Goal: Task Accomplishment & Management: Manage account settings

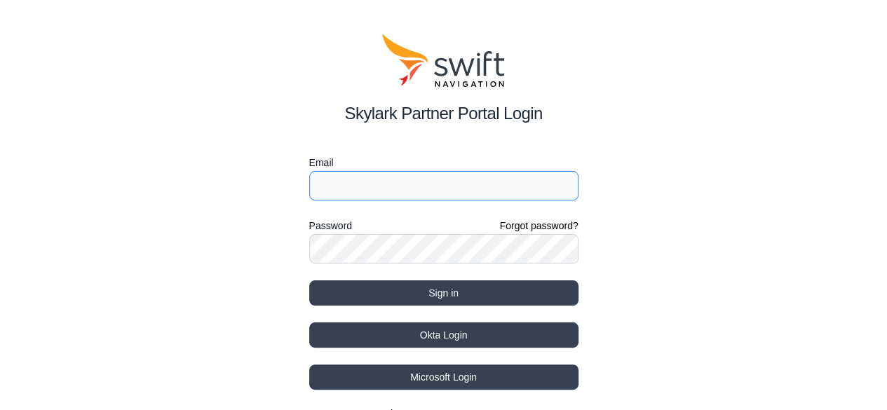
click at [342, 180] on input "Email" at bounding box center [443, 185] width 269 height 29
type input "[EMAIL_ADDRESS][DOMAIN_NAME]"
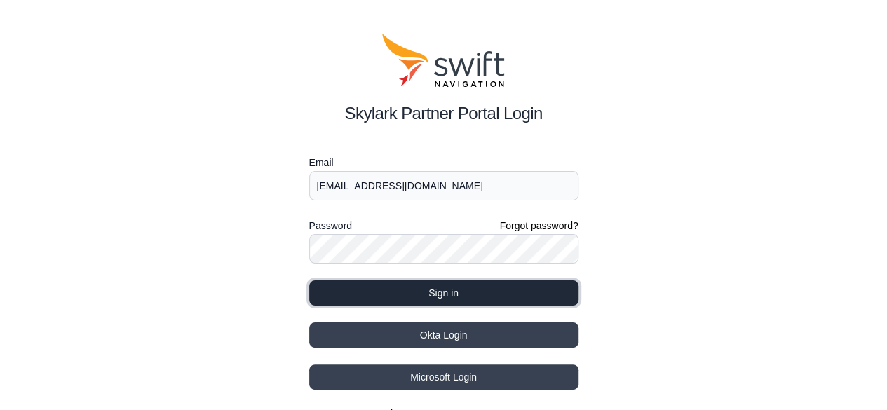
click at [417, 302] on button "Sign in" at bounding box center [443, 292] width 269 height 25
select select
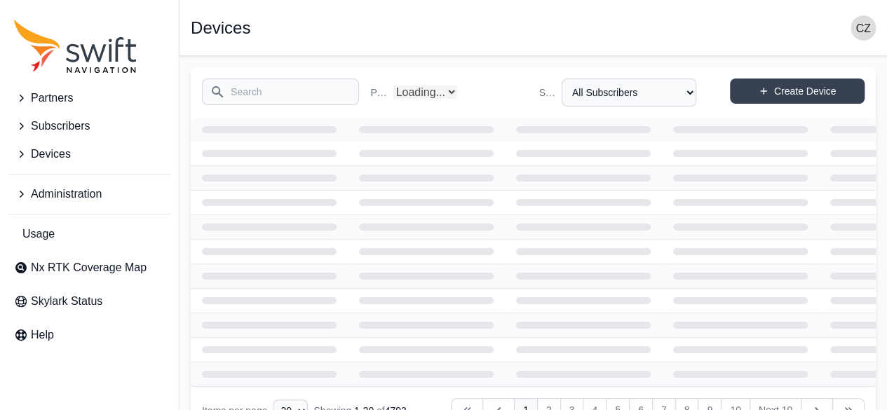
select select "Partner Name"
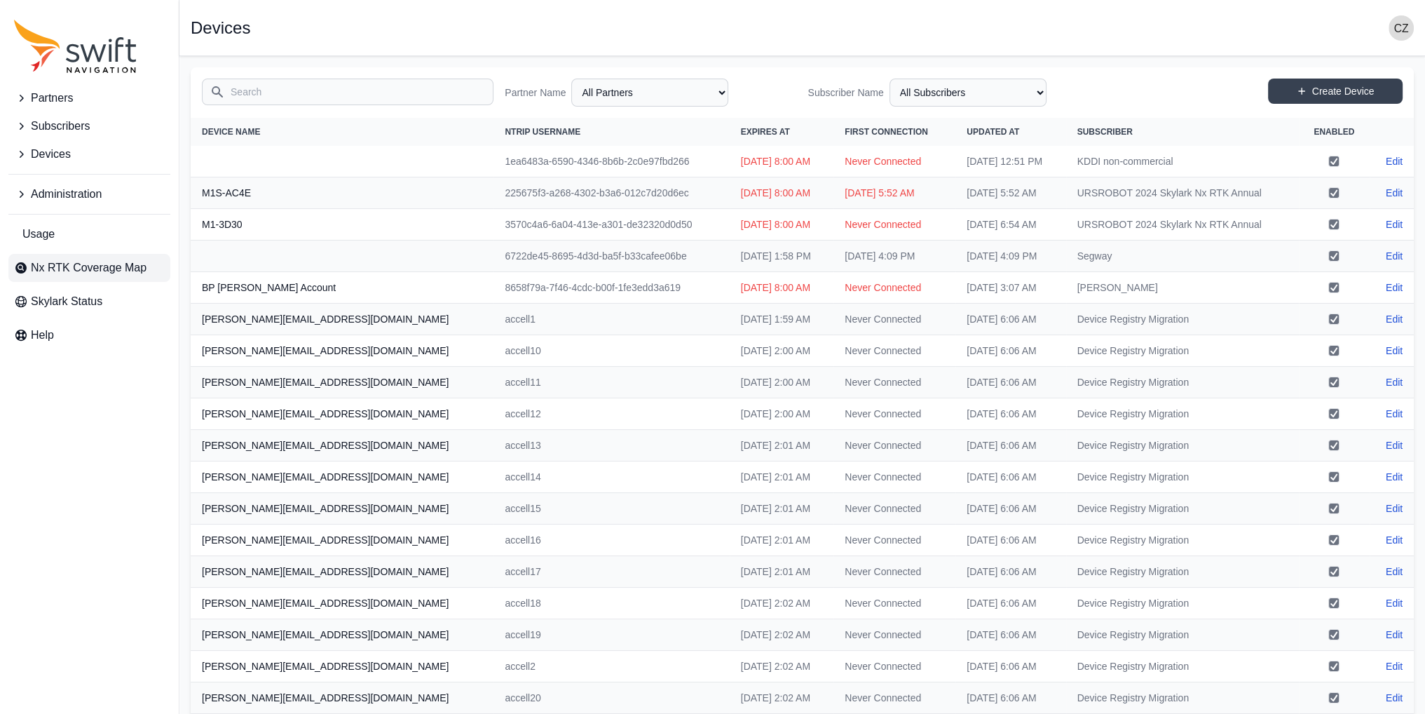
click at [32, 262] on span "Nx RTK Coverage Map" at bounding box center [89, 267] width 116 height 17
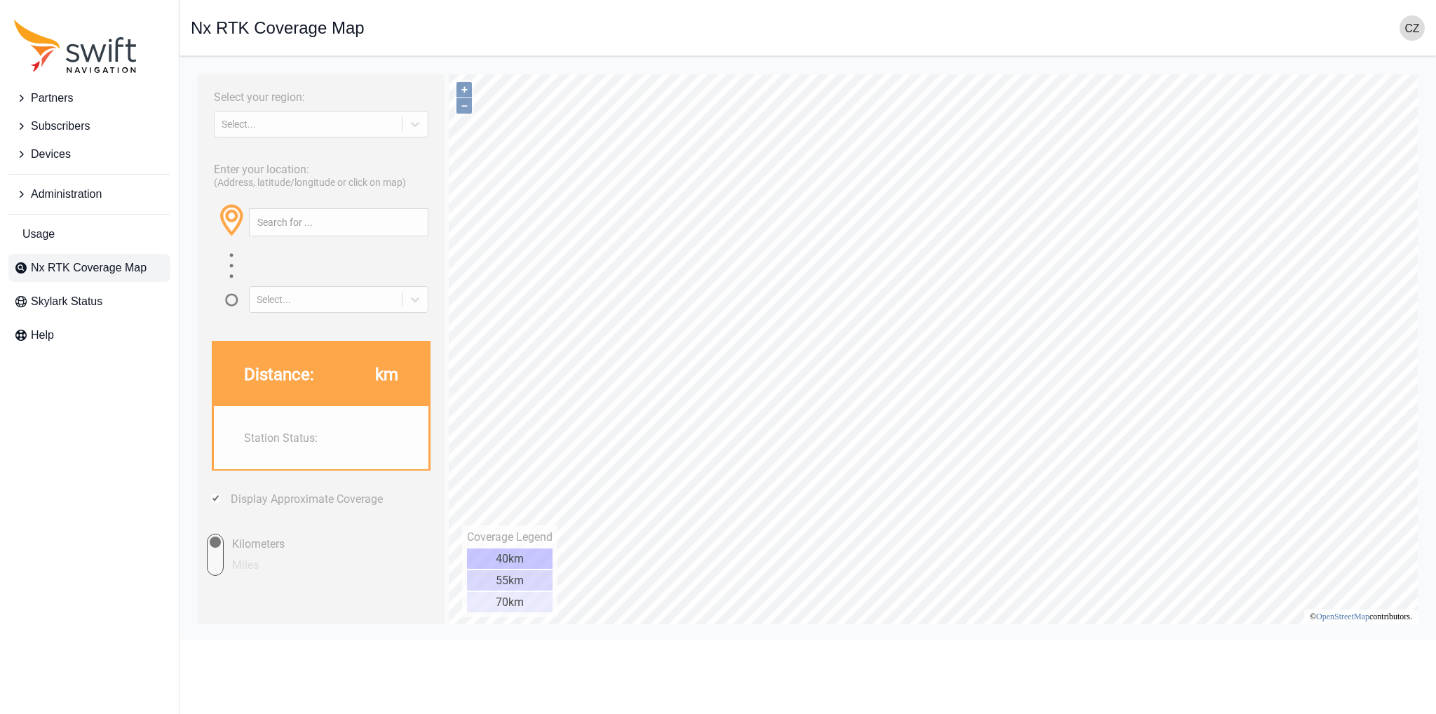
click at [59, 193] on span "Administration" at bounding box center [66, 194] width 71 height 17
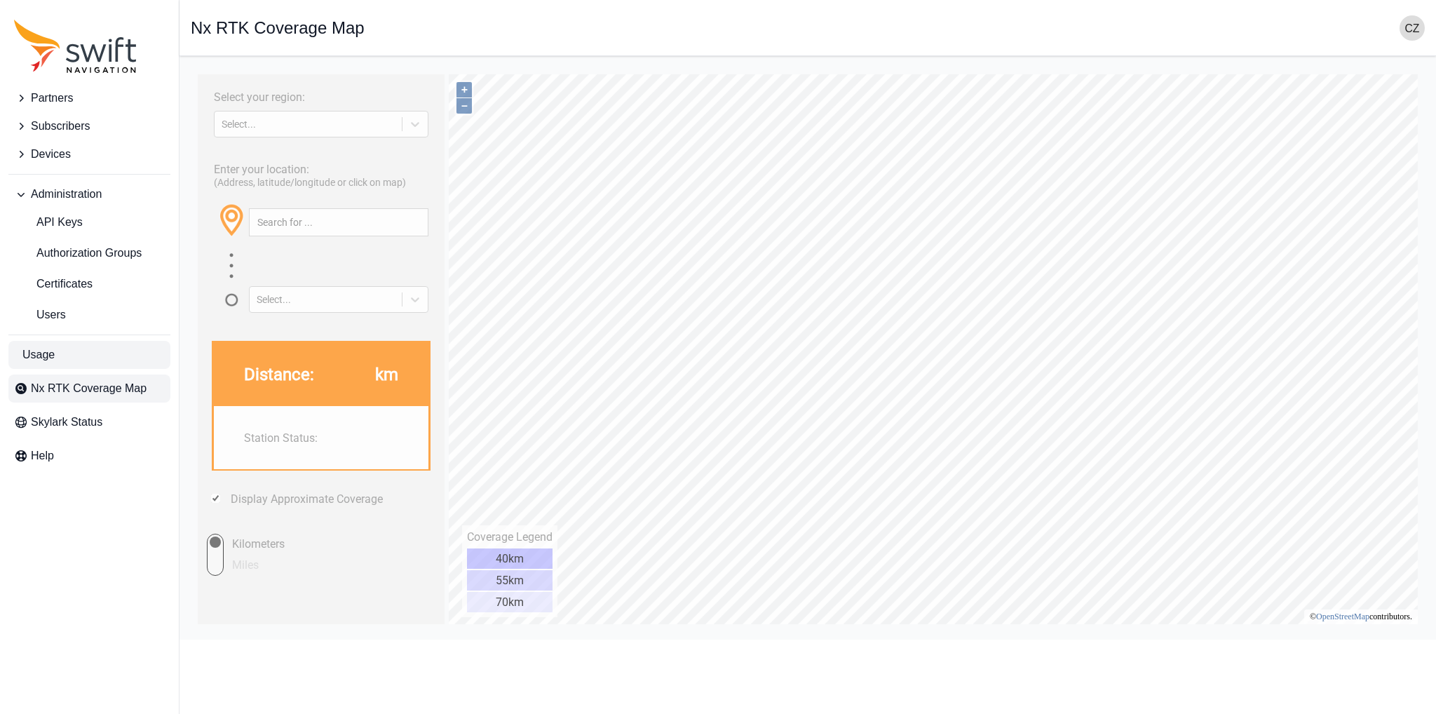
click at [52, 358] on span "Usage" at bounding box center [38, 354] width 32 height 17
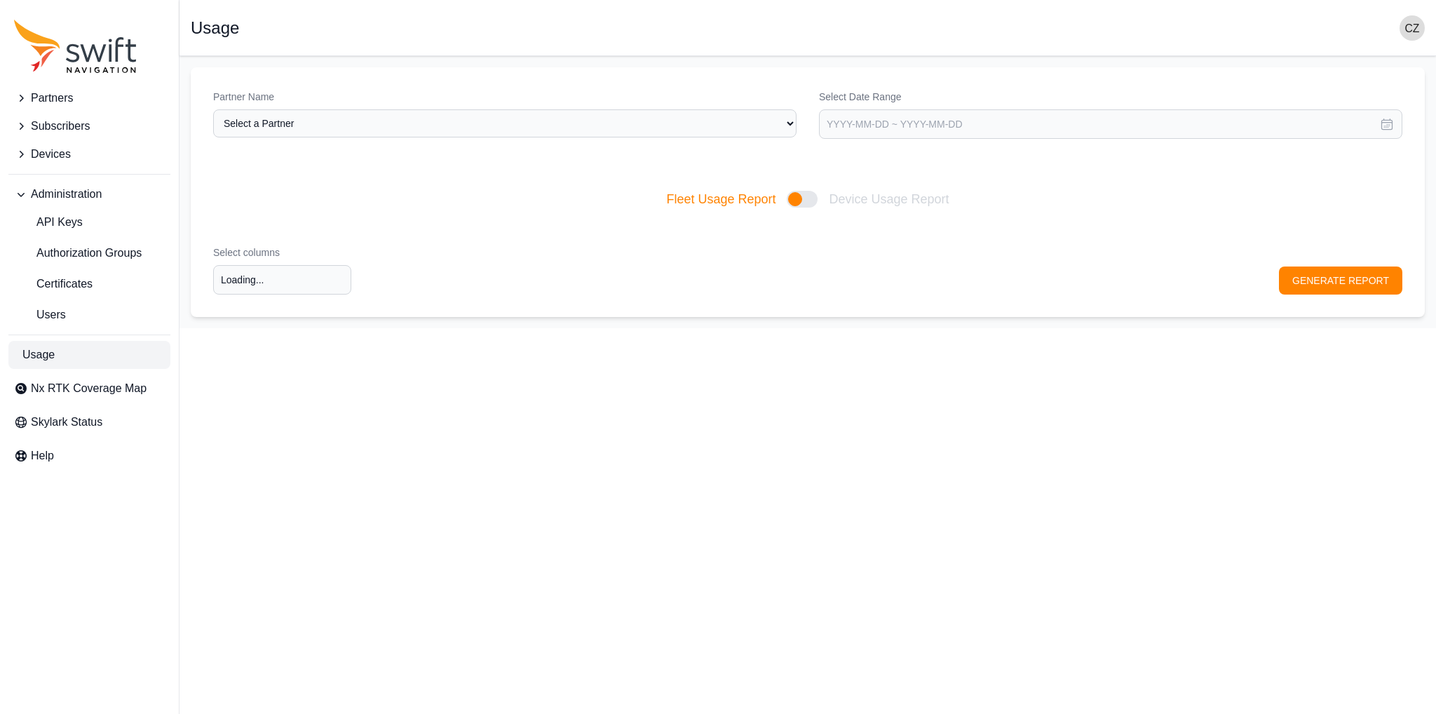
type input "Select columns"
click at [552, 121] on select "Select a Partner AlpsAlpine Asensing Bad Elf Bench Mark Equipment & Supplies In…" at bounding box center [504, 123] width 583 height 28
click at [213, 109] on select "Select a Partner AlpsAlpine Asensing Bad Elf Bench Mark Equipment & Supplies In…" at bounding box center [504, 123] width 583 height 28
select select "3f7c8ae7-4574-44cd-b1e2-e924d7be4325"
click at [897, 124] on input "text" at bounding box center [1110, 123] width 583 height 29
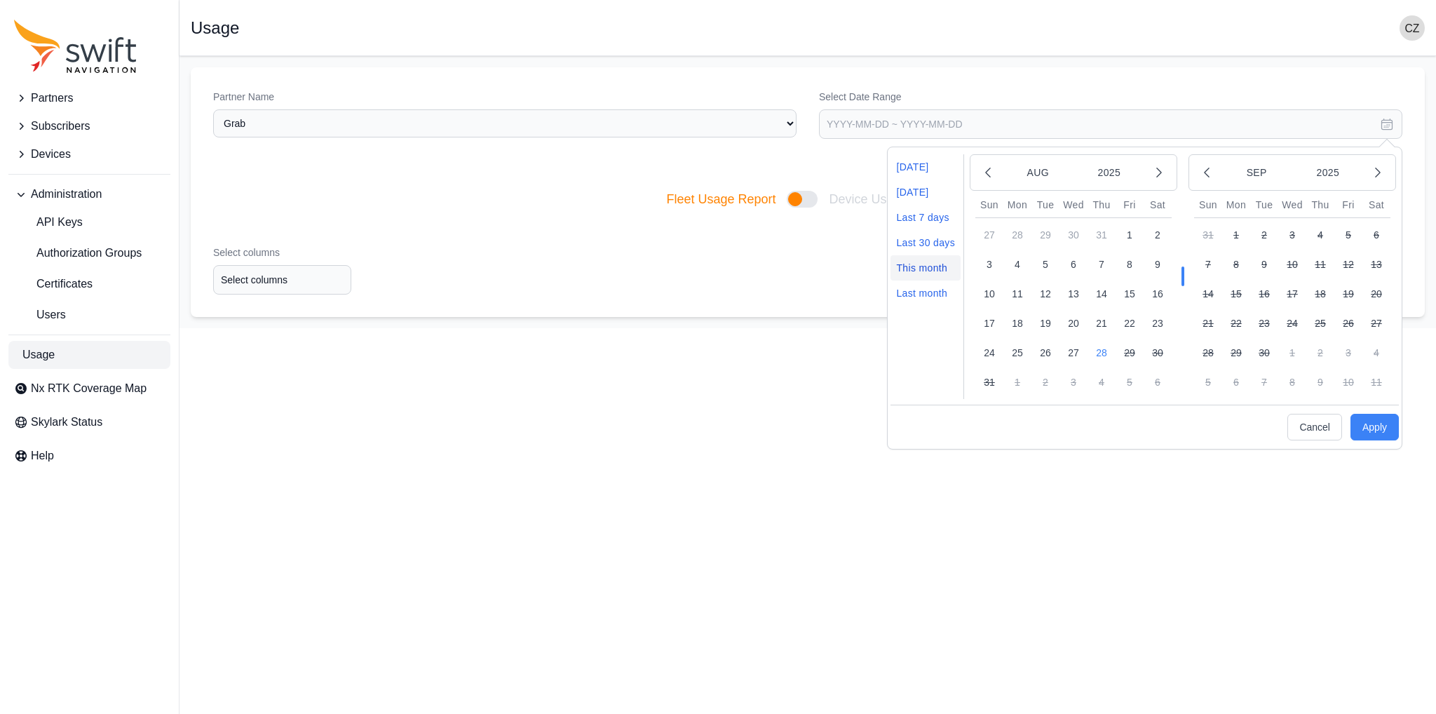
click at [897, 270] on li "This month" at bounding box center [925, 267] width 70 height 25
type input "[DATE] ~ [DATE]"
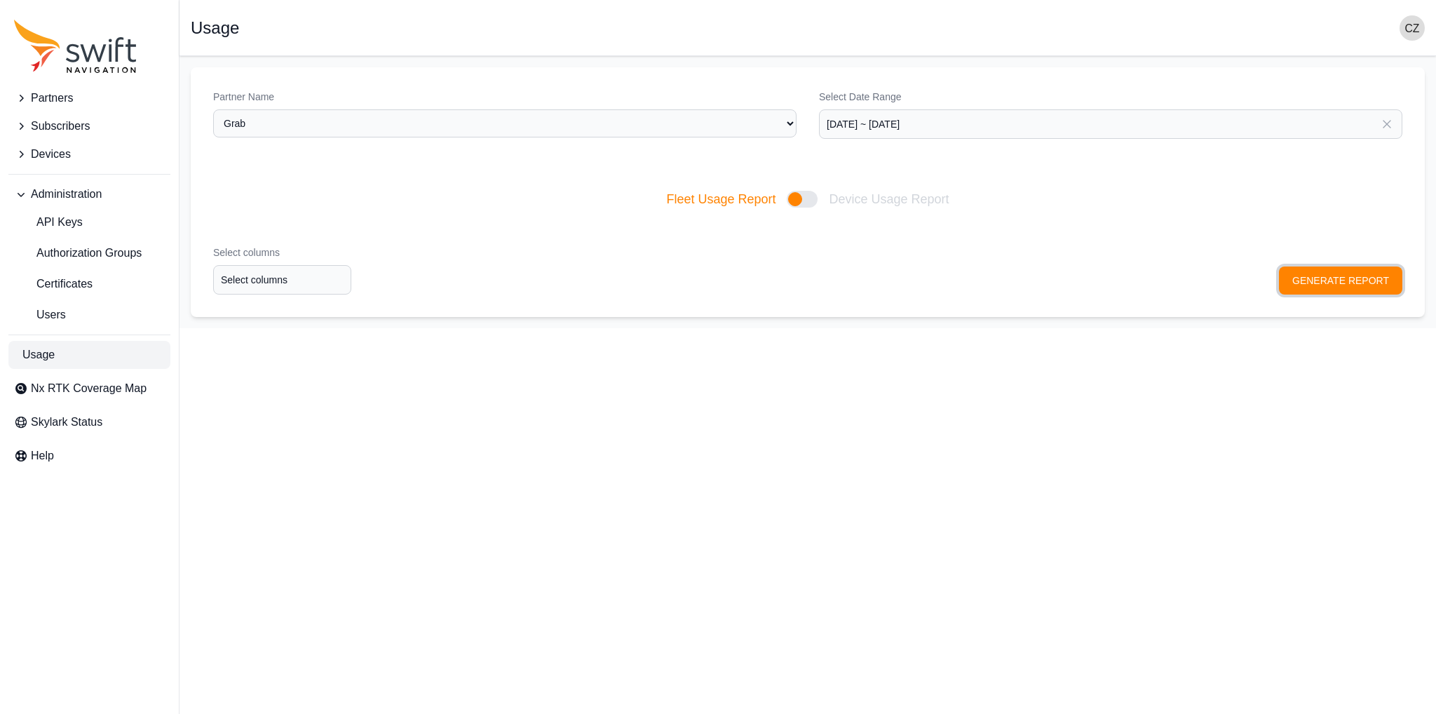
click at [897, 277] on button "GENERATE REPORT" at bounding box center [1340, 280] width 123 height 28
click at [238, 281] on input "Select columns" at bounding box center [282, 279] width 138 height 29
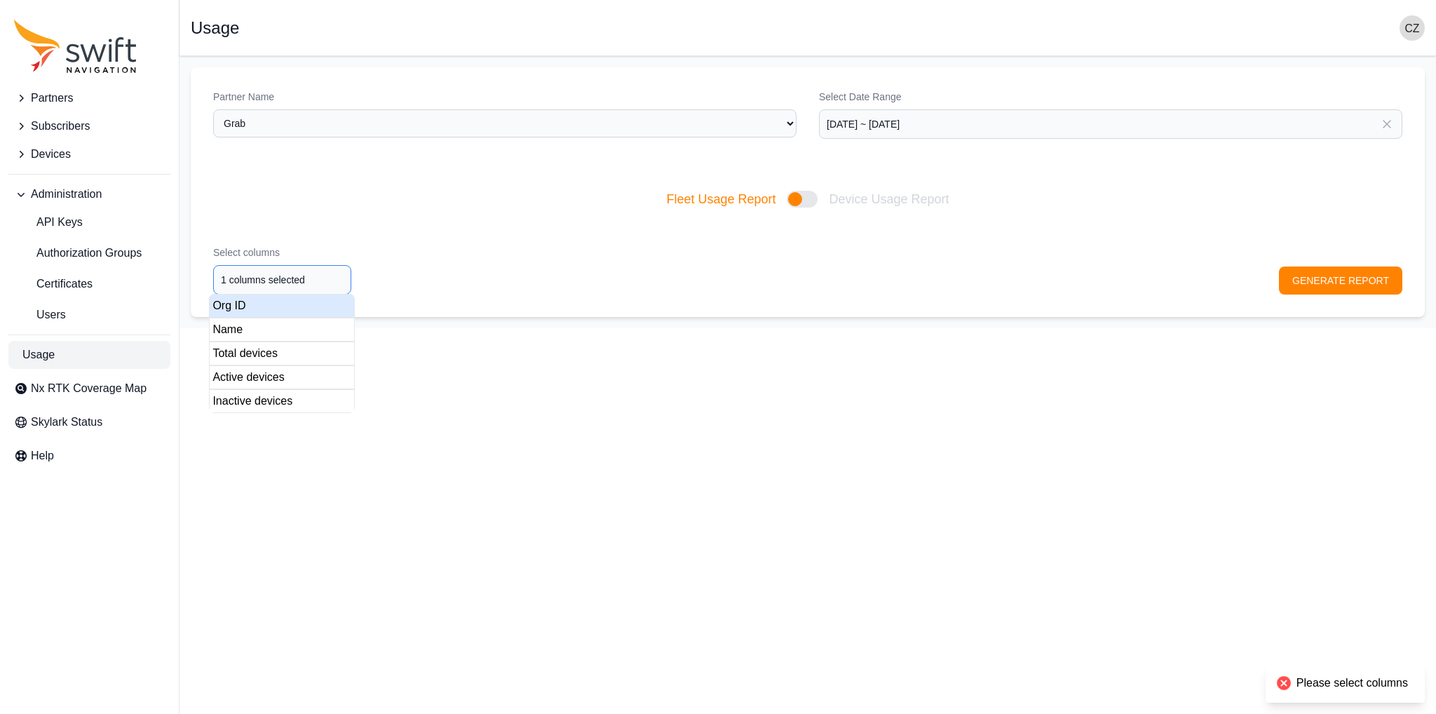
click at [257, 310] on div "Org ID" at bounding box center [282, 306] width 146 height 24
click at [253, 326] on div "Name" at bounding box center [282, 330] width 146 height 24
click at [250, 351] on div "Total devices" at bounding box center [282, 353] width 146 height 24
click at [251, 370] on div "Active devices" at bounding box center [282, 377] width 146 height 24
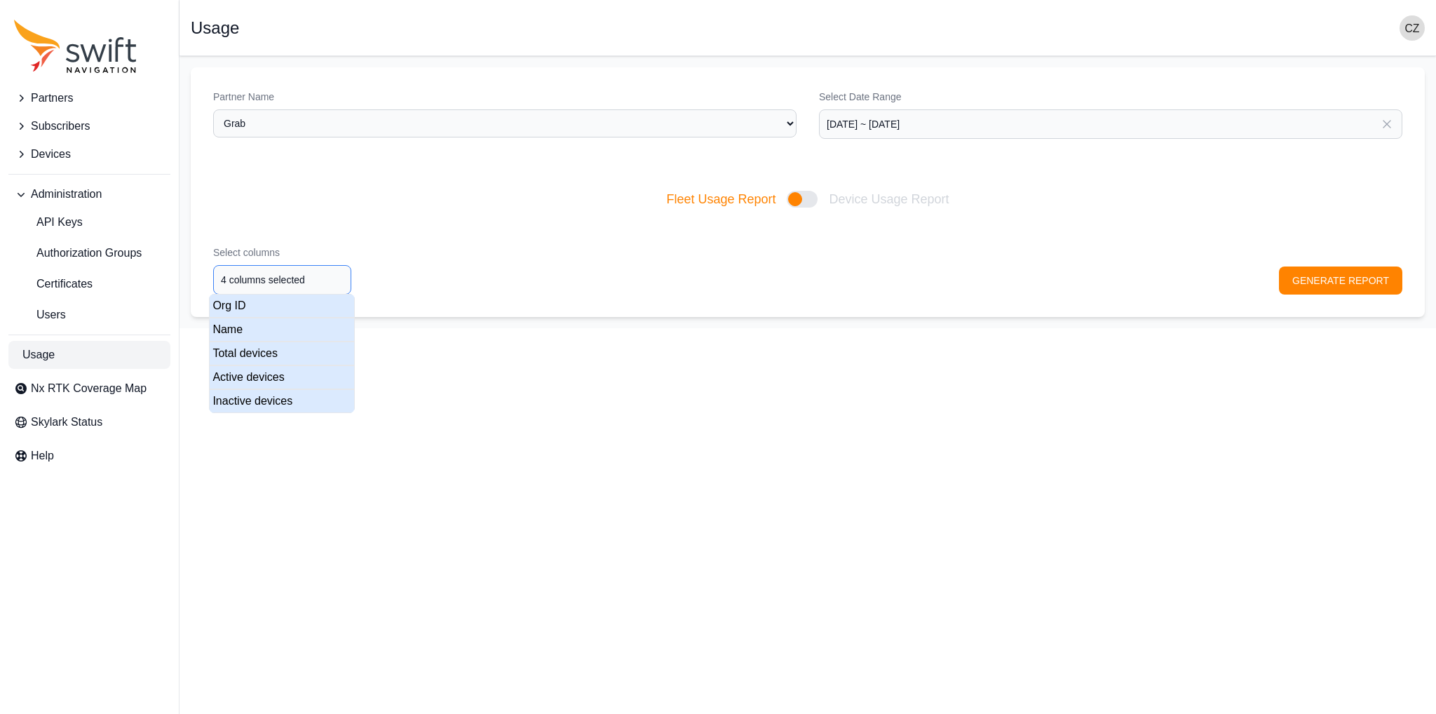
type input "5 columns selected"
click at [252, 389] on div "Inactive devices" at bounding box center [282, 401] width 146 height 24
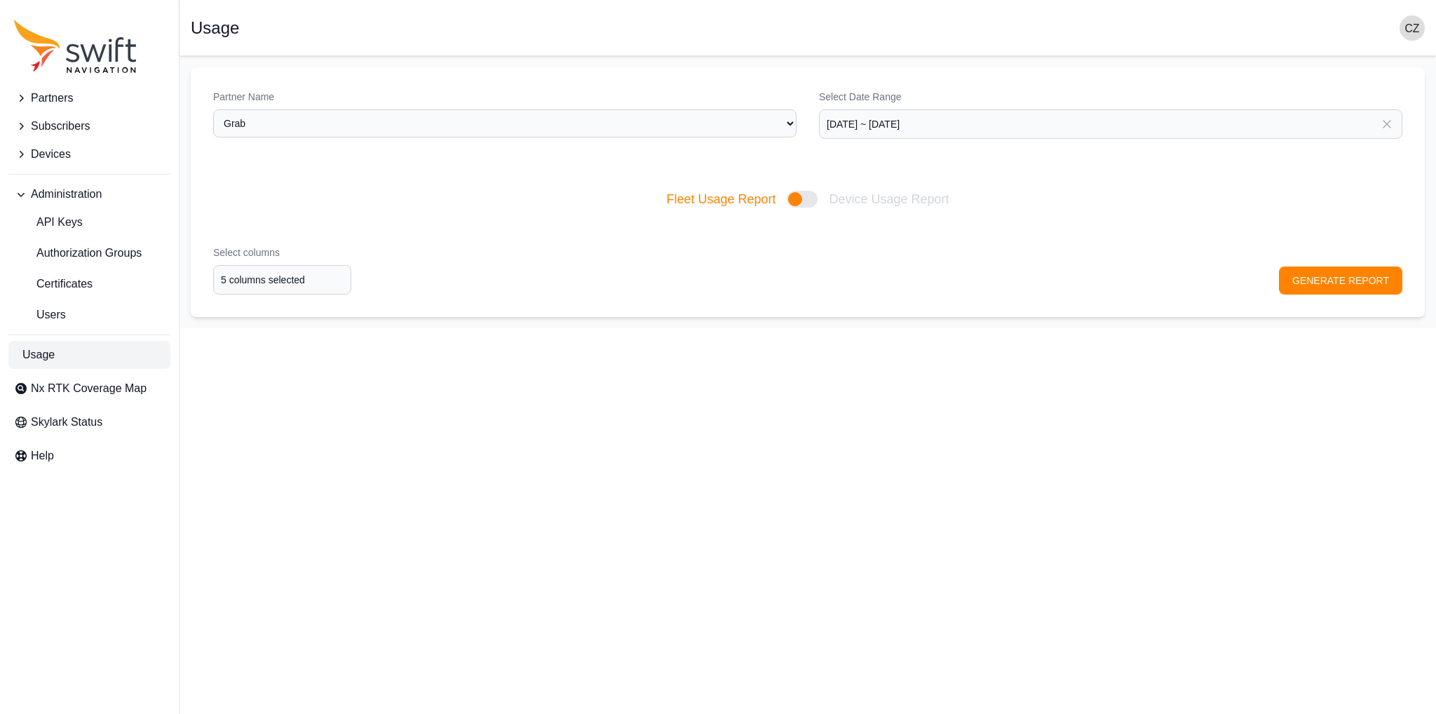
click at [810, 259] on div "Select columns 5 columns selected GENERATE REPORT" at bounding box center [808, 270] width 1234 height 94
click at [897, 292] on button "GENERATE REPORT" at bounding box center [1340, 280] width 123 height 28
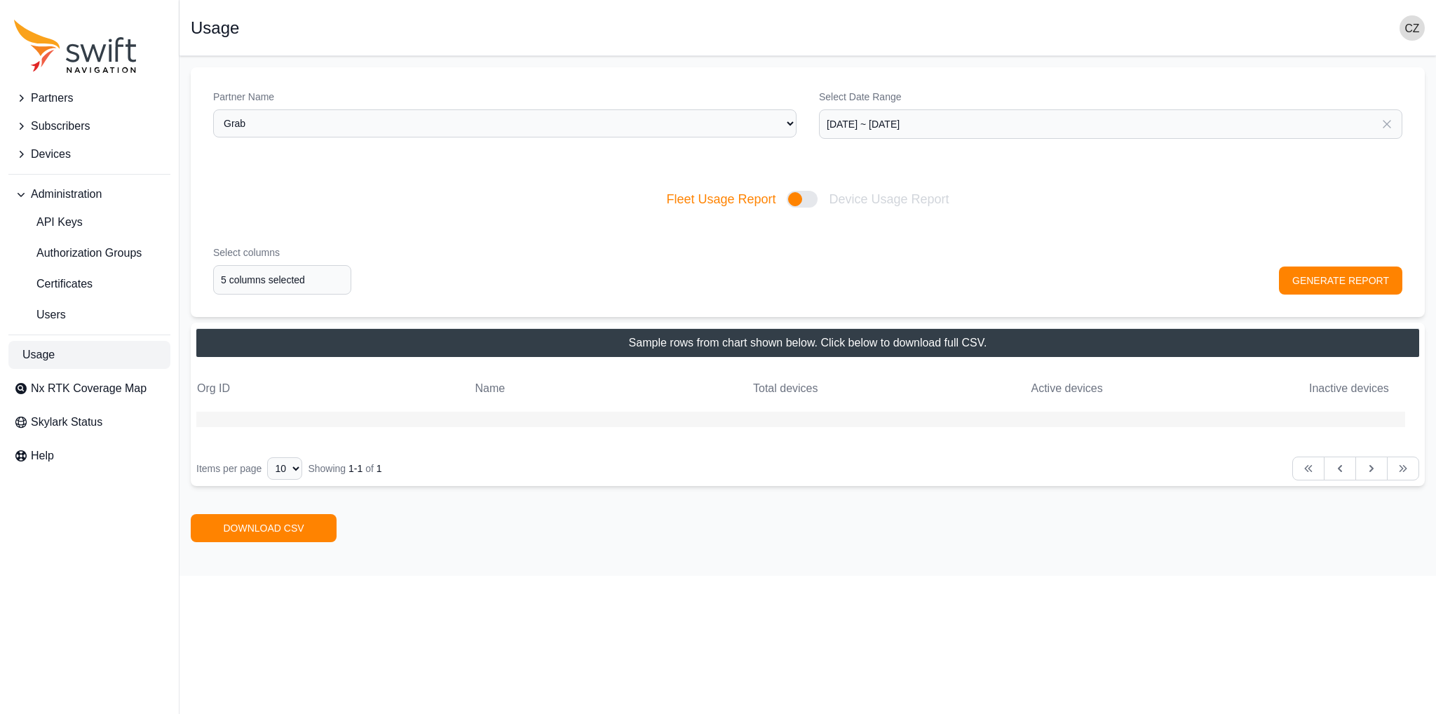
click at [805, 199] on div at bounding box center [802, 199] width 31 height 17
click at [666, 199] on input "Fleet Usage Report Device Usage Report" at bounding box center [665, 199] width 1 height 1
checkbox input "true"
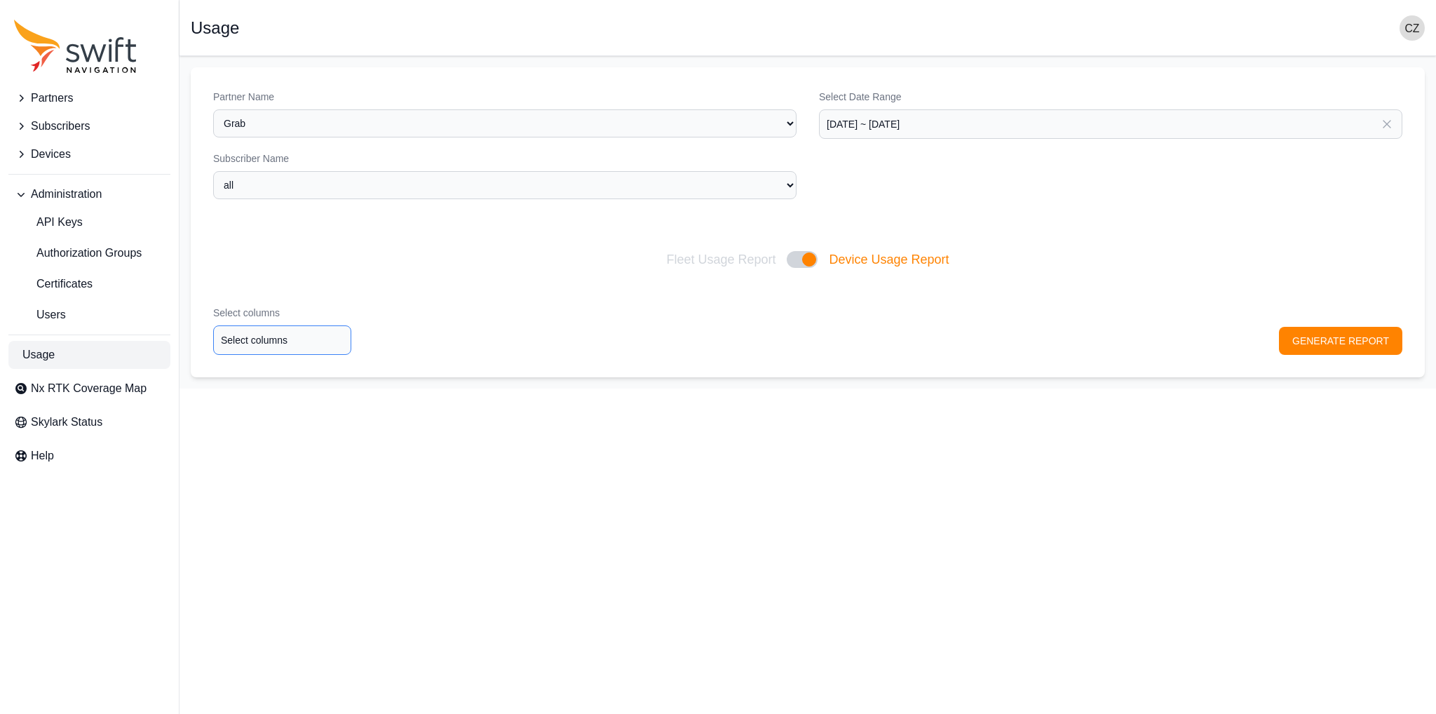
click at [275, 350] on input "Select columns" at bounding box center [282, 339] width 138 height 29
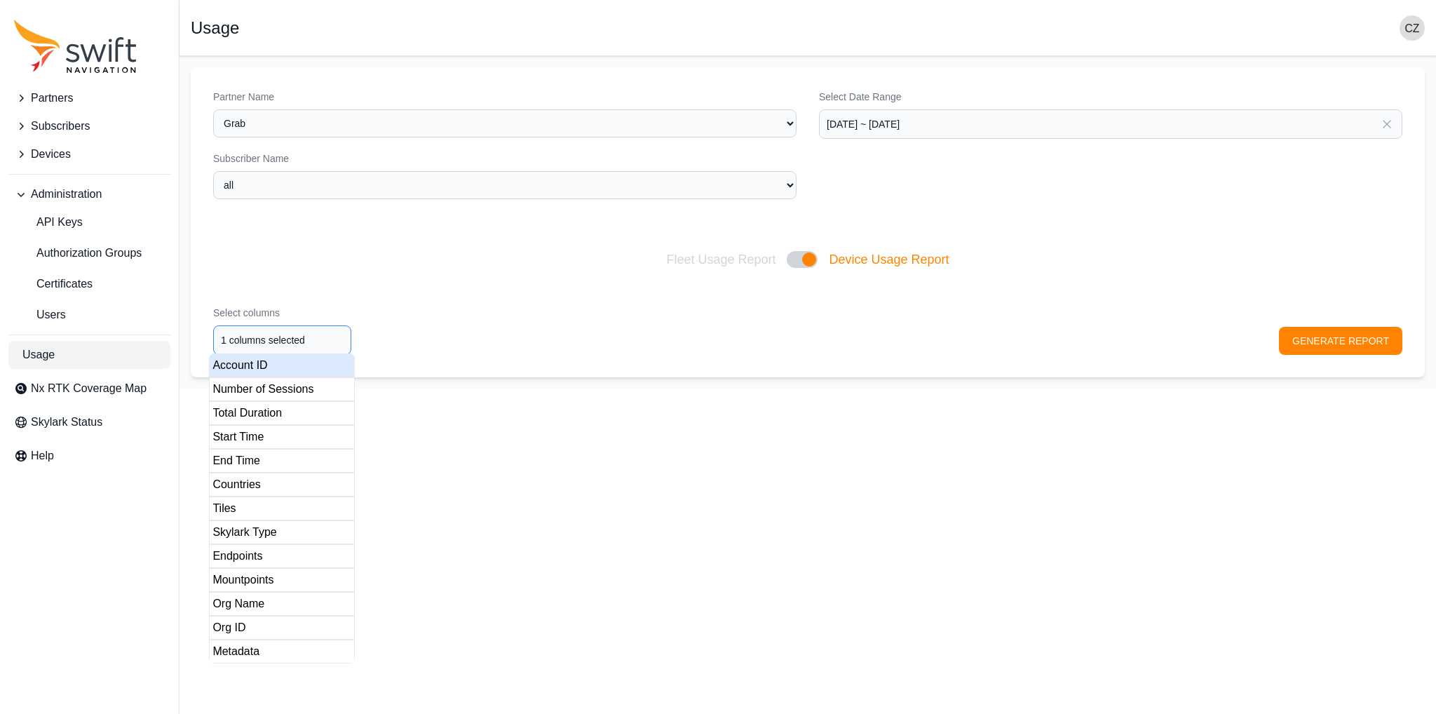
click at [271, 368] on div "Account ID" at bounding box center [282, 365] width 146 height 24
click at [270, 393] on div "Number of Sessions" at bounding box center [282, 389] width 146 height 24
click at [269, 409] on div "Total Duration" at bounding box center [282, 413] width 146 height 24
click at [266, 409] on div "Start Time" at bounding box center [282, 437] width 146 height 24
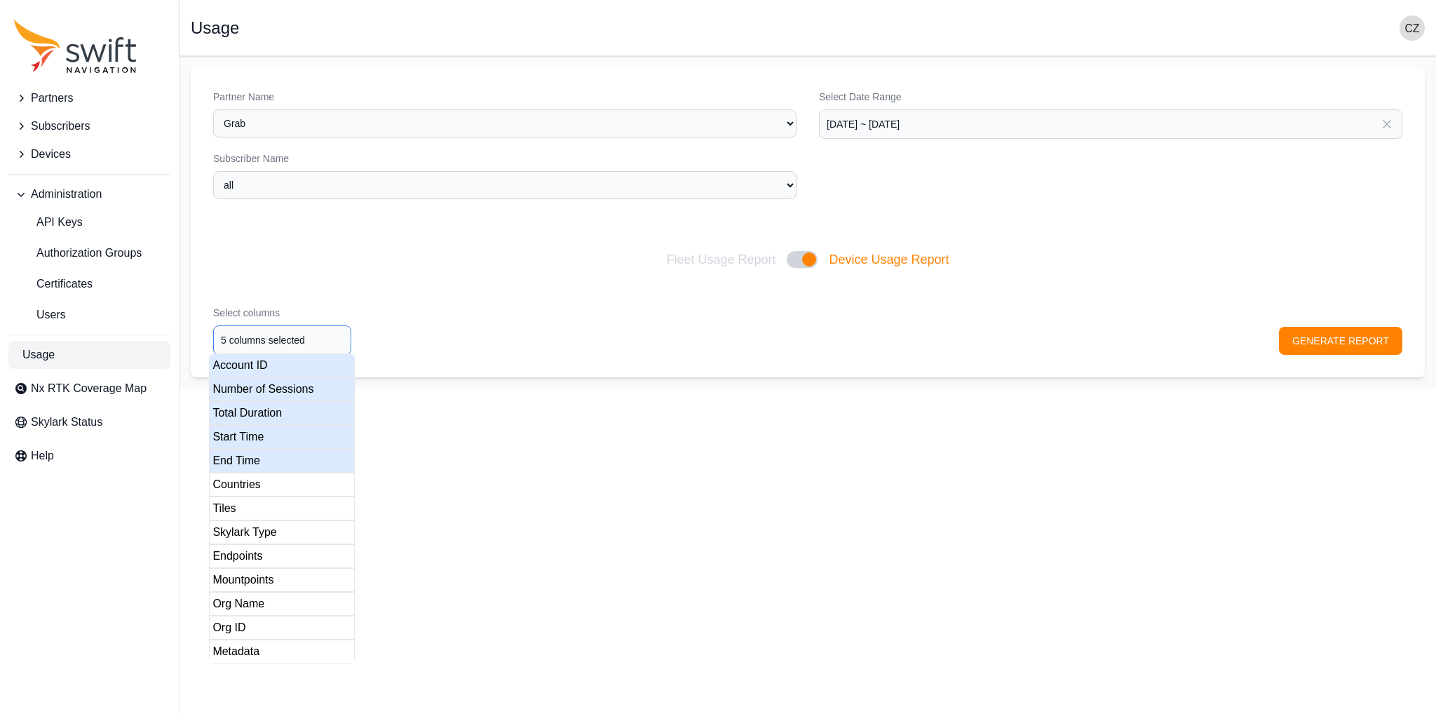
click at [264, 409] on div "End Time" at bounding box center [282, 461] width 146 height 24
click at [261, 409] on div "Countries" at bounding box center [282, 485] width 146 height 24
click at [255, 409] on div "Tiles" at bounding box center [282, 508] width 146 height 24
click at [266, 409] on div "Endpoints" at bounding box center [282, 556] width 146 height 24
click at [266, 409] on div "Skylark Type" at bounding box center [282, 532] width 146 height 24
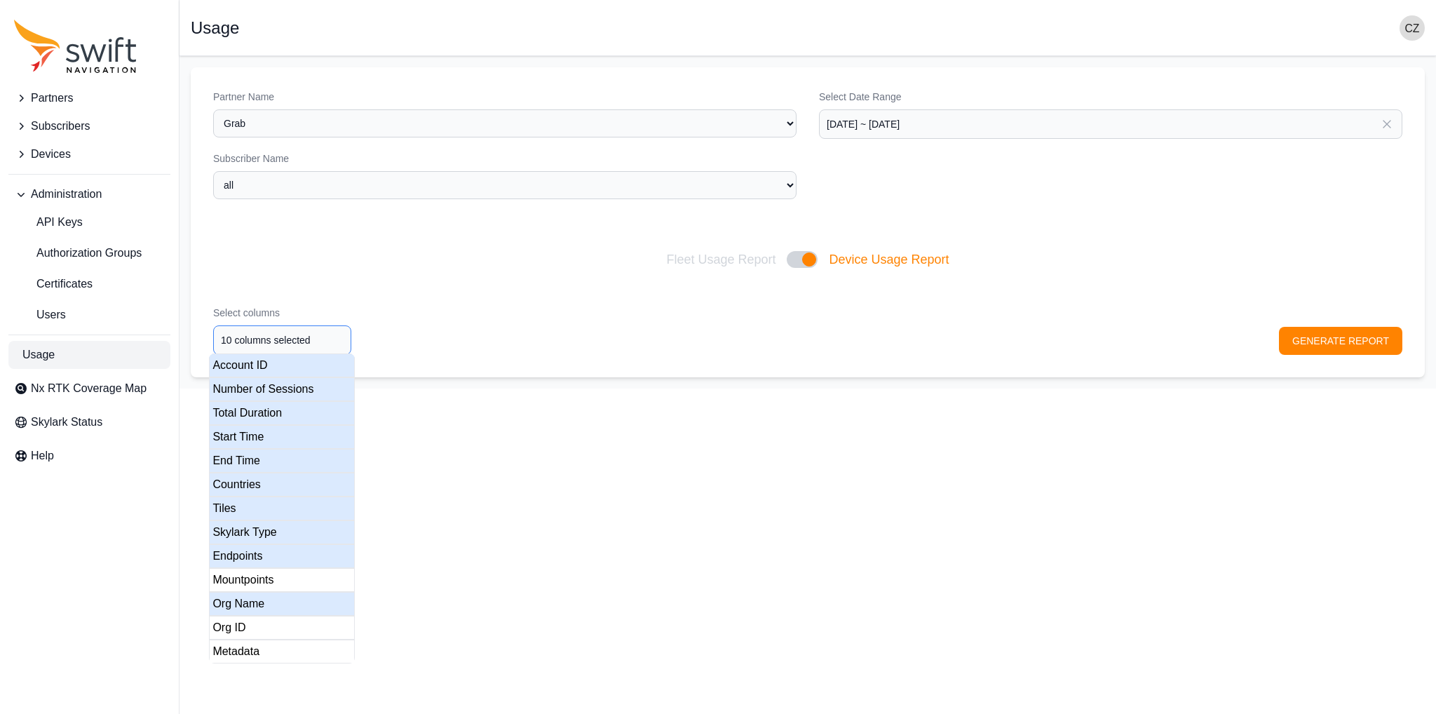
click at [273, 409] on div "Org Name" at bounding box center [282, 604] width 146 height 24
click at [271, 409] on div "Mountpoints" at bounding box center [282, 580] width 146 height 24
click at [261, 409] on div "Org ID" at bounding box center [282, 628] width 146 height 24
type input "13 columns selected"
click at [262, 409] on div "Metadata" at bounding box center [282, 651] width 146 height 24
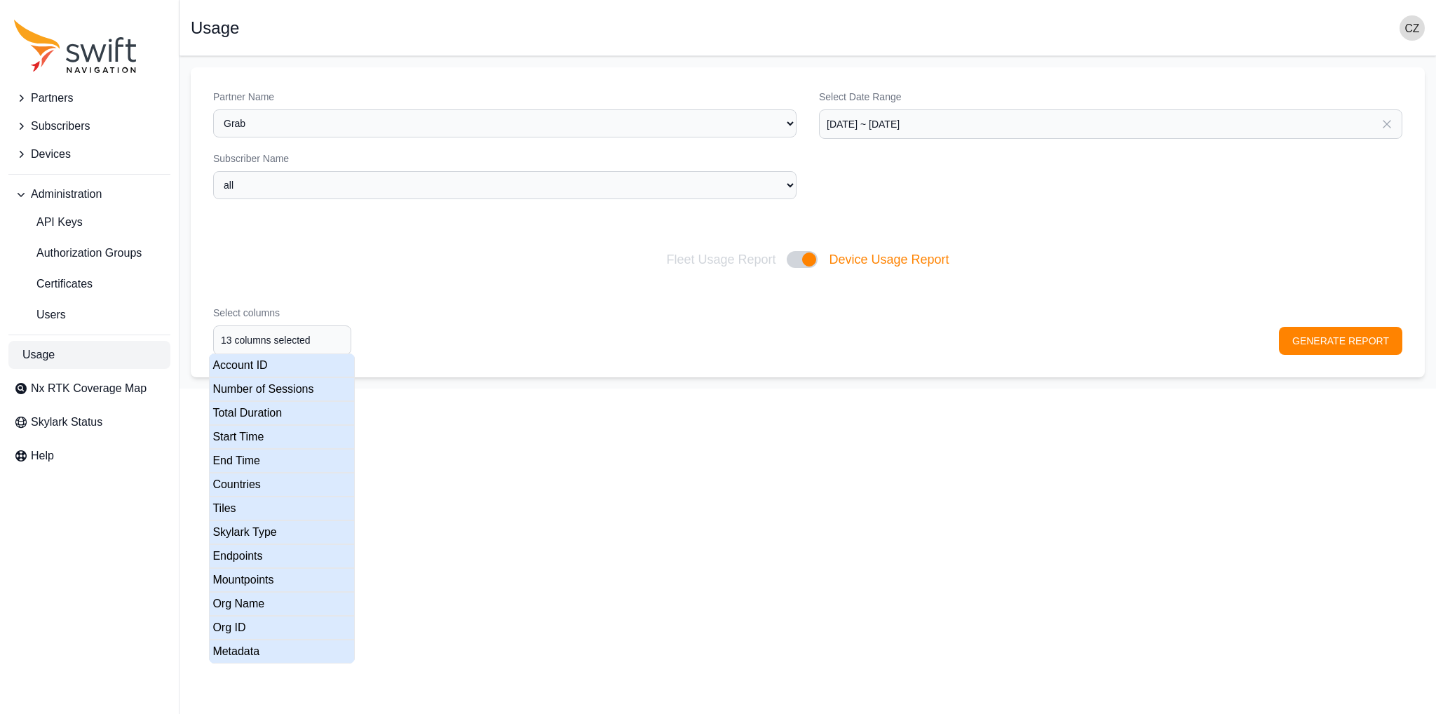
click at [637, 388] on html "Partners Subscribers Devices Administration API Keys Authorization Groups Certi…" at bounding box center [718, 194] width 1436 height 388
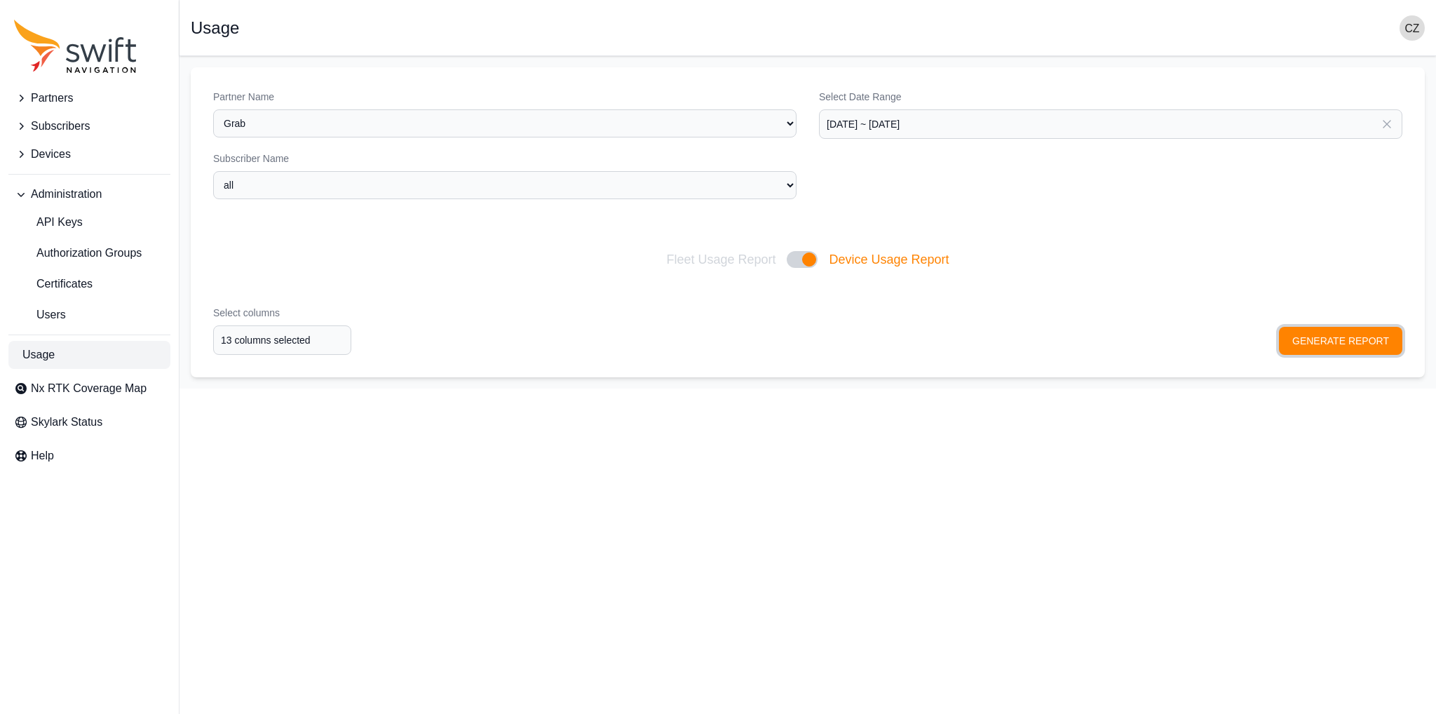
click at [897, 334] on button "GENERATE REPORT" at bounding box center [1340, 341] width 123 height 28
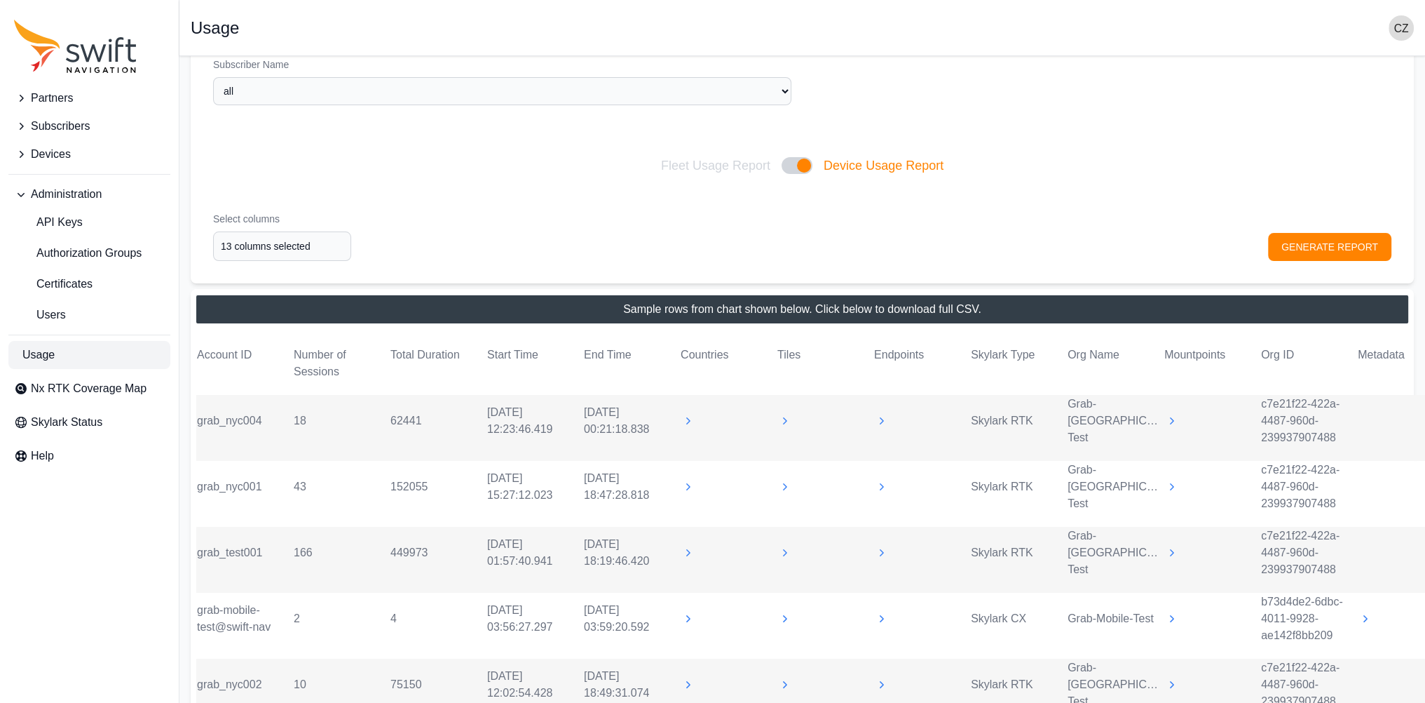
scroll to position [70, 0]
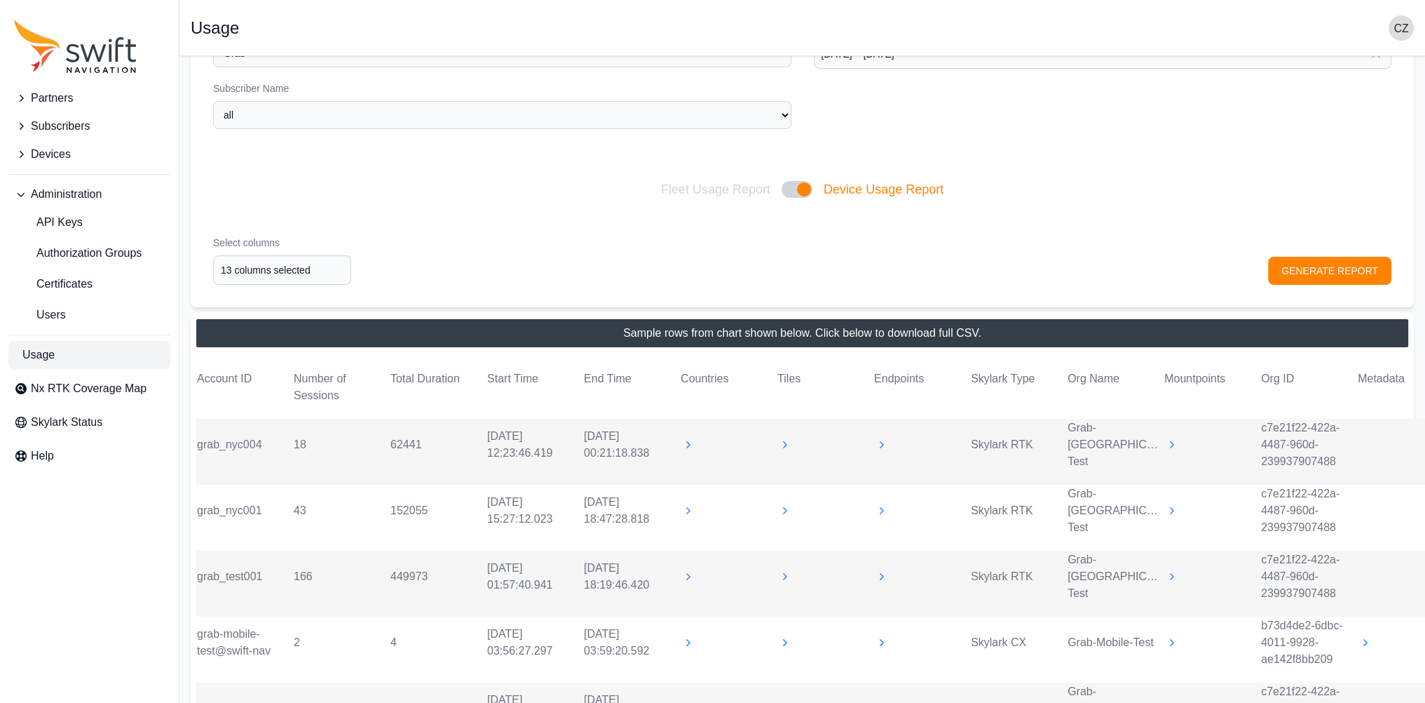
click at [684, 409] on tr "grab_nyc004 18 62441 [DATE] 12:23:46.419 [DATE] 00:21:18.838 Skylark RTK Grab-[…" at bounding box center [825, 452] width 1258 height 66
click at [686, 409] on icon at bounding box center [688, 445] width 14 height 14
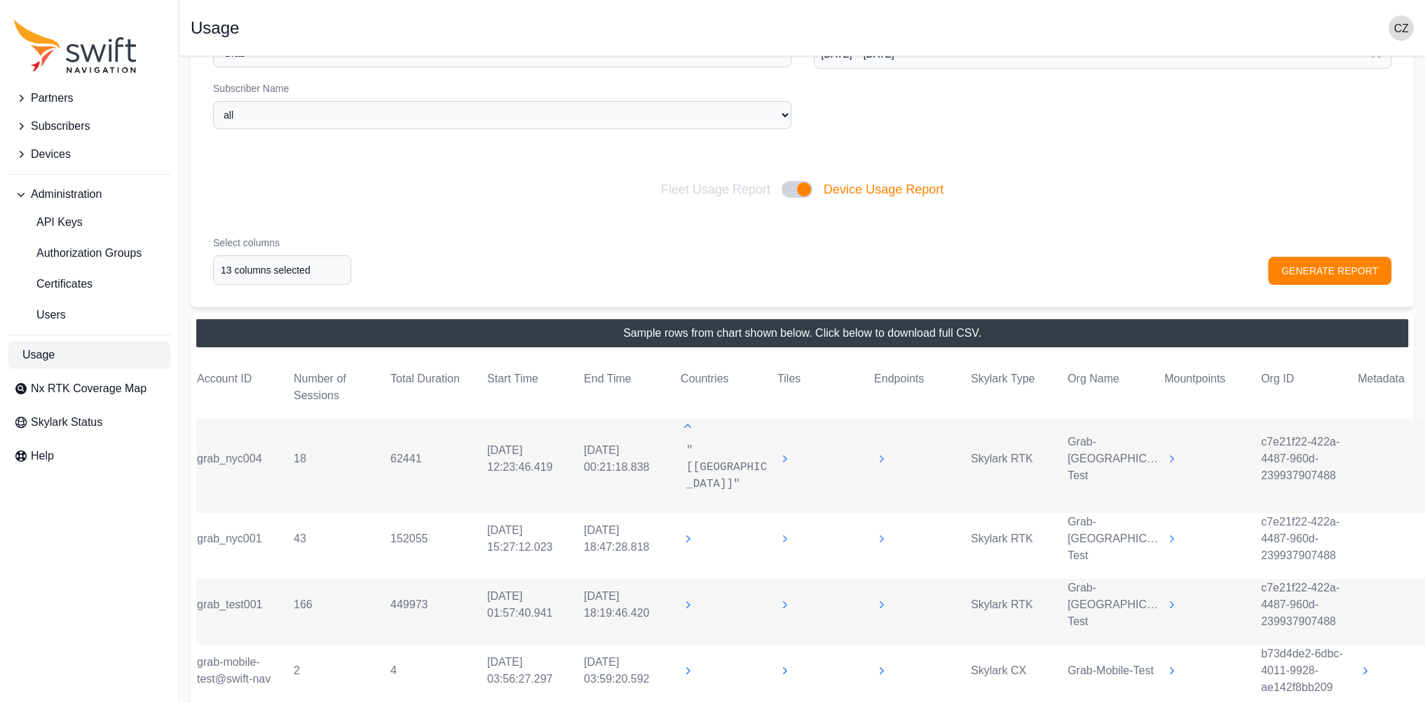
click at [686, 409] on div ""[[GEOGRAPHIC_DATA]]"" at bounding box center [728, 458] width 95 height 79
click at [687, 409] on icon at bounding box center [688, 426] width 14 height 14
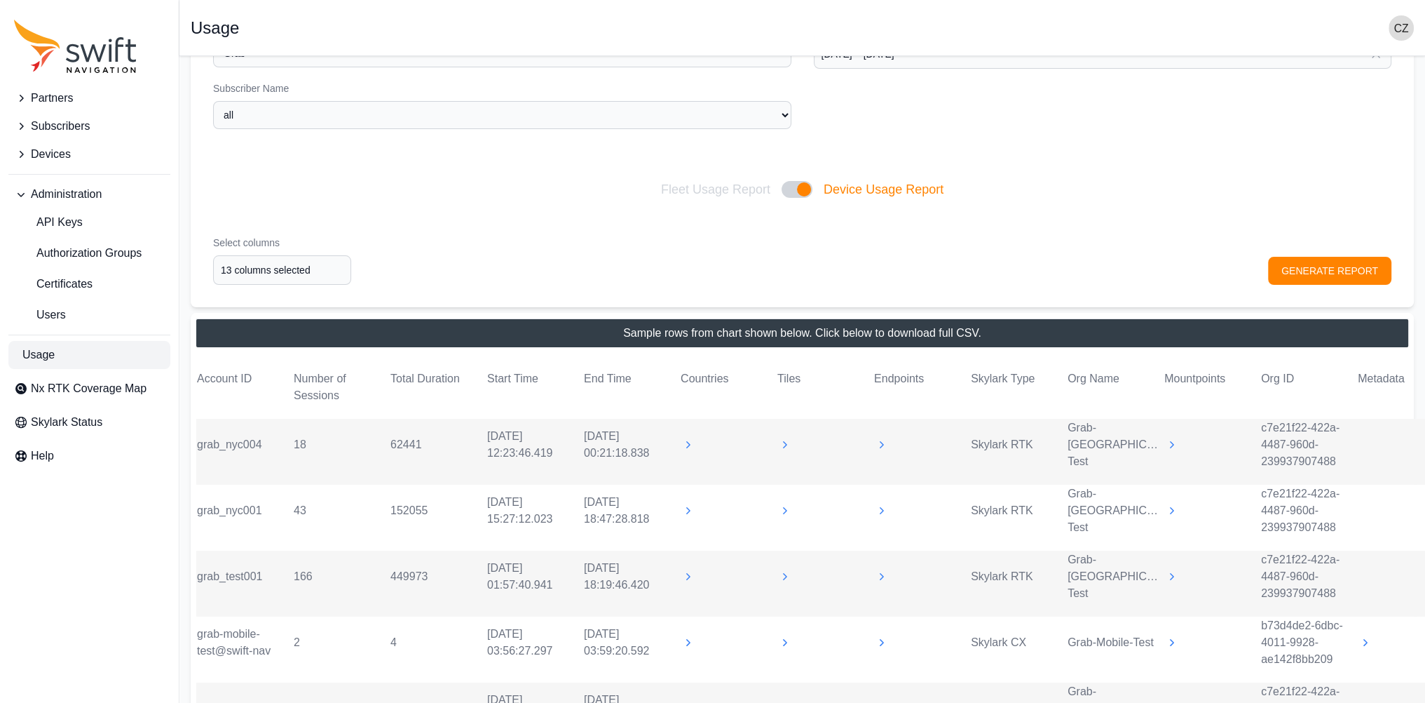
click at [793, 409] on button at bounding box center [834, 445] width 112 height 14
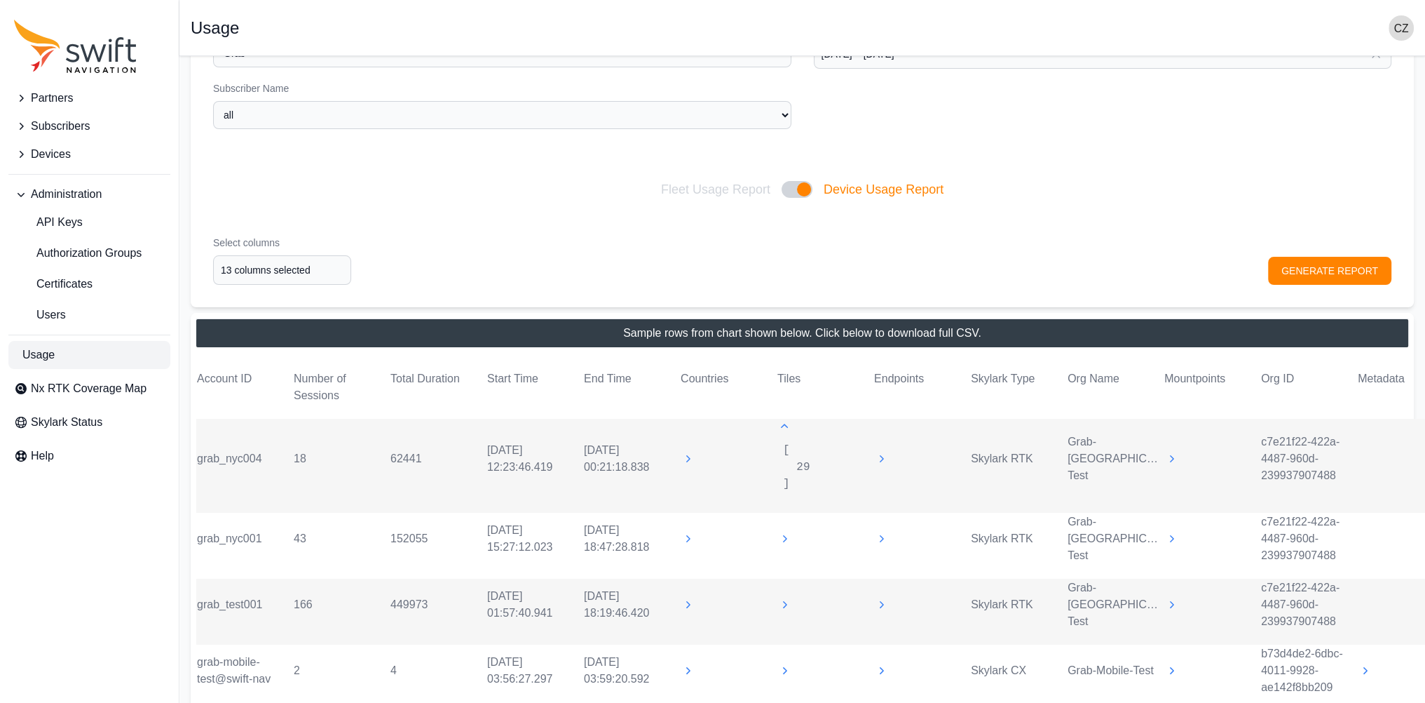
click at [784, 409] on icon at bounding box center [785, 426] width 14 height 14
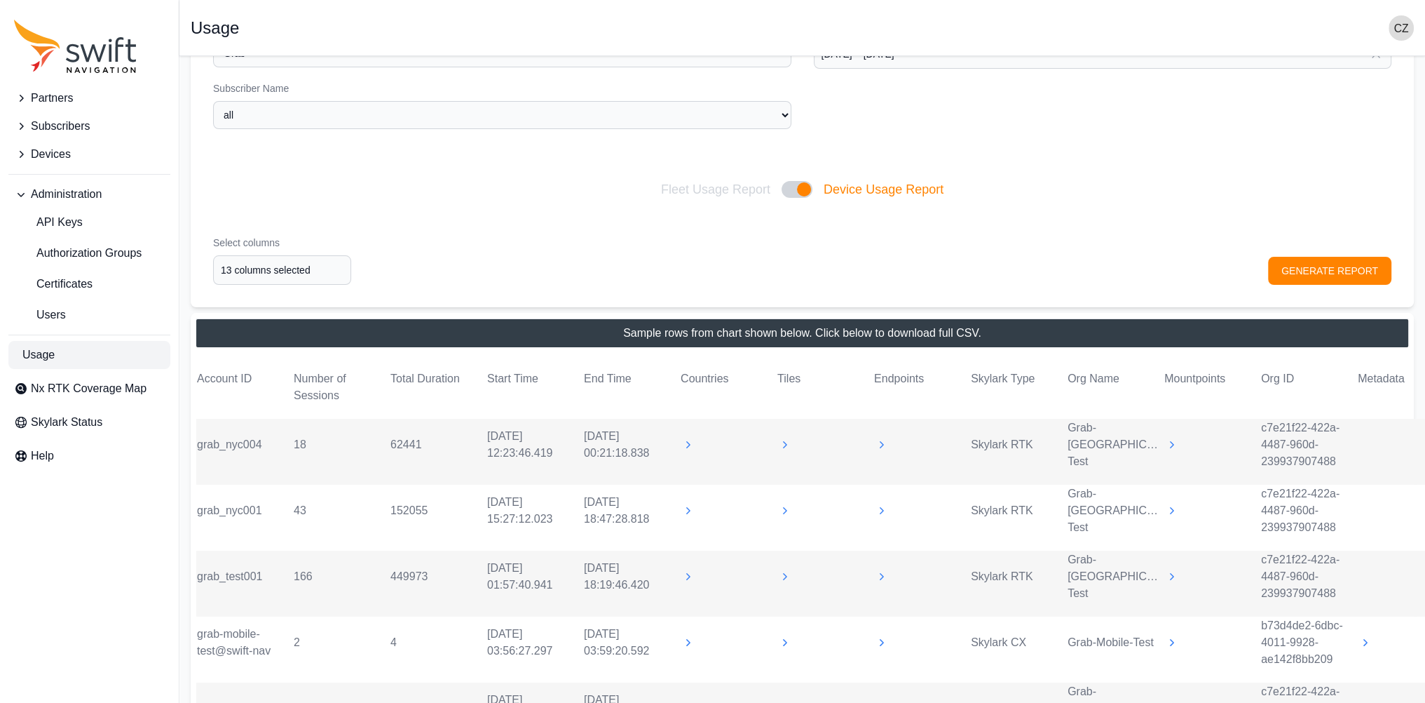
click at [885, 409] on icon at bounding box center [881, 445] width 14 height 14
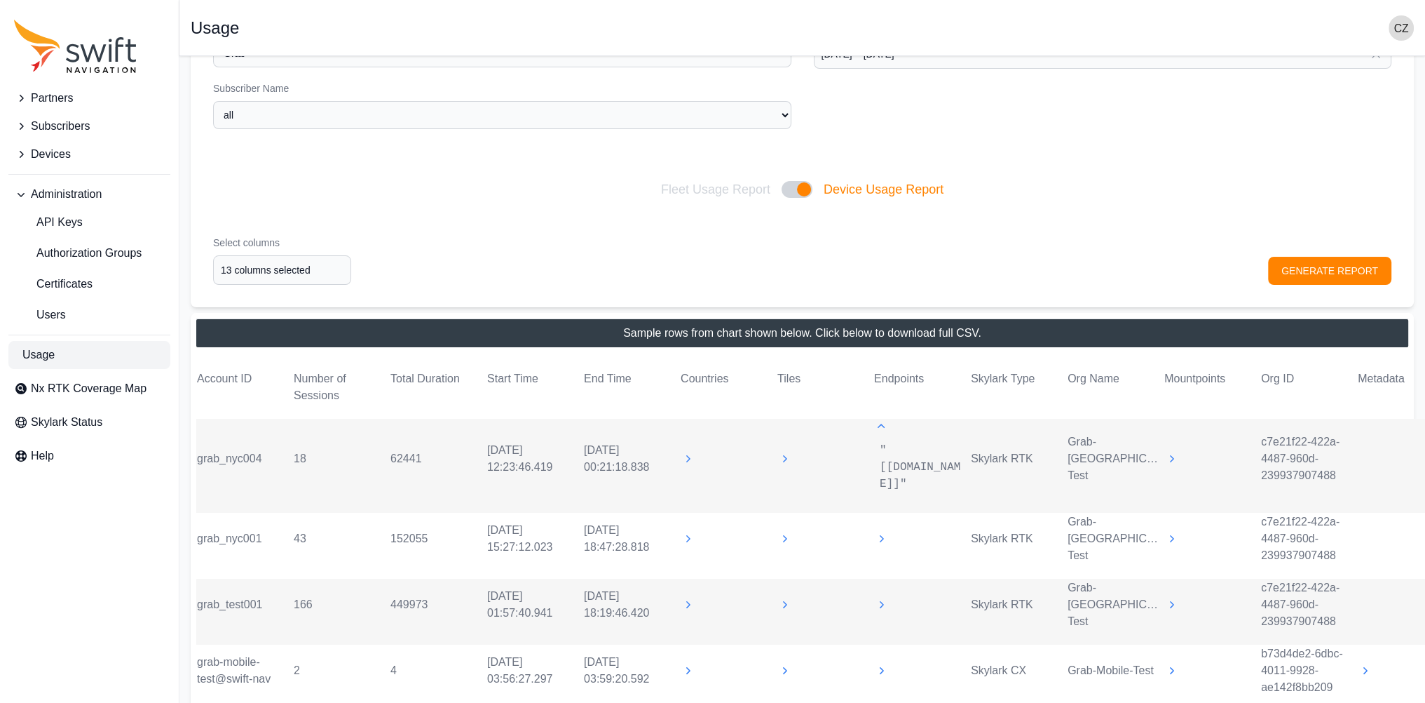
click at [880, 409] on pre ""[[DOMAIN_NAME]]"" at bounding box center [922, 467] width 84 height 50
click at [879, 409] on div ""[[DOMAIN_NAME]]"" at bounding box center [921, 458] width 95 height 79
click at [881, 409] on icon at bounding box center [881, 426] width 14 height 14
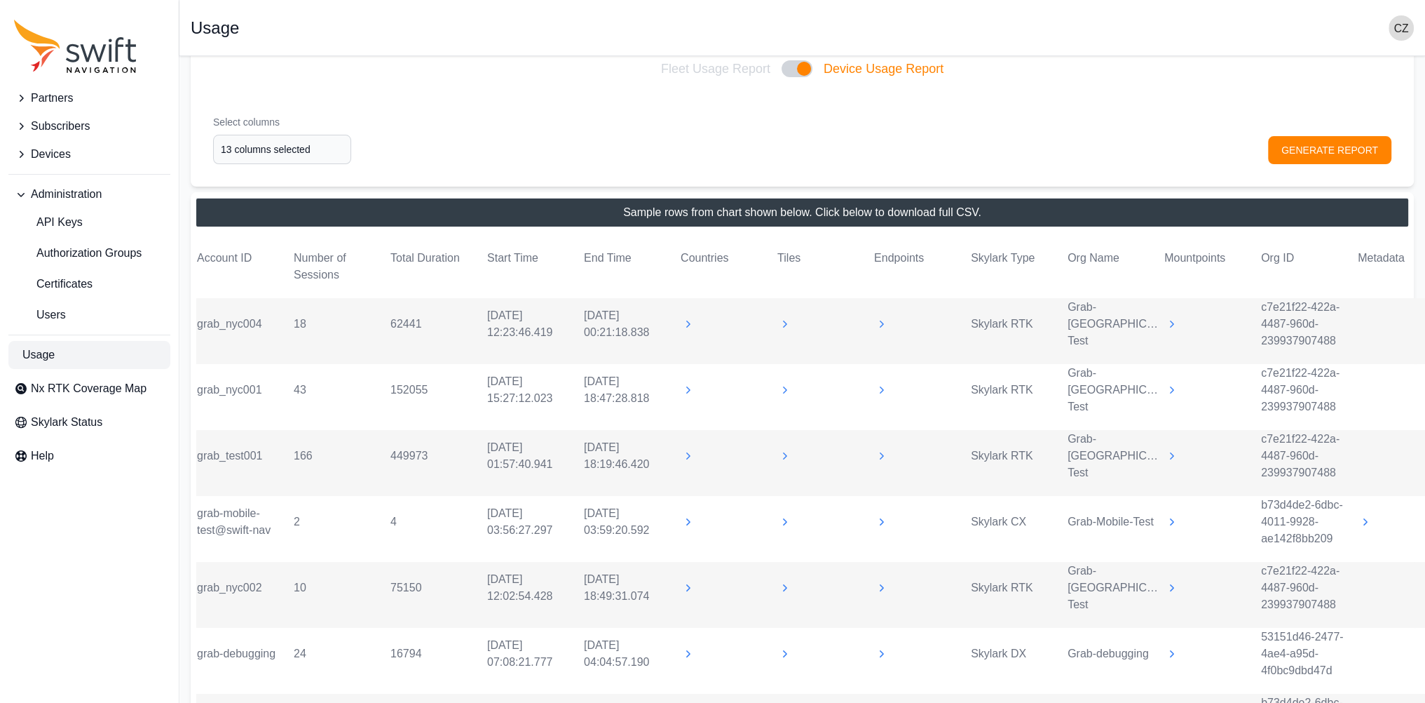
scroll to position [351, 0]
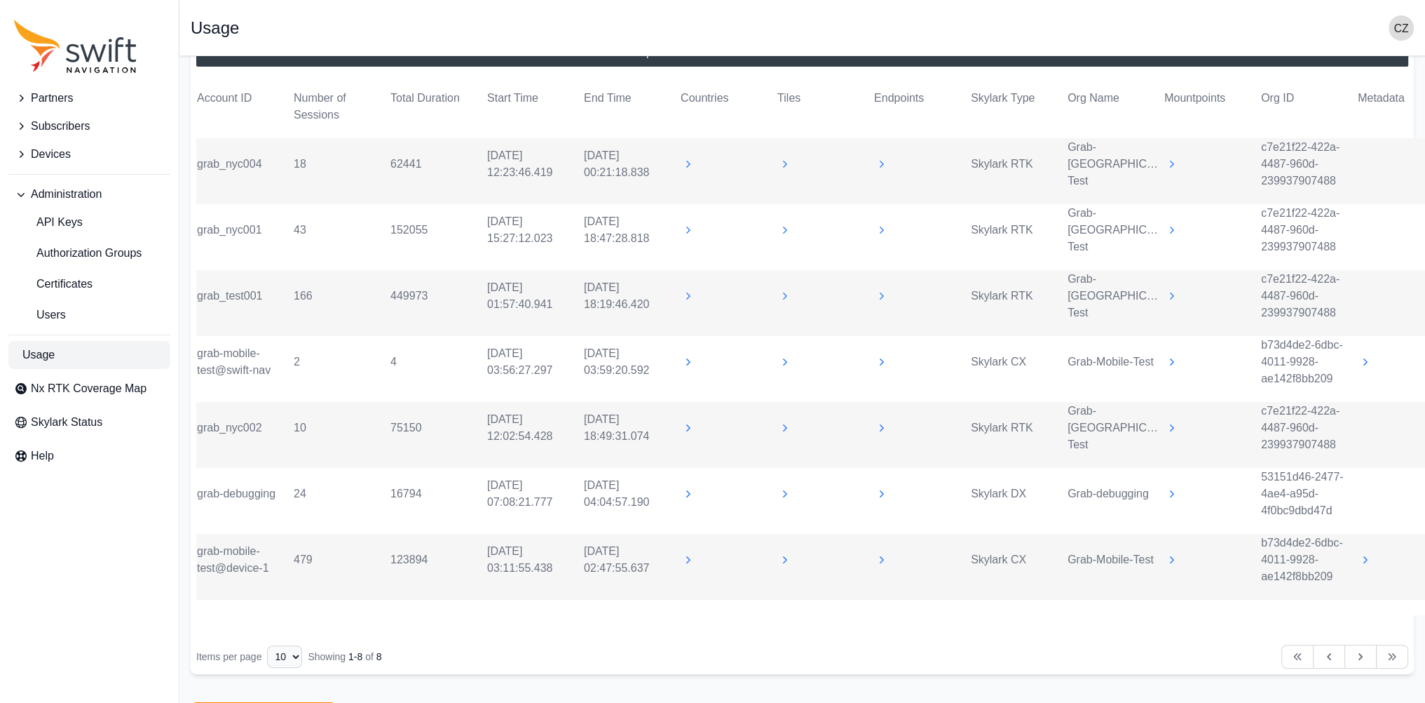
click at [884, 409] on icon at bounding box center [881, 559] width 14 height 14
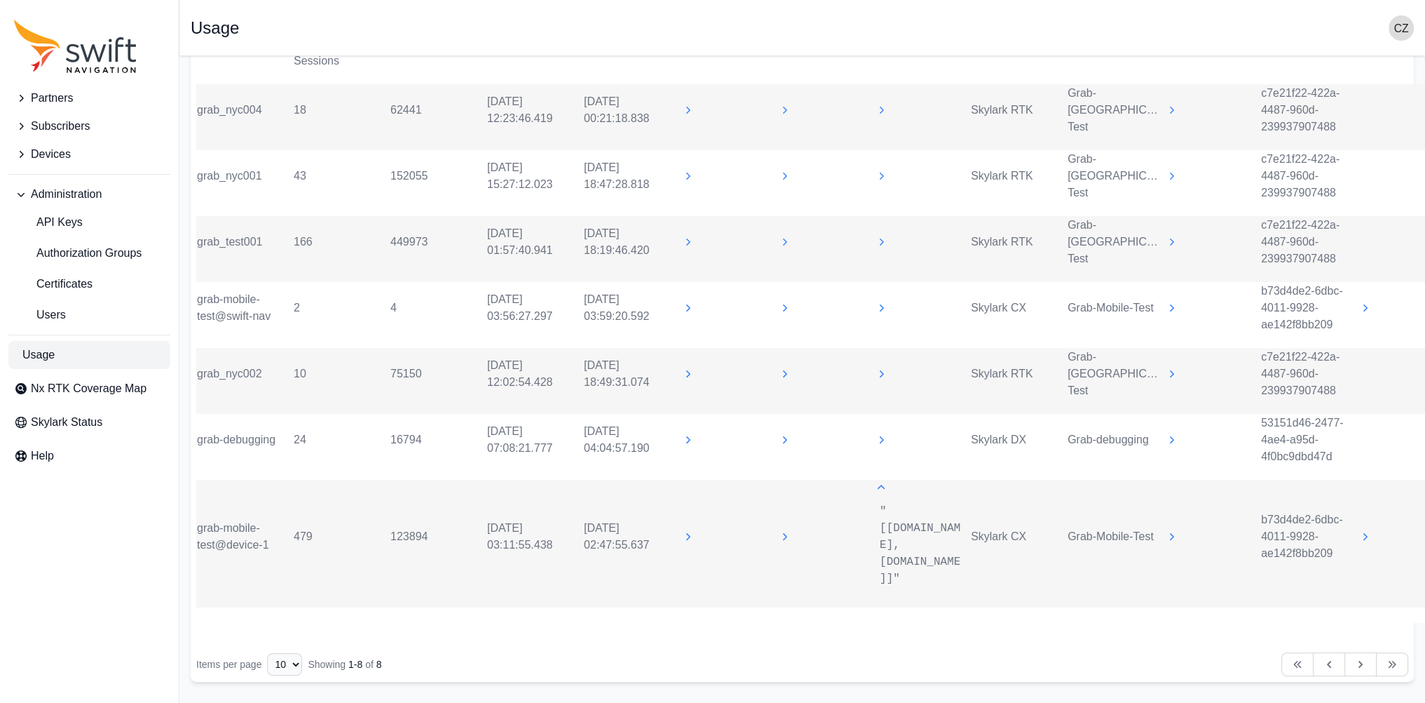
scroll to position [421, 0]
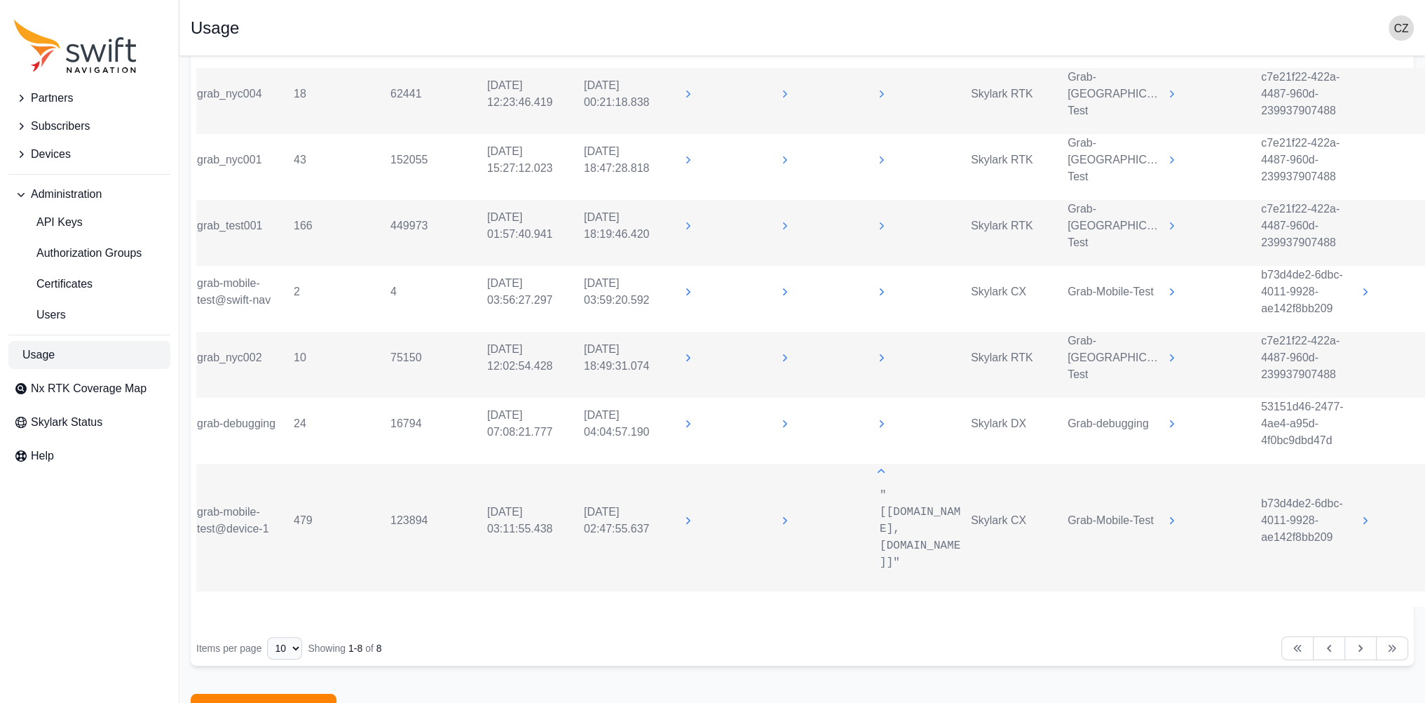
click at [880, 409] on icon at bounding box center [881, 471] width 14 height 14
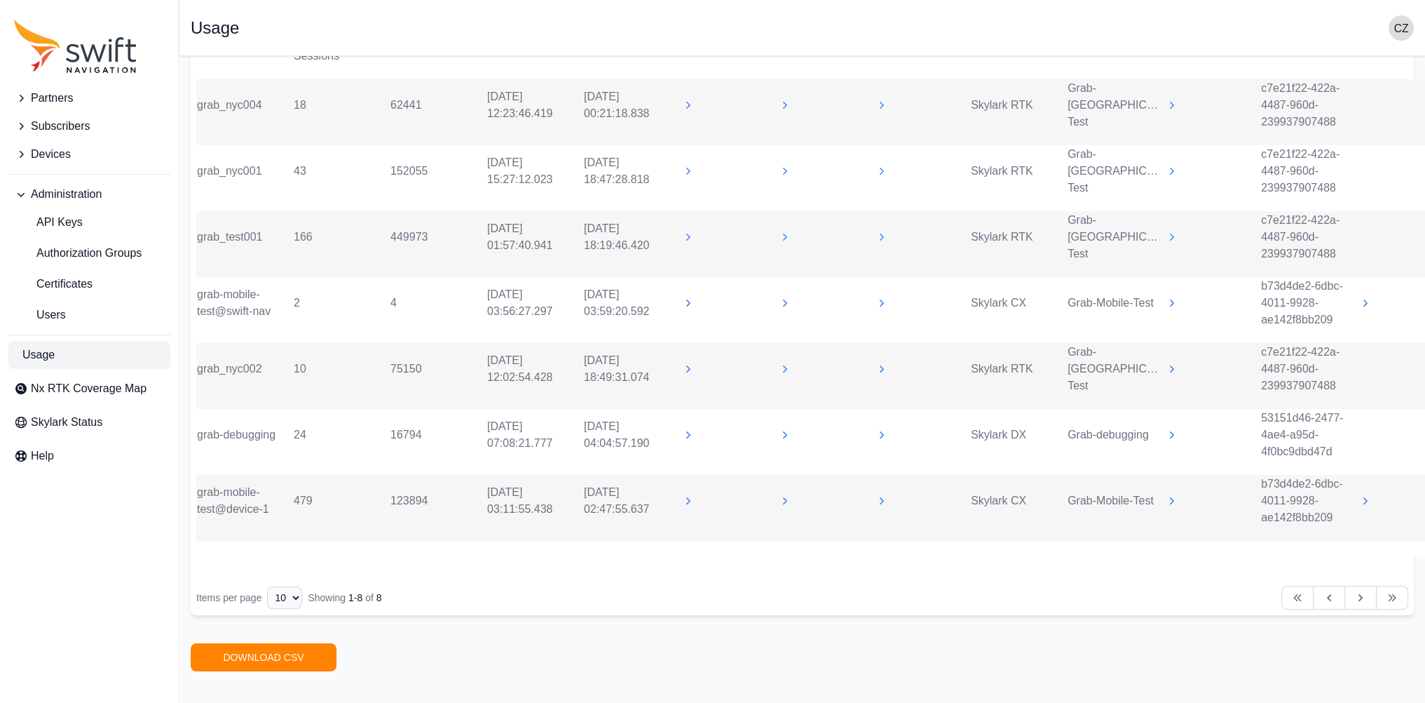
click at [882, 409] on tr "grab-debugging 24 16794 [DATE] 07:08:21.777 [DATE] 04:04:57.190 Skylark DX Grab…" at bounding box center [825, 442] width 1258 height 66
click at [883, 409] on icon at bounding box center [881, 435] width 14 height 14
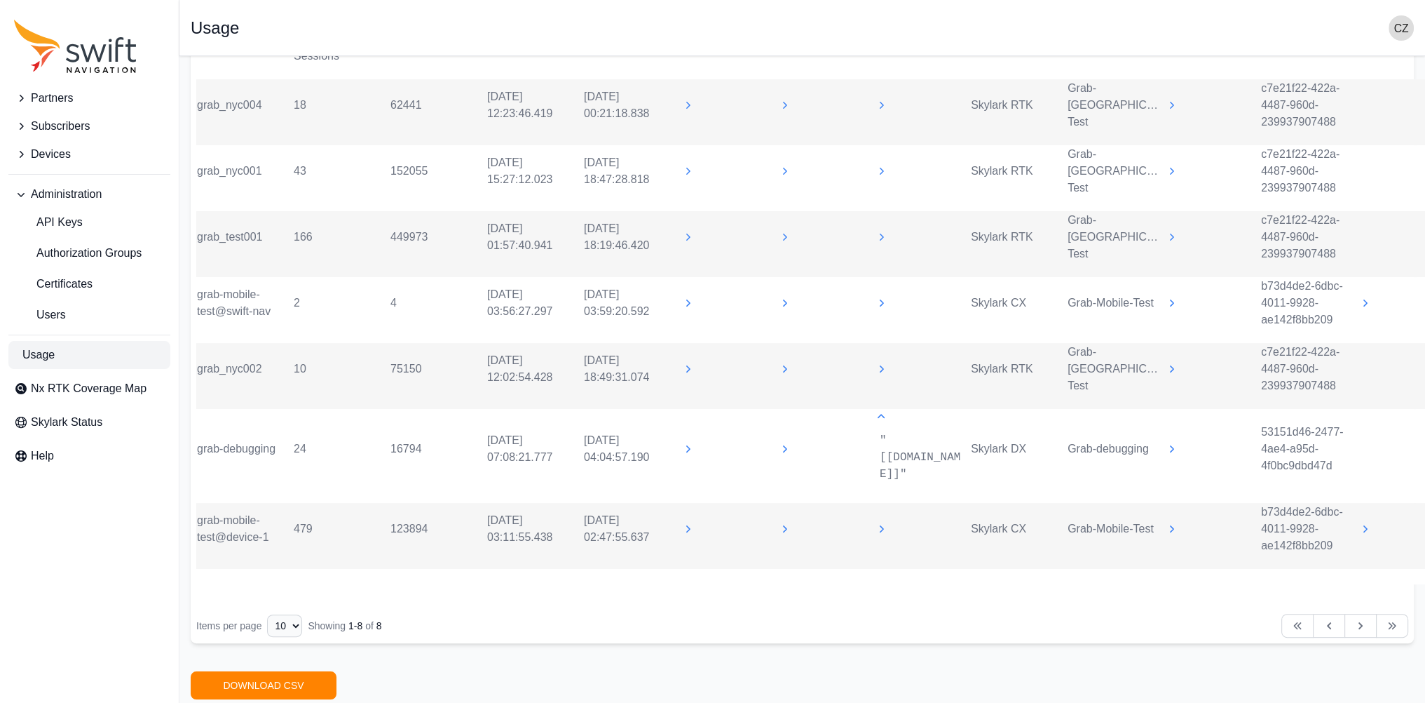
click at [886, 409] on icon at bounding box center [881, 416] width 14 height 14
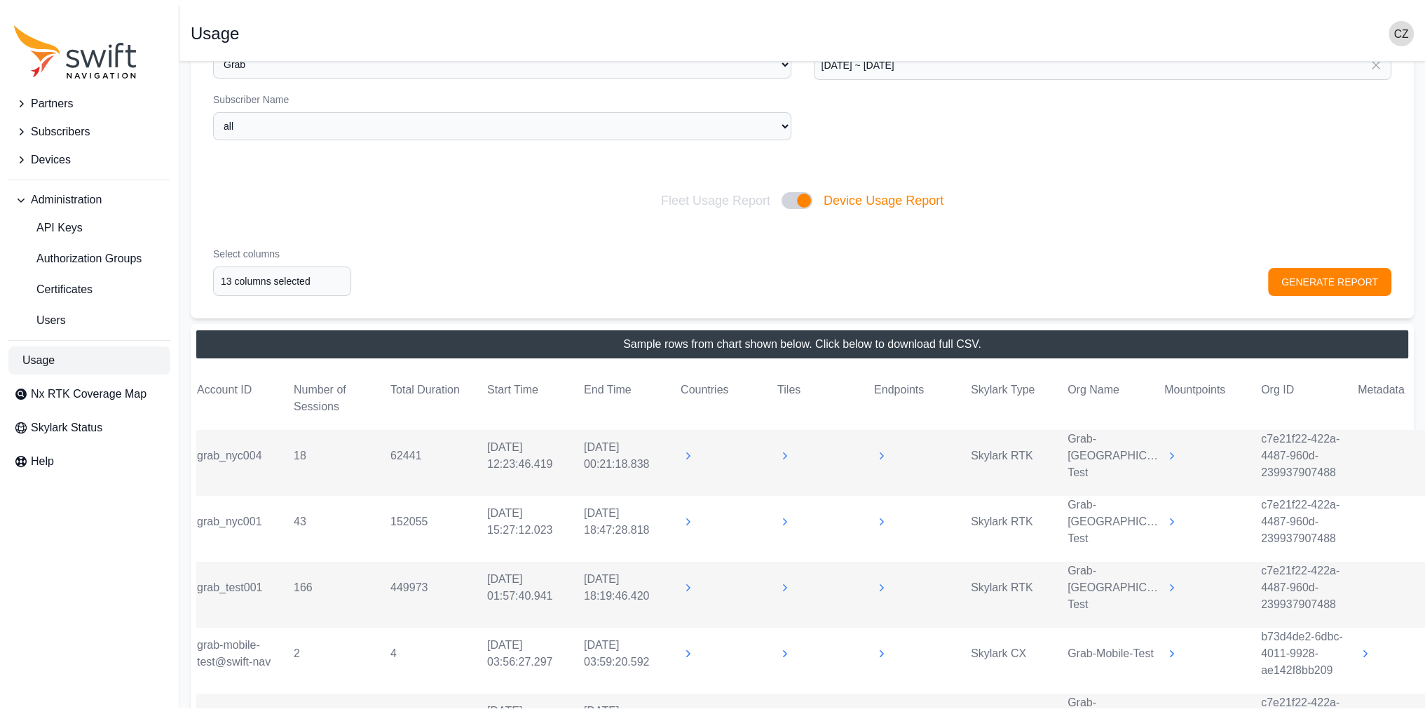
scroll to position [0, 0]
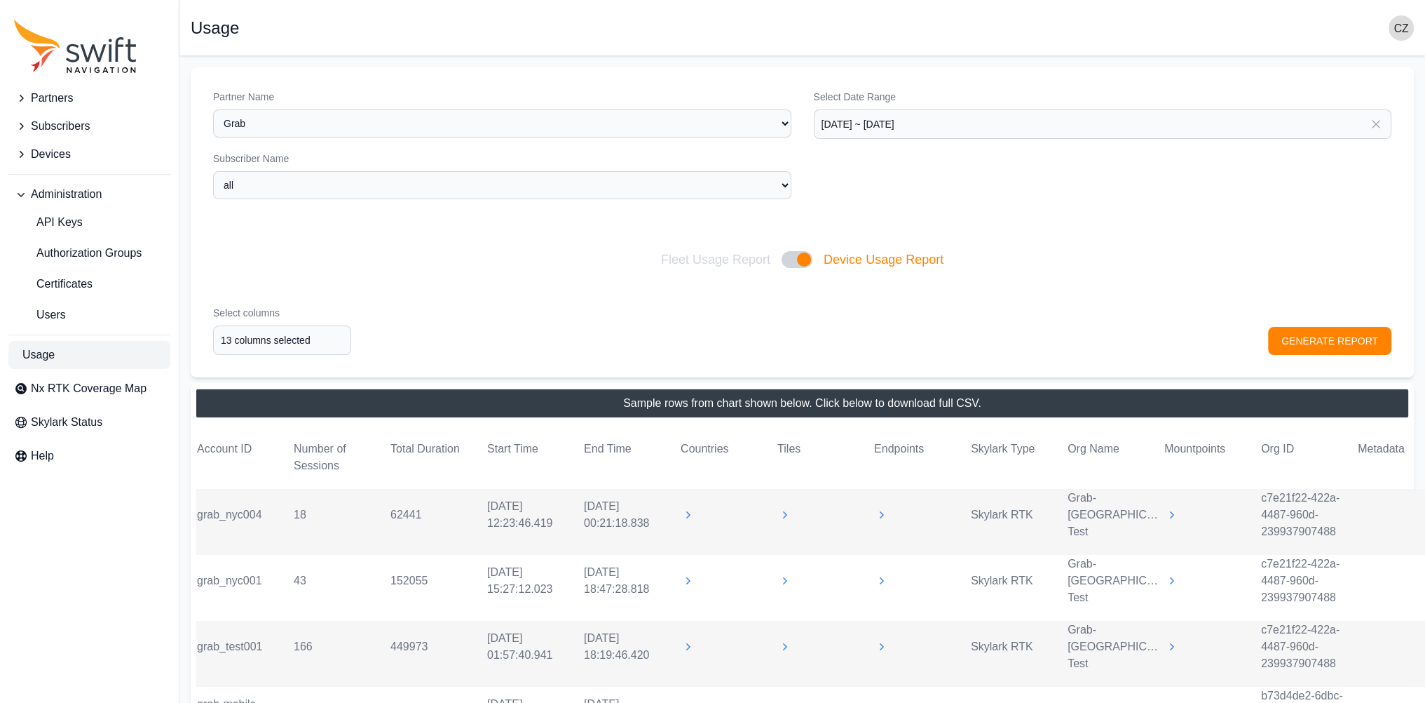
click at [798, 255] on div at bounding box center [797, 259] width 31 height 17
click at [661, 259] on input "Fleet Usage Report Device Usage Report" at bounding box center [660, 259] width 1 height 1
checkbox input "false"
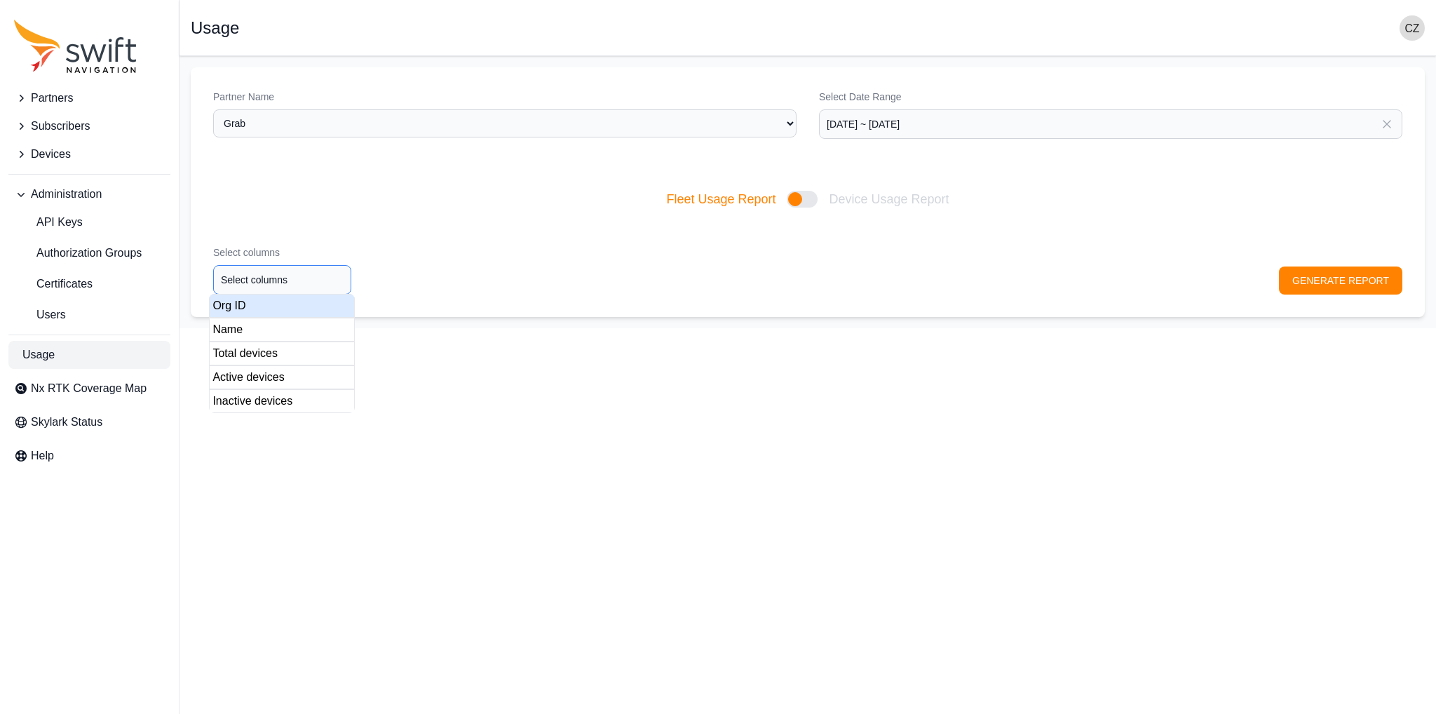
click at [290, 293] on body "Partners Subscribers Devices Administration API Keys Authorization Groups Certi…" at bounding box center [718, 192] width 1436 height 272
click at [267, 298] on div "Org ID" at bounding box center [282, 306] width 146 height 24
click at [253, 325] on div "Name" at bounding box center [282, 330] width 146 height 24
click at [252, 351] on div "Total devices" at bounding box center [282, 353] width 146 height 24
click at [252, 374] on div "Active devices" at bounding box center [282, 377] width 146 height 24
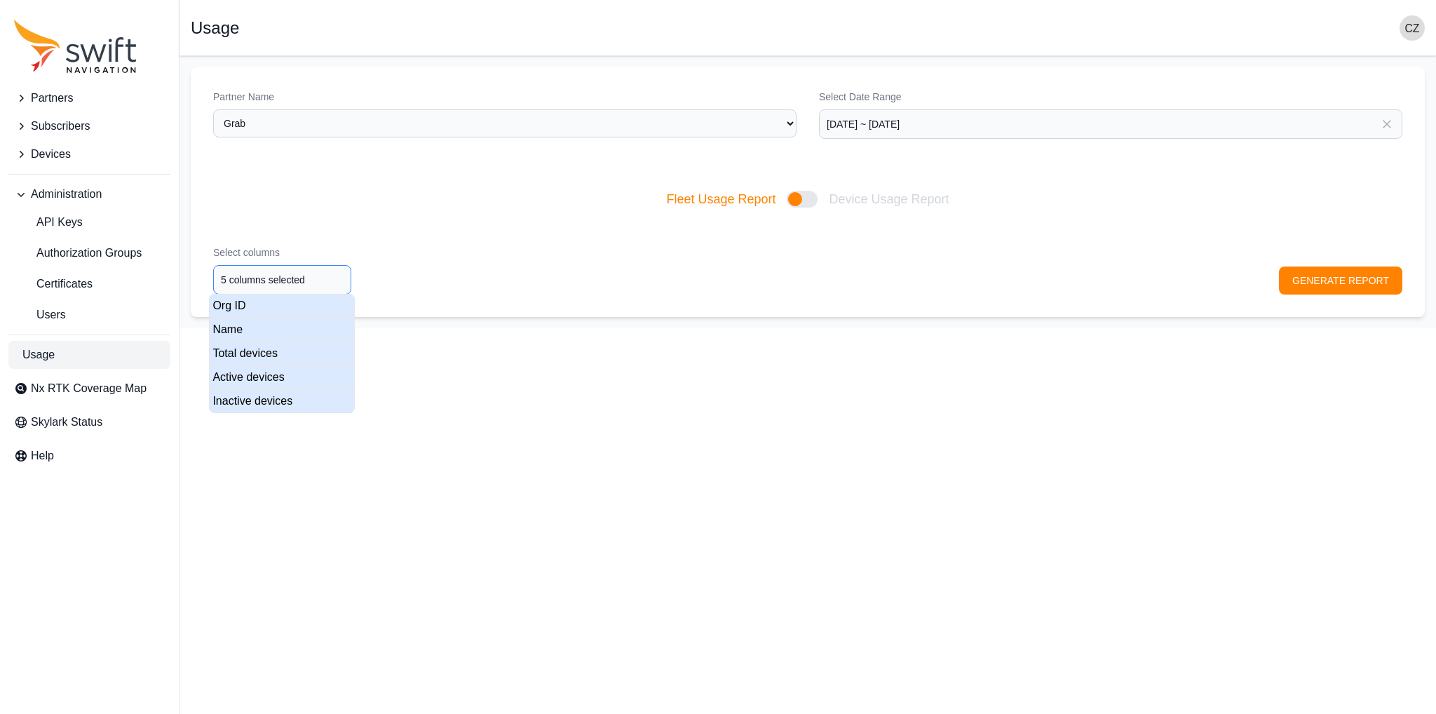
click at [252, 396] on div "Inactive devices" at bounding box center [282, 401] width 146 height 24
click at [534, 283] on div "Select columns 5 columns selected GENERATE REPORT" at bounding box center [808, 270] width 1234 height 94
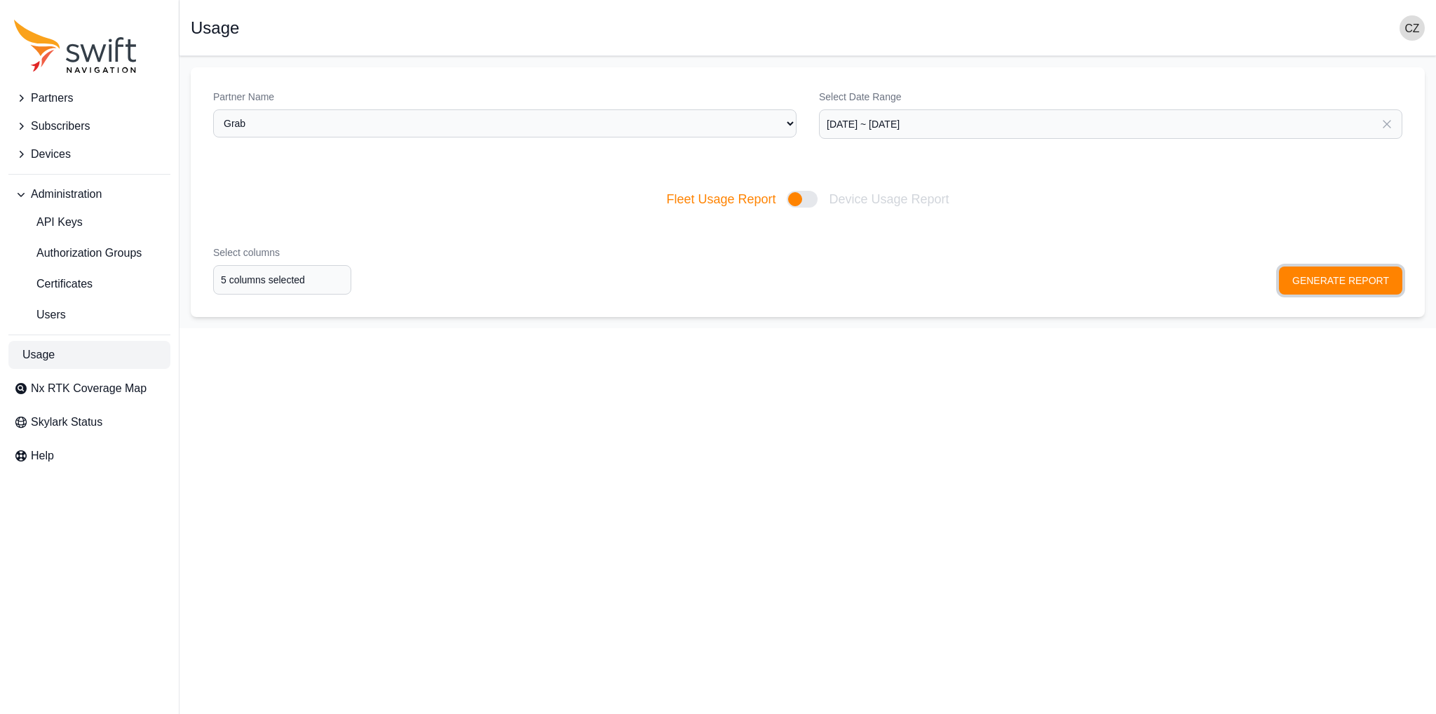
click at [897, 283] on button "GENERATE REPORT" at bounding box center [1340, 280] width 123 height 28
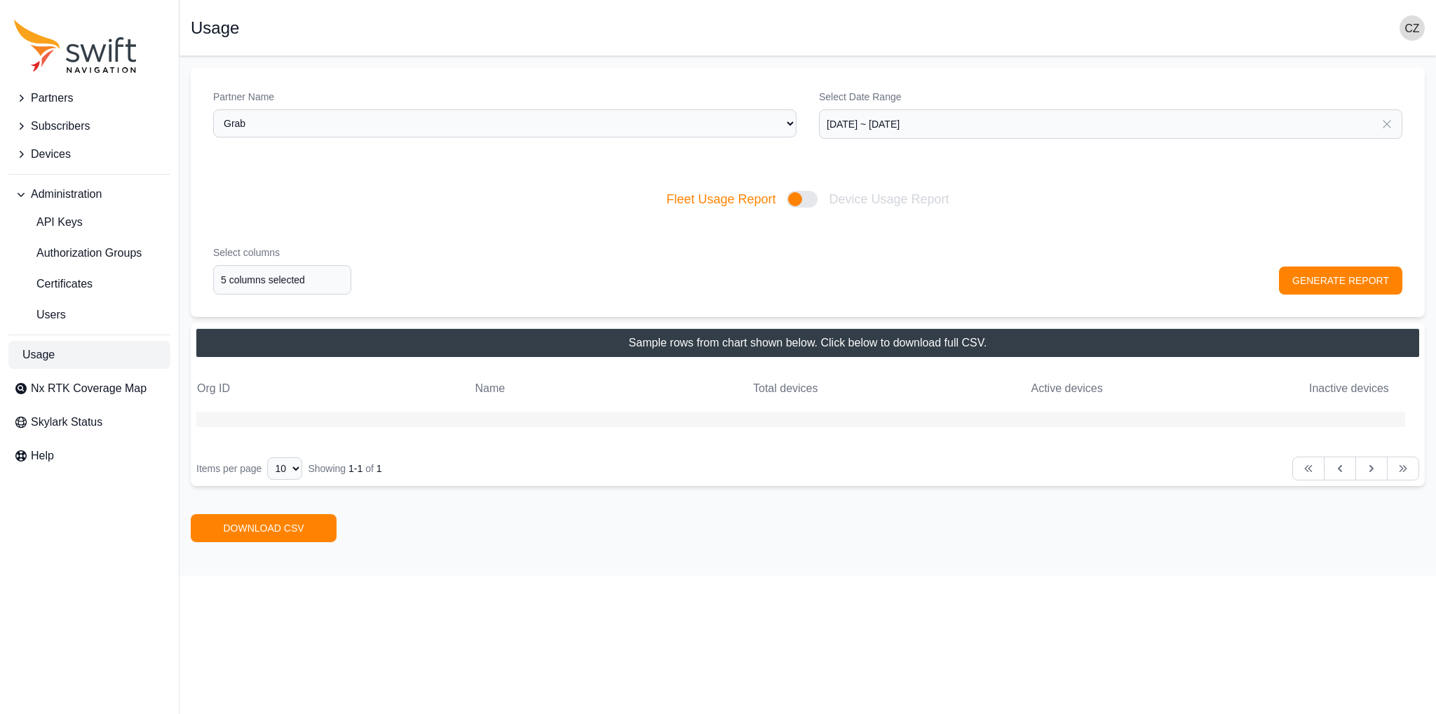
drag, startPoint x: 809, startPoint y: 419, endPoint x: 867, endPoint y: 416, distance: 57.5
click at [867, 409] on tr at bounding box center [800, 419] width 1209 height 15
type input "5 columns selected"
click at [308, 273] on input "5 columns selected" at bounding box center [282, 279] width 138 height 29
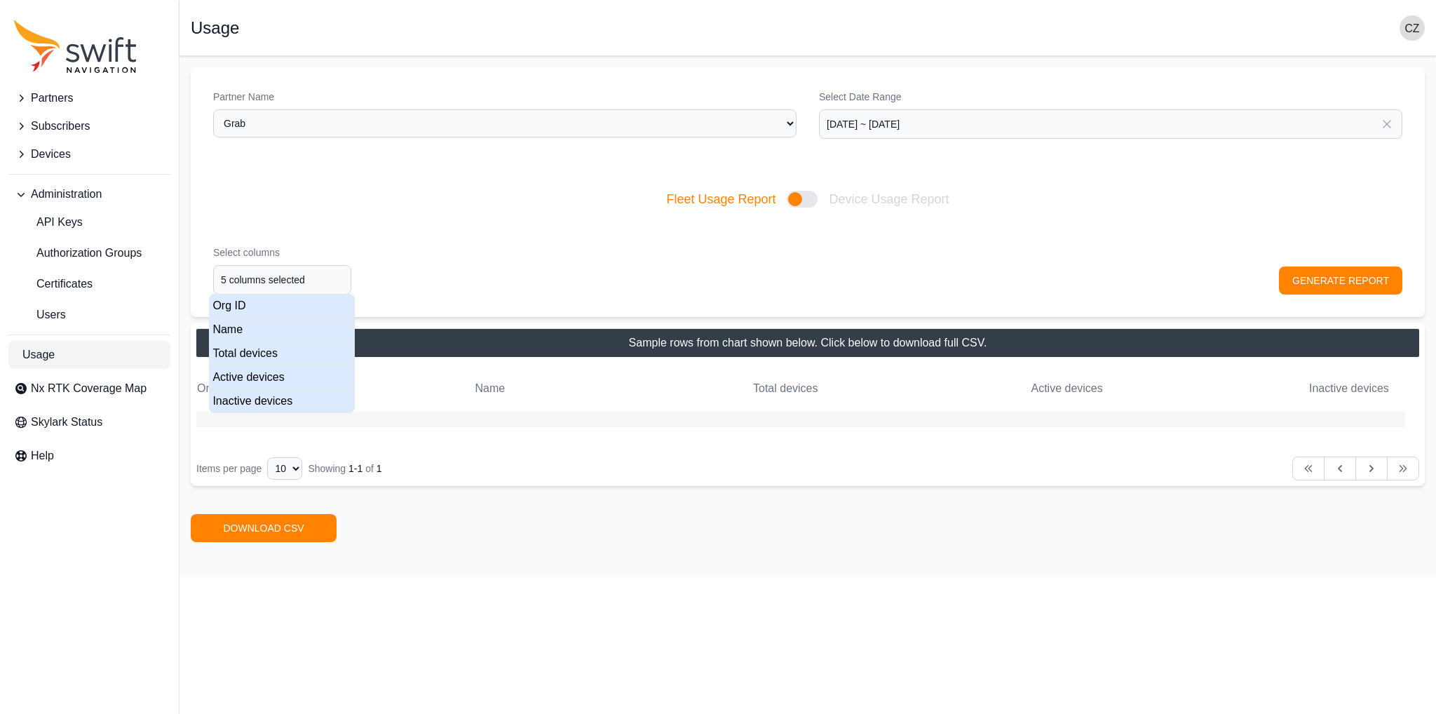
click at [559, 264] on div "Select columns 5 columns selected GENERATE REPORT" at bounding box center [808, 270] width 1234 height 94
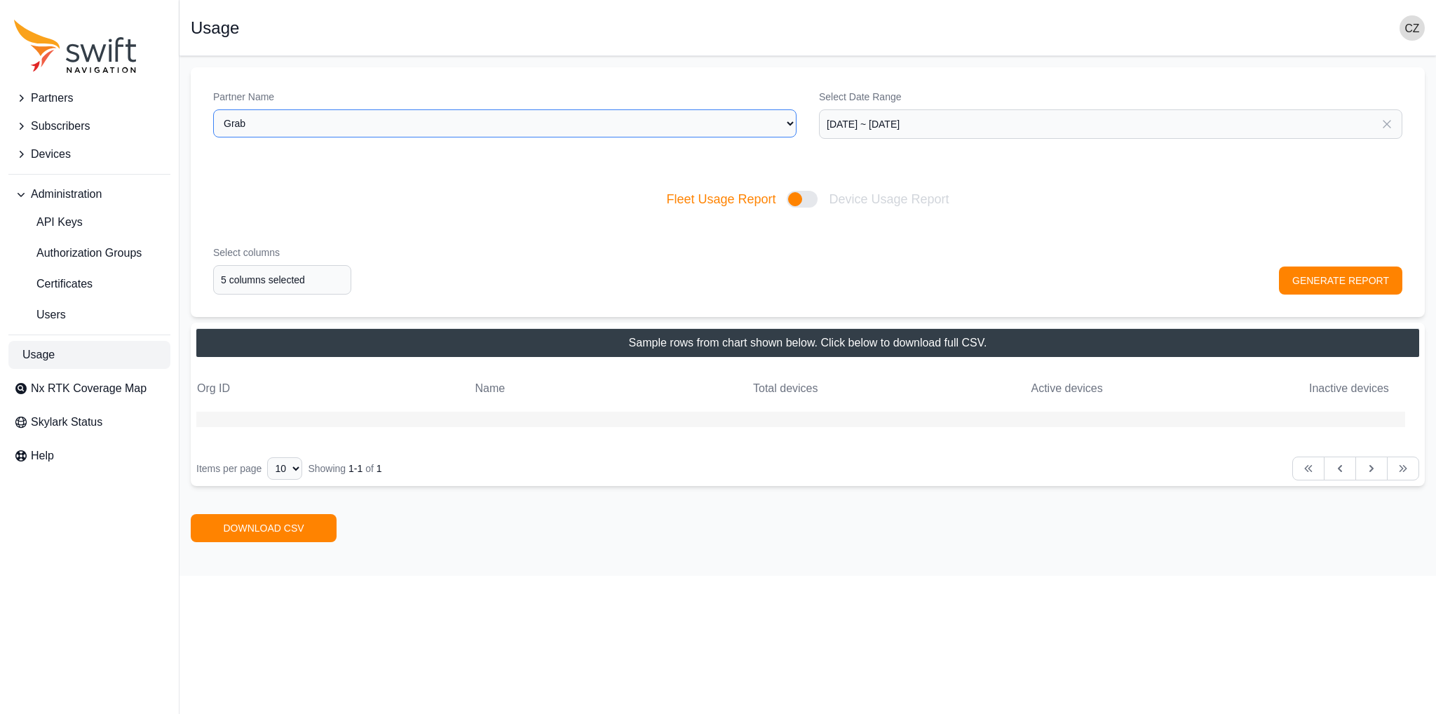
click at [777, 135] on select "Select a Partner AlpsAlpine Asensing Bad Elf Bench Mark Equipment & Supplies In…" at bounding box center [504, 123] width 583 height 28
click at [780, 127] on select "Select a Partner AlpsAlpine Asensing Bad Elf Bench Mark Equipment & Supplies In…" at bounding box center [504, 123] width 583 height 28
click at [519, 134] on select "Select a Partner AlpsAlpine Asensing Bad Elf Bench Mark Equipment & Supplies In…" at bounding box center [504, 123] width 583 height 28
click at [213, 109] on select "Select a Partner AlpsAlpine Asensing Bad Elf Bench Mark Equipment & Supplies In…" at bounding box center [504, 123] width 583 height 28
select select "b27a5a04-edb3-4dfb-9da0-89e2fac74455"
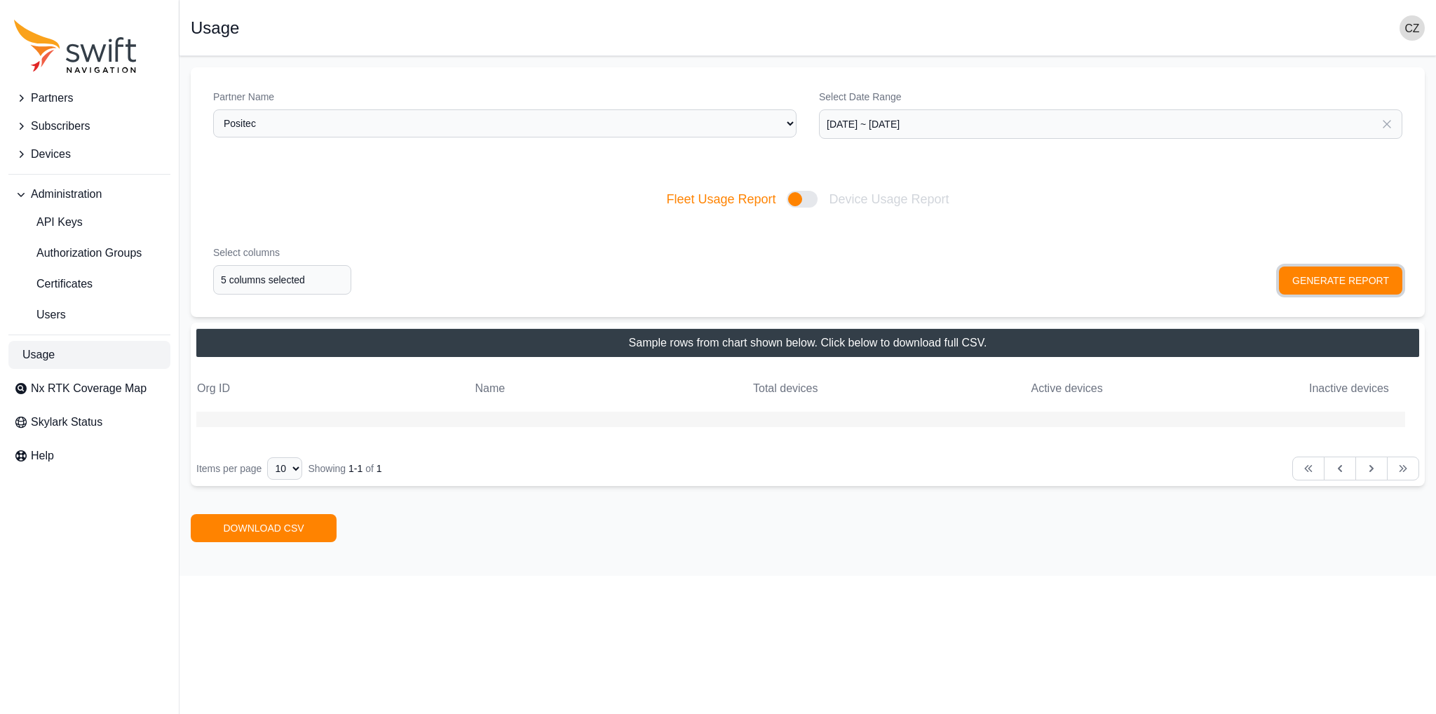
click at [897, 276] on button "GENERATE REPORT" at bounding box center [1340, 280] width 123 height 28
click at [813, 194] on div at bounding box center [802, 199] width 31 height 17
click at [666, 199] on input "Fleet Usage Report Device Usage Report" at bounding box center [665, 199] width 1 height 1
checkbox input "true"
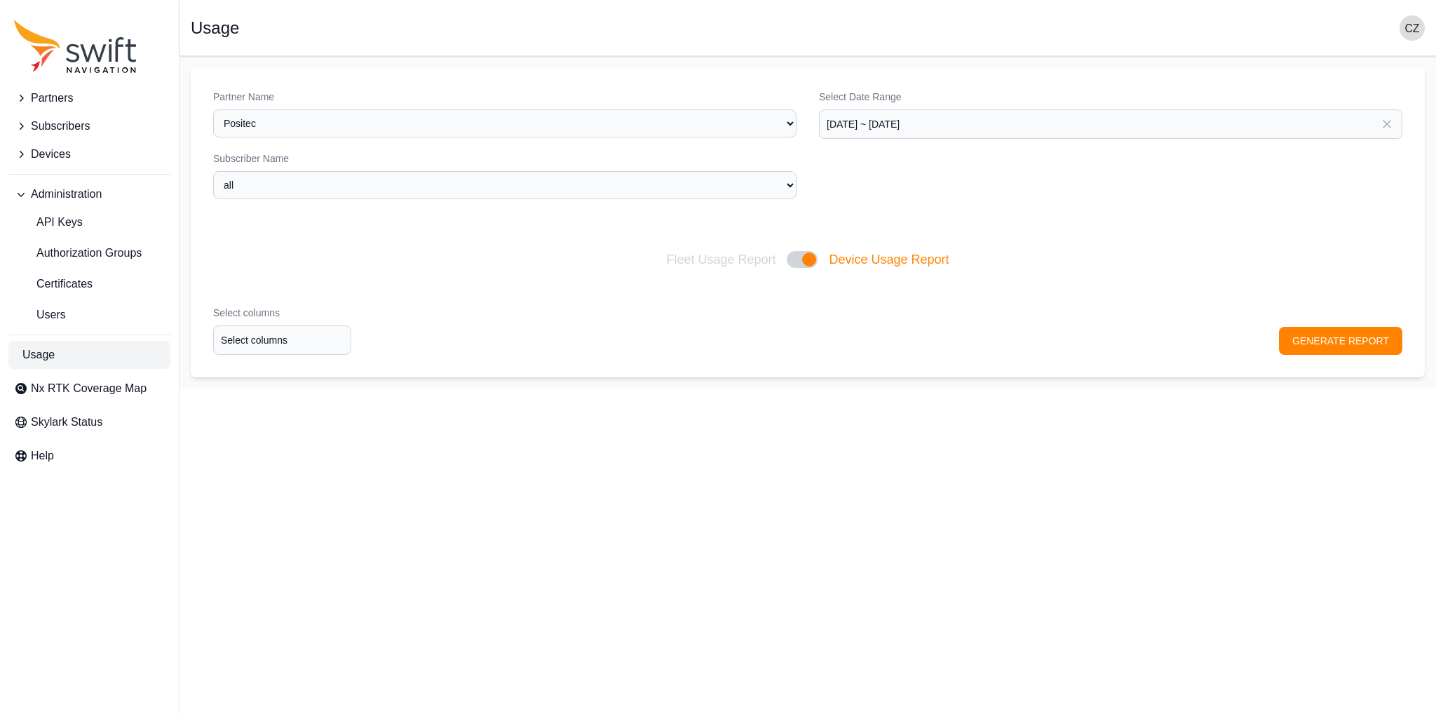
click at [278, 354] on div "Select columns Select columns GENERATE REPORT" at bounding box center [808, 330] width 1234 height 94
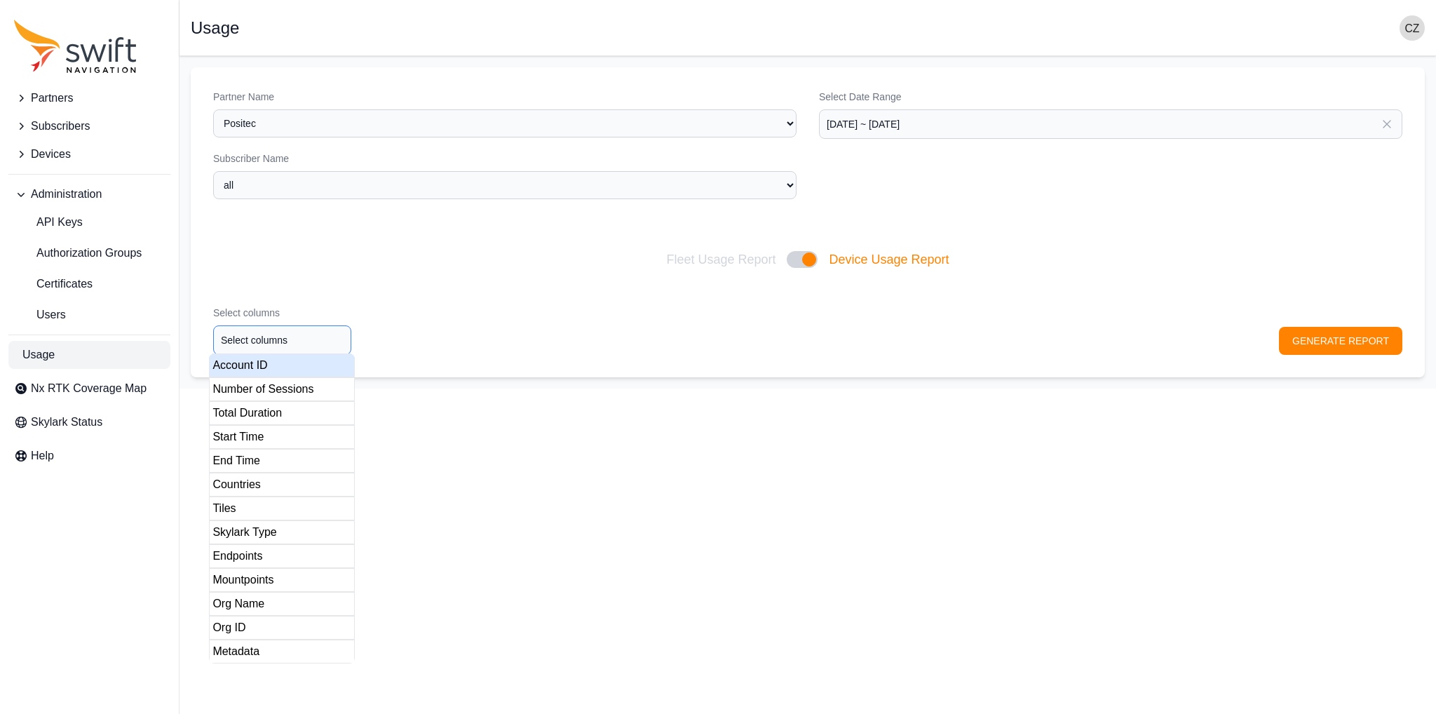
click at [278, 348] on input "Select columns" at bounding box center [282, 339] width 138 height 29
click at [276, 376] on div "Account ID" at bounding box center [282, 365] width 146 height 24
click at [276, 379] on div "Number of Sessions" at bounding box center [282, 389] width 146 height 24
click at [264, 409] on div "Total Duration" at bounding box center [282, 413] width 146 height 24
click at [253, 409] on div "Start Time" at bounding box center [282, 437] width 146 height 24
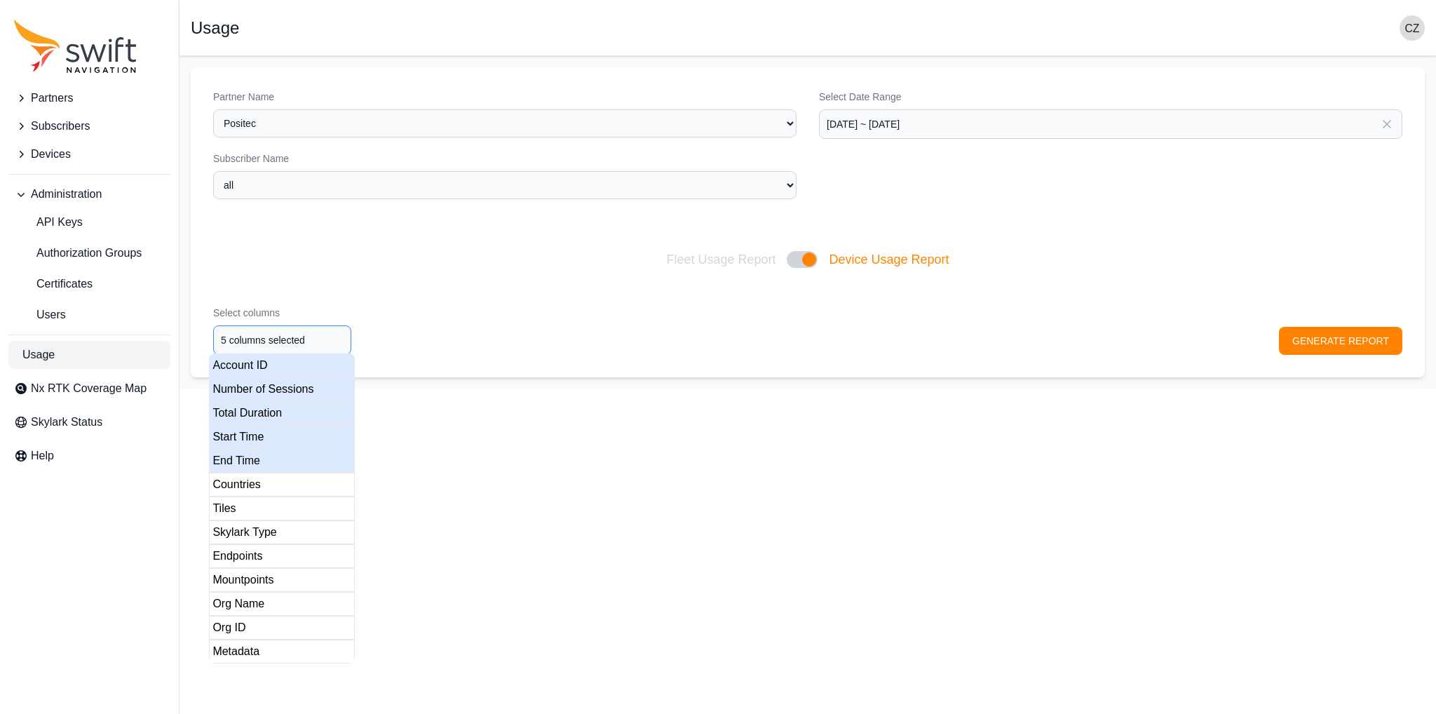
click at [244, 409] on div "End Time" at bounding box center [282, 461] width 146 height 24
click at [241, 409] on div "Countries" at bounding box center [282, 485] width 146 height 24
click at [233, 409] on div "Tiles" at bounding box center [282, 508] width 146 height 24
click at [235, 409] on div "Skylark Type" at bounding box center [282, 532] width 146 height 24
click at [262, 409] on div "Endpoints" at bounding box center [282, 556] width 146 height 24
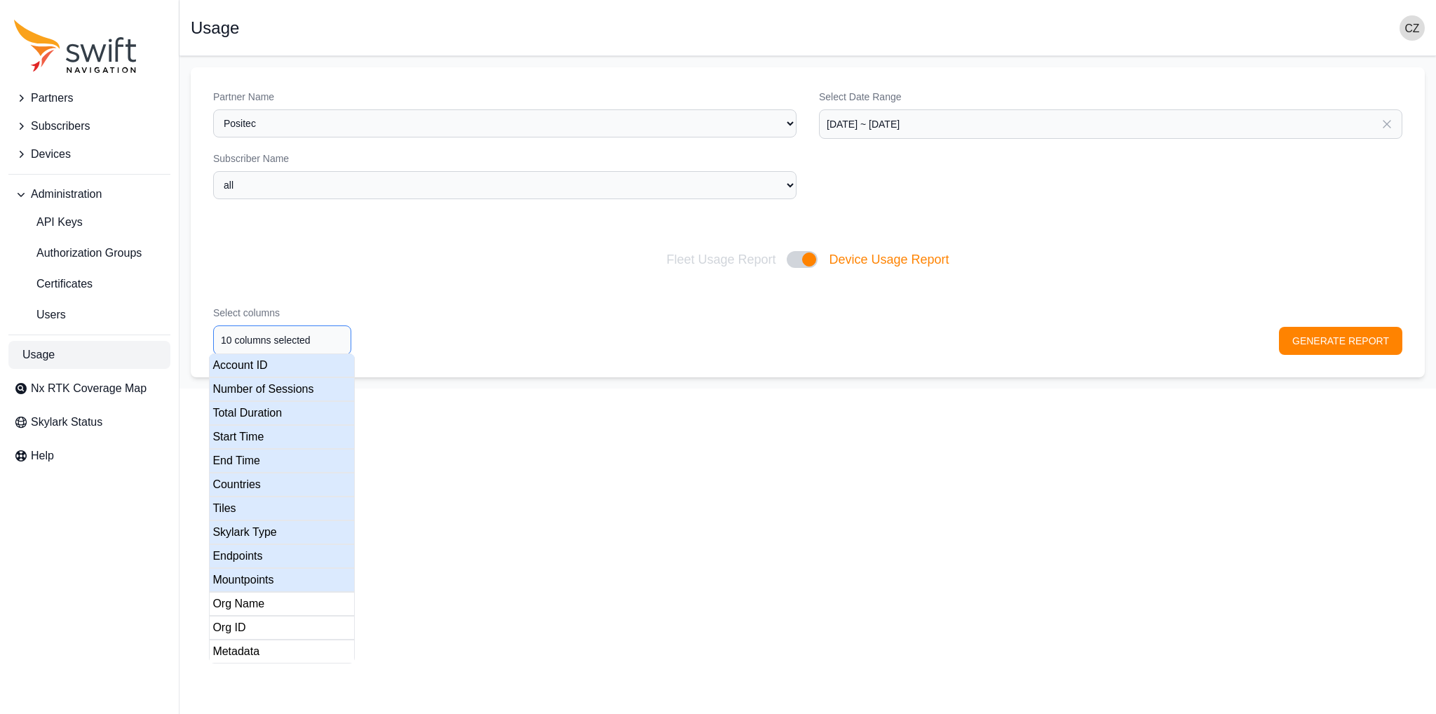
click at [259, 409] on div "Mountpoints" at bounding box center [282, 580] width 146 height 24
click at [258, 409] on div "Org Name" at bounding box center [282, 604] width 146 height 24
click at [255, 409] on div "Org ID" at bounding box center [282, 628] width 146 height 24
type input "13 columns selected"
click at [249, 409] on div "Metadata" at bounding box center [282, 651] width 146 height 24
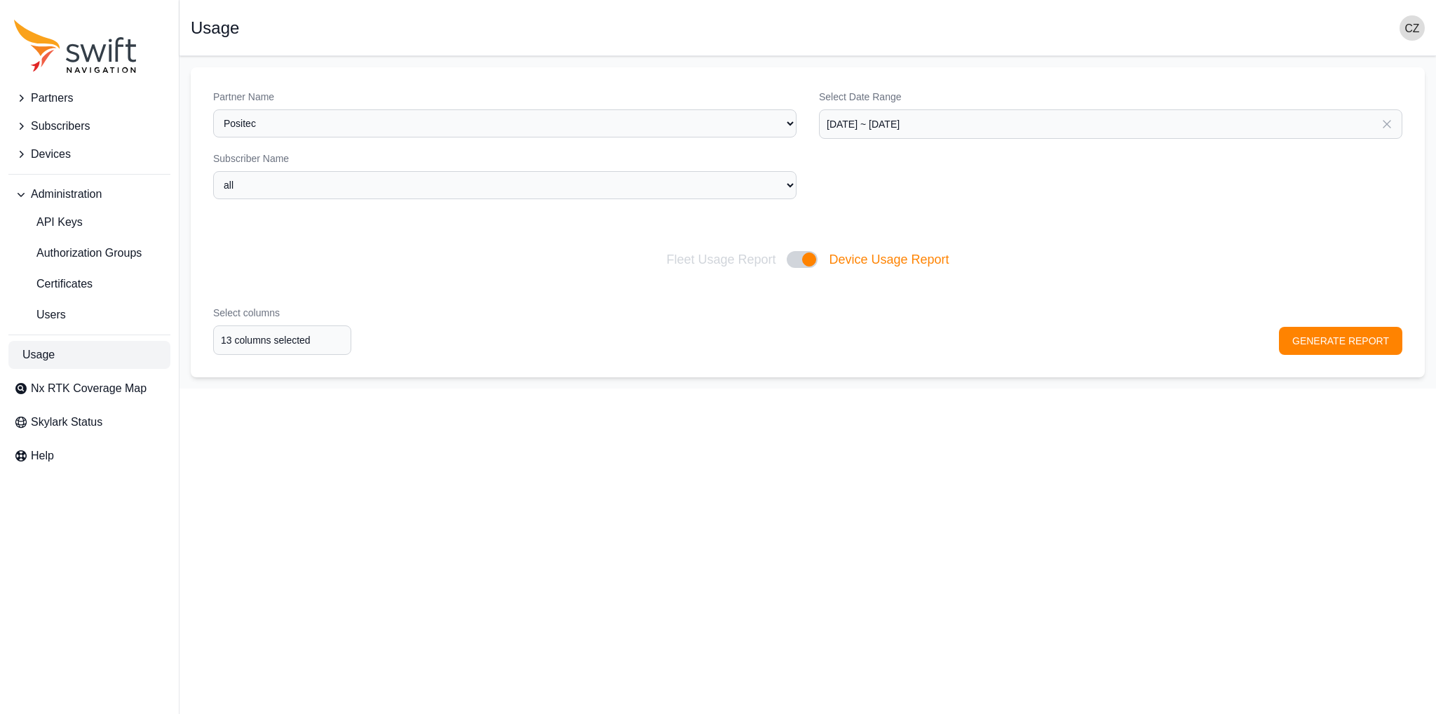
click at [897, 323] on div "Select columns 13 columns selected GENERATE REPORT" at bounding box center [808, 330] width 1234 height 94
click at [897, 345] on button "GENERATE REPORT" at bounding box center [1340, 341] width 123 height 28
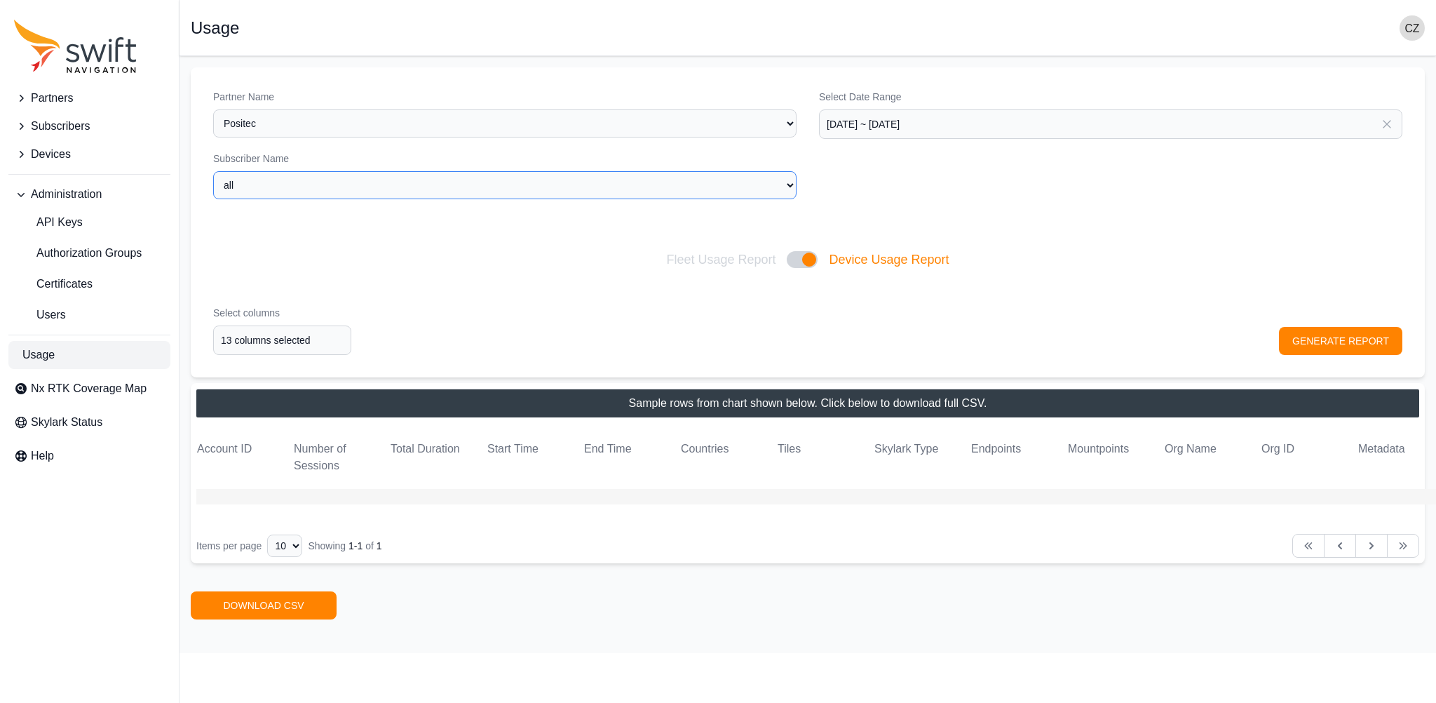
click at [527, 191] on select "all positec-test-typ-01 subscriberApitest" at bounding box center [504, 185] width 583 height 28
click at [515, 186] on select "all positec-test-typ-01 subscriberApitest" at bounding box center [504, 185] width 583 height 28
click at [92, 121] on button "Subscribers" at bounding box center [89, 126] width 162 height 28
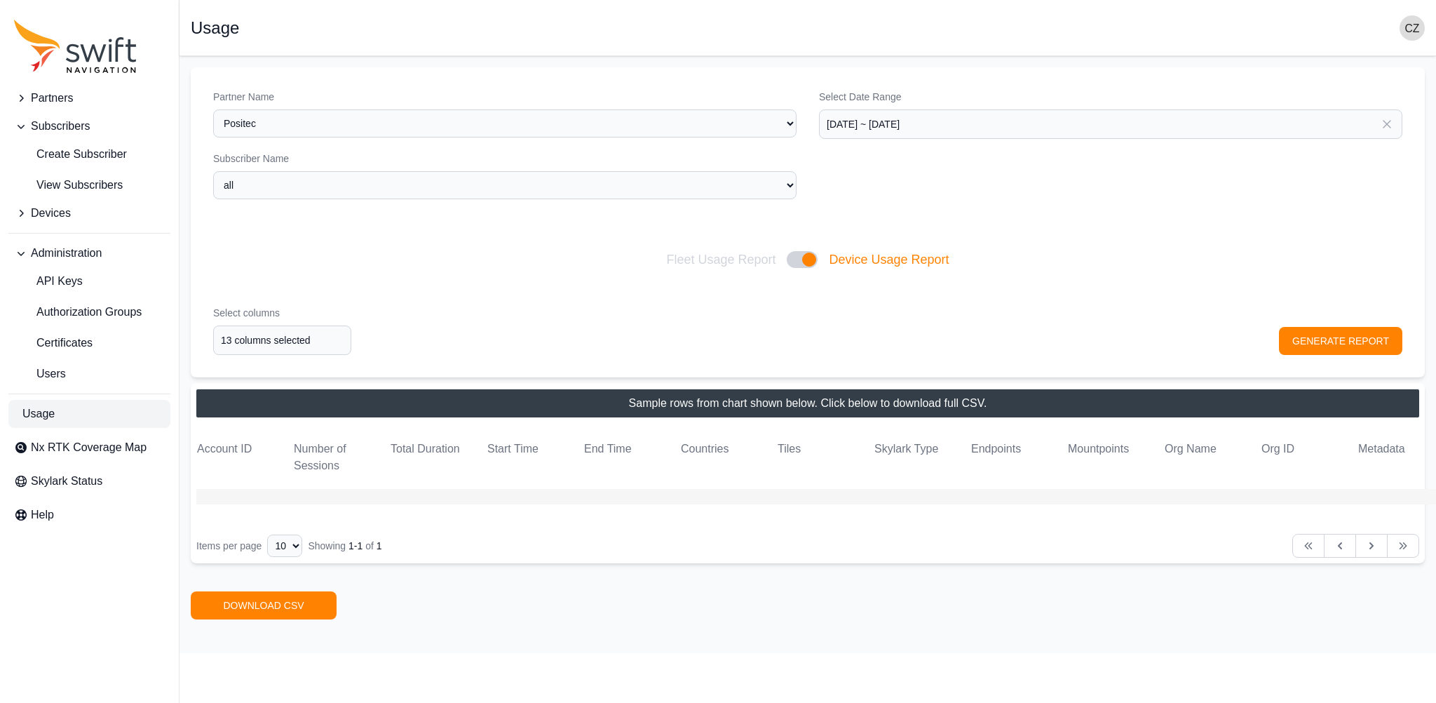
click at [98, 219] on button "Devices" at bounding box center [89, 213] width 162 height 28
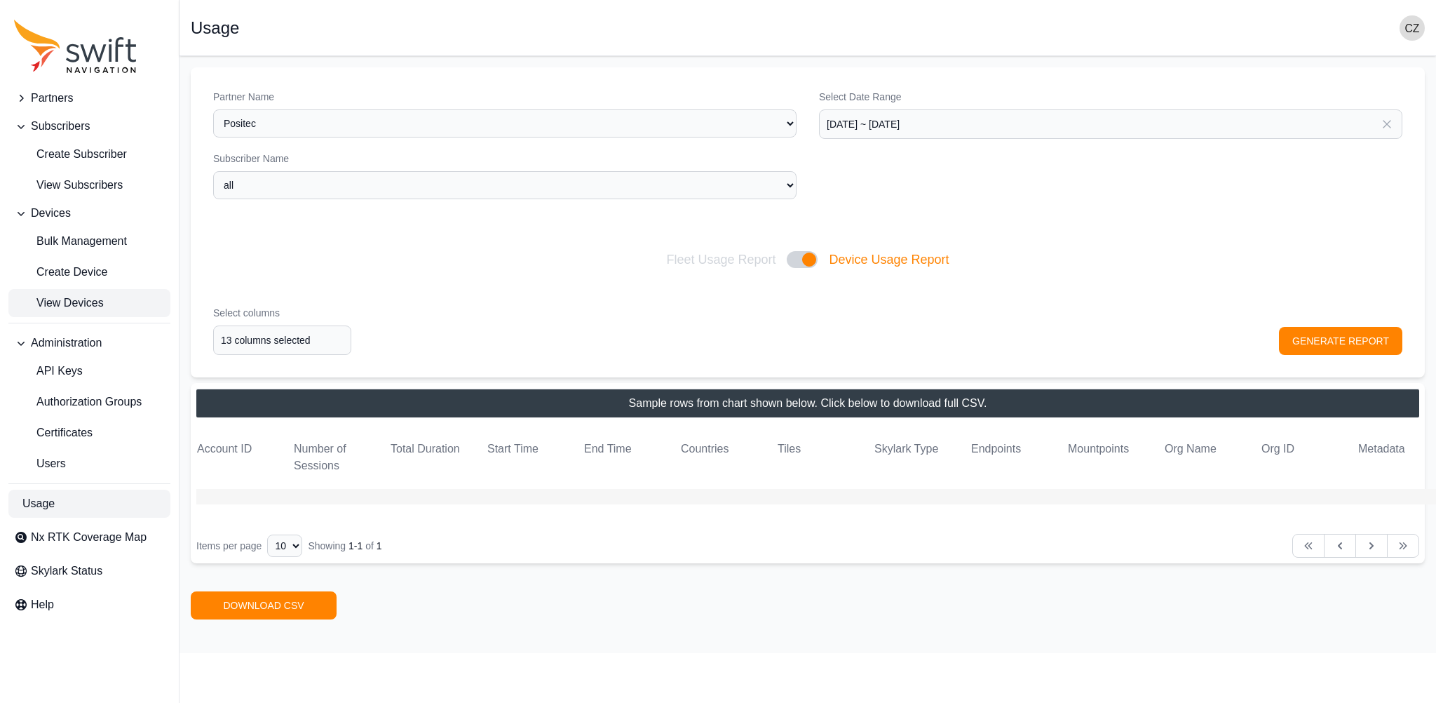
click at [95, 309] on span "View Devices" at bounding box center [59, 302] width 90 height 17
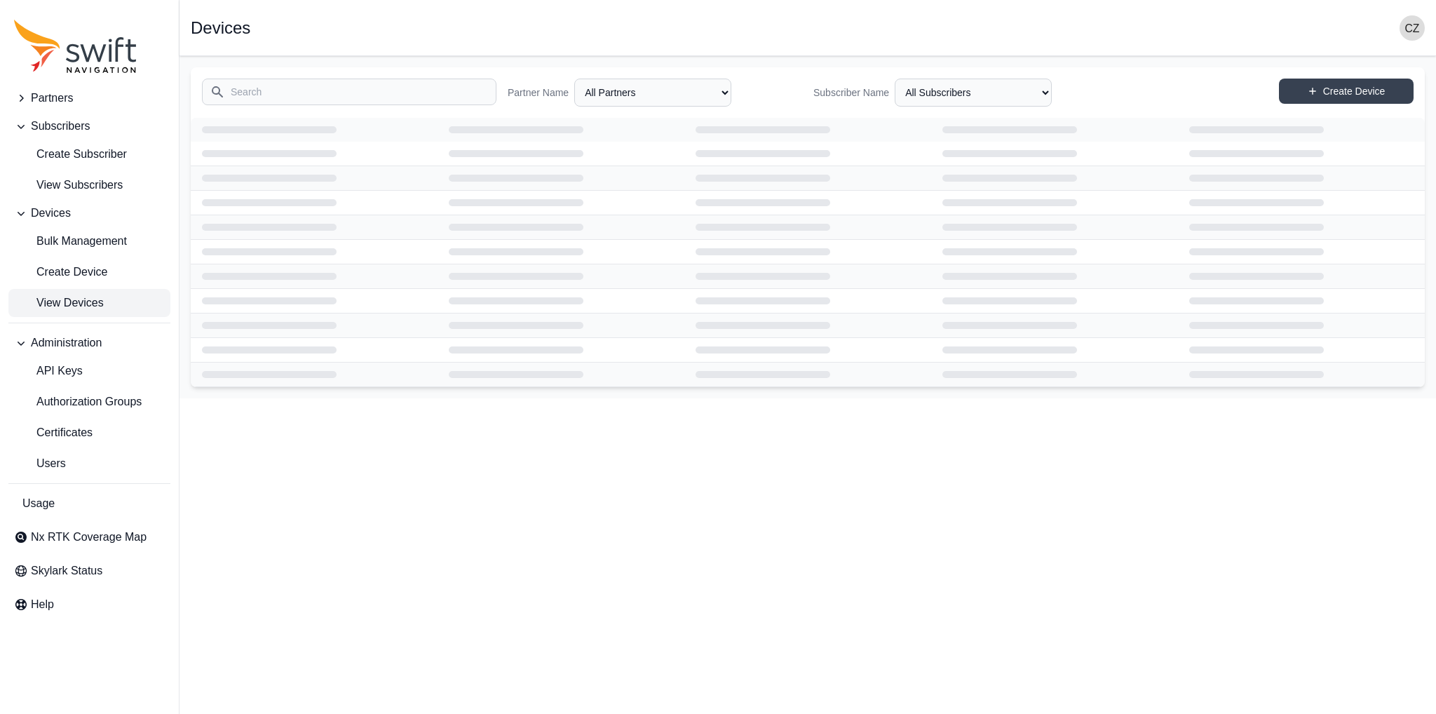
click at [386, 91] on input "Search" at bounding box center [349, 92] width 294 height 27
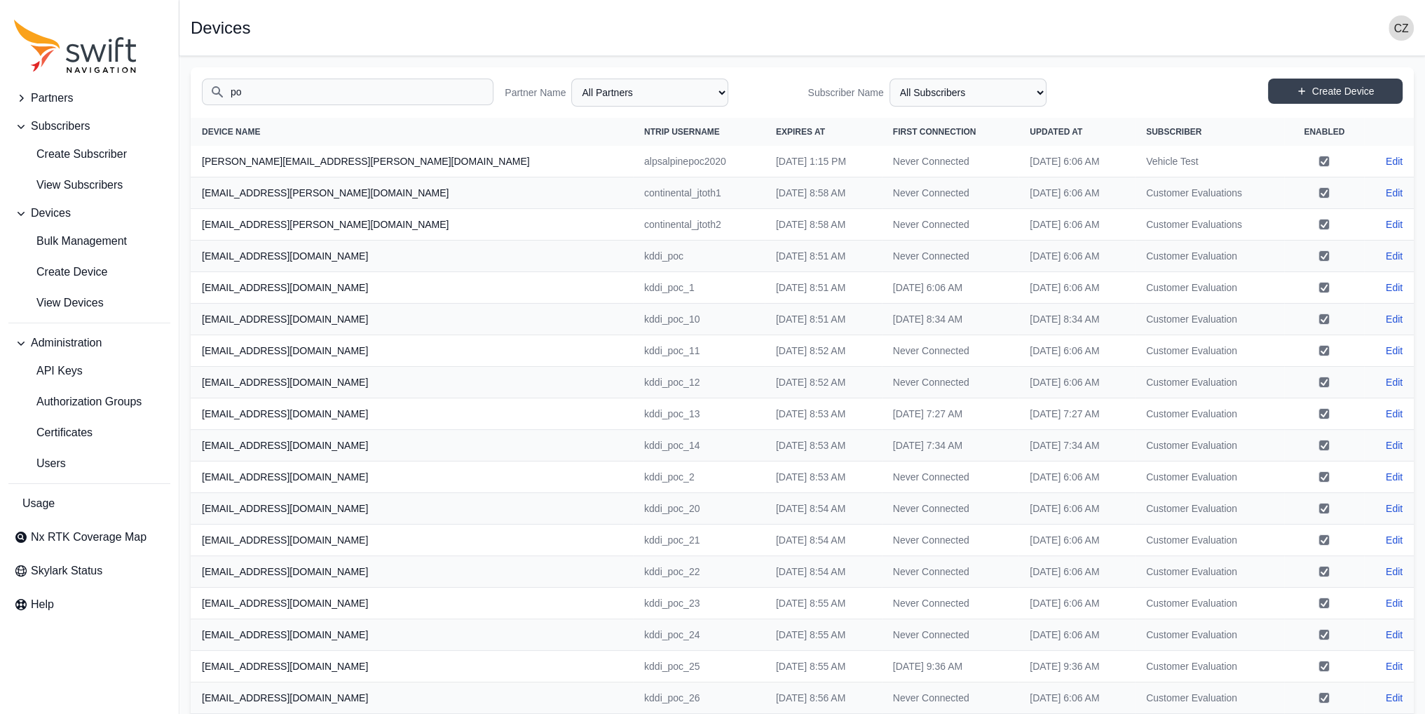
type input "p"
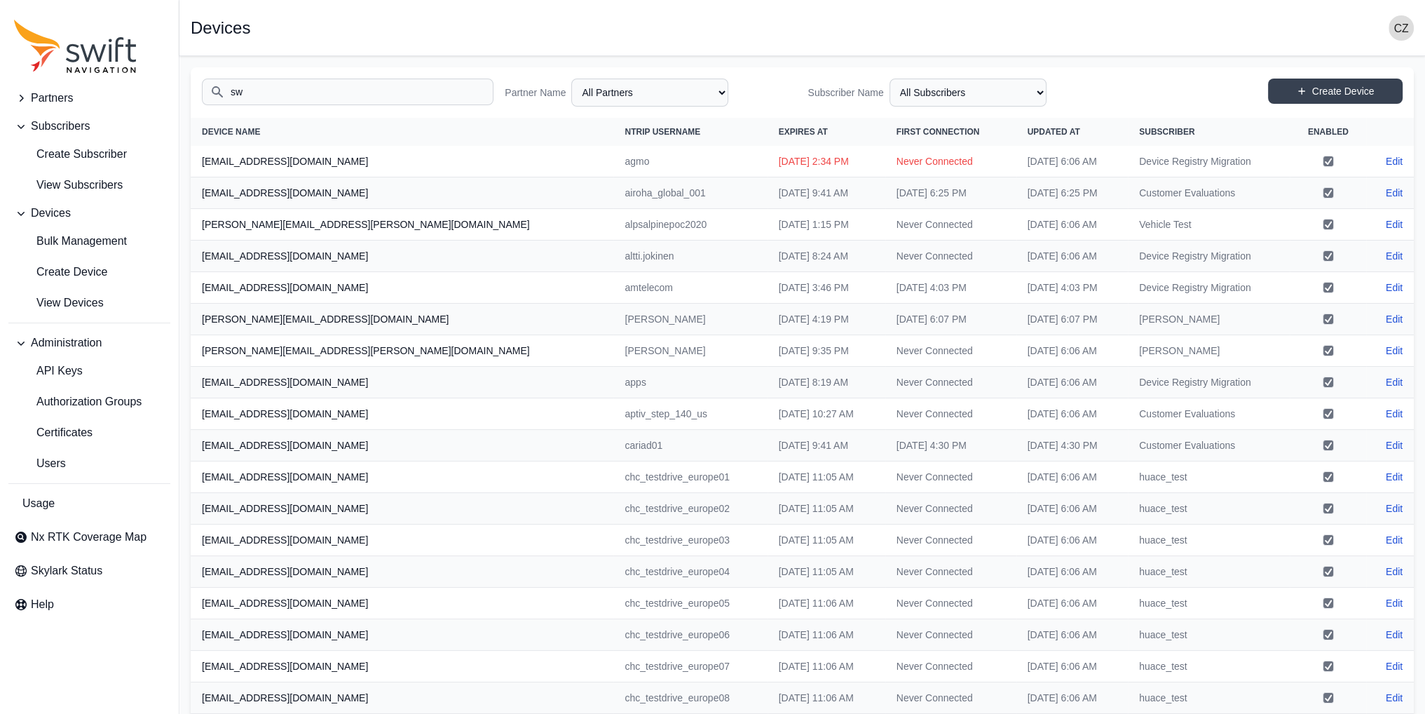
type input "s"
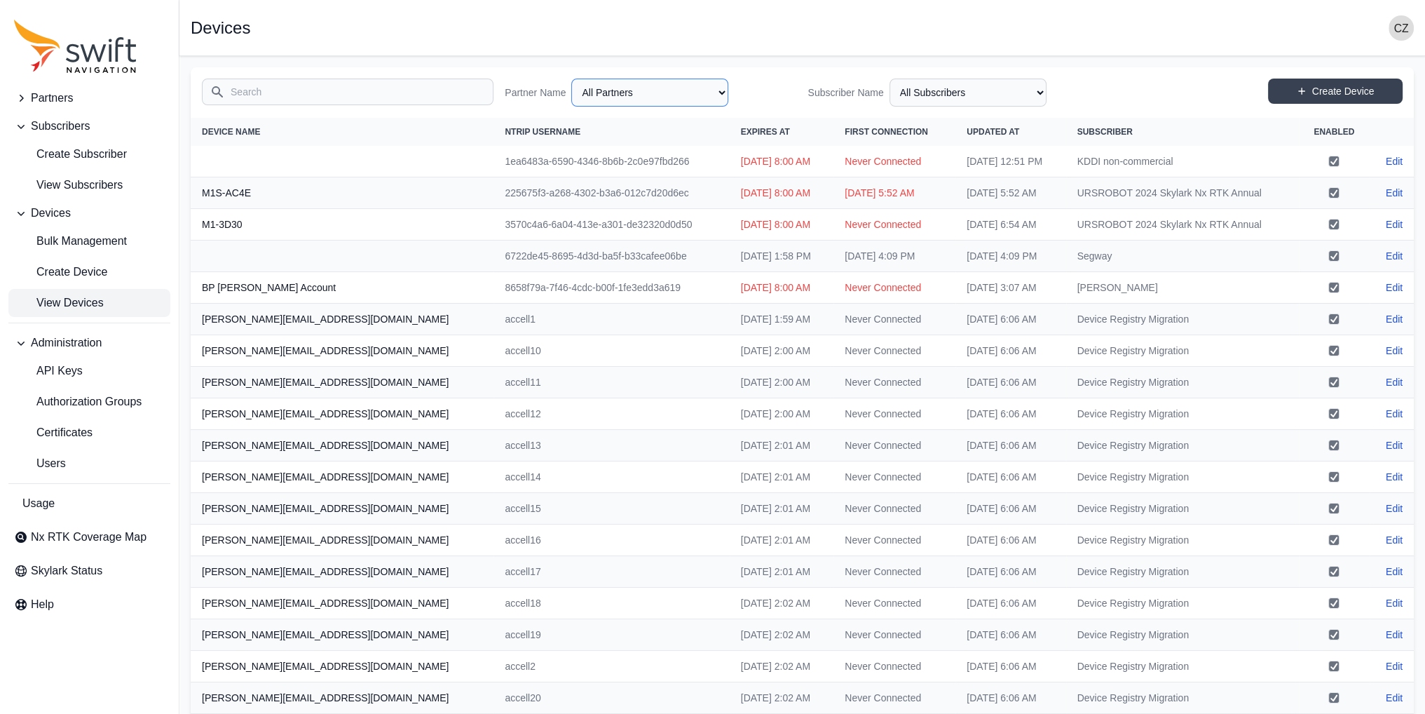
click at [595, 93] on select "All Partners AlpsAlpine Asensing Bad Elf Bench Mark Equipment & Supplies Inc. B…" at bounding box center [649, 93] width 157 height 28
click at [574, 79] on select "All Partners AlpsAlpine Asensing Bad Elf Bench Mark Equipment & Supplies Inc. B…" at bounding box center [649, 93] width 157 height 28
select select "ab3272ce-40d0-4c94-a524-96a758ab755c"
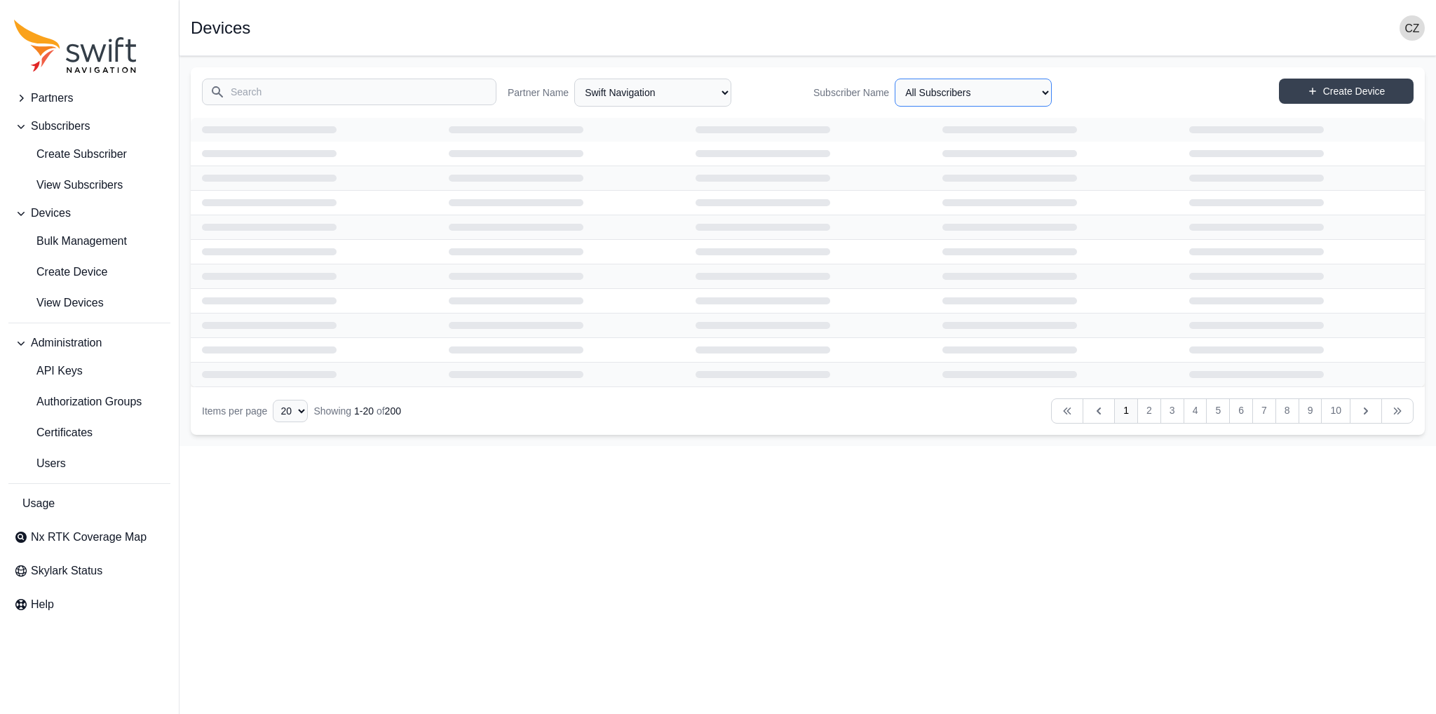
click at [897, 93] on select "All Subscribers [PERSON_NAME] APGLOS CarlsonSW [PERSON_NAME] Customer Evaluatio…" at bounding box center [973, 93] width 157 height 28
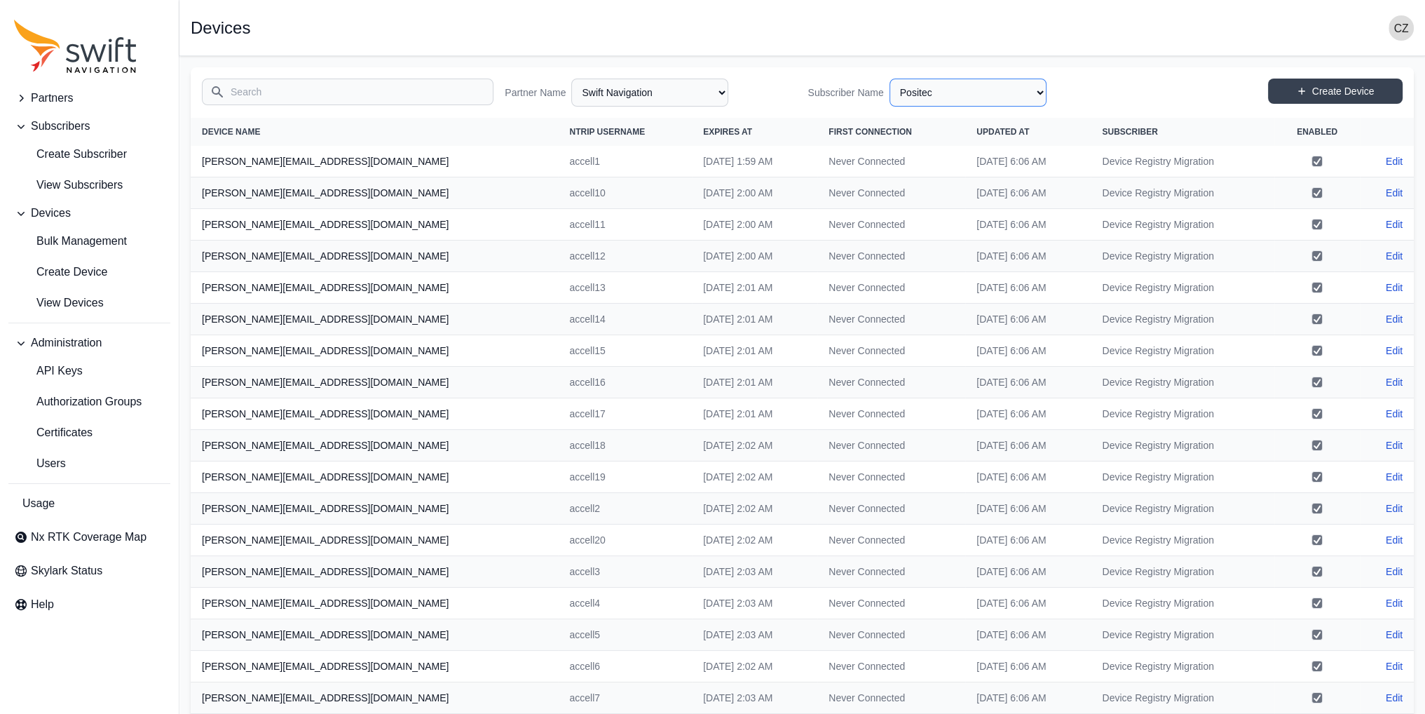
click at [895, 79] on select "All Subscribers [PERSON_NAME] APGLOS CarlsonSW [PERSON_NAME] Customer Evaluatio…" at bounding box center [968, 93] width 157 height 28
select select "5433e332-f503-4631-b464-630d7c17afdd"
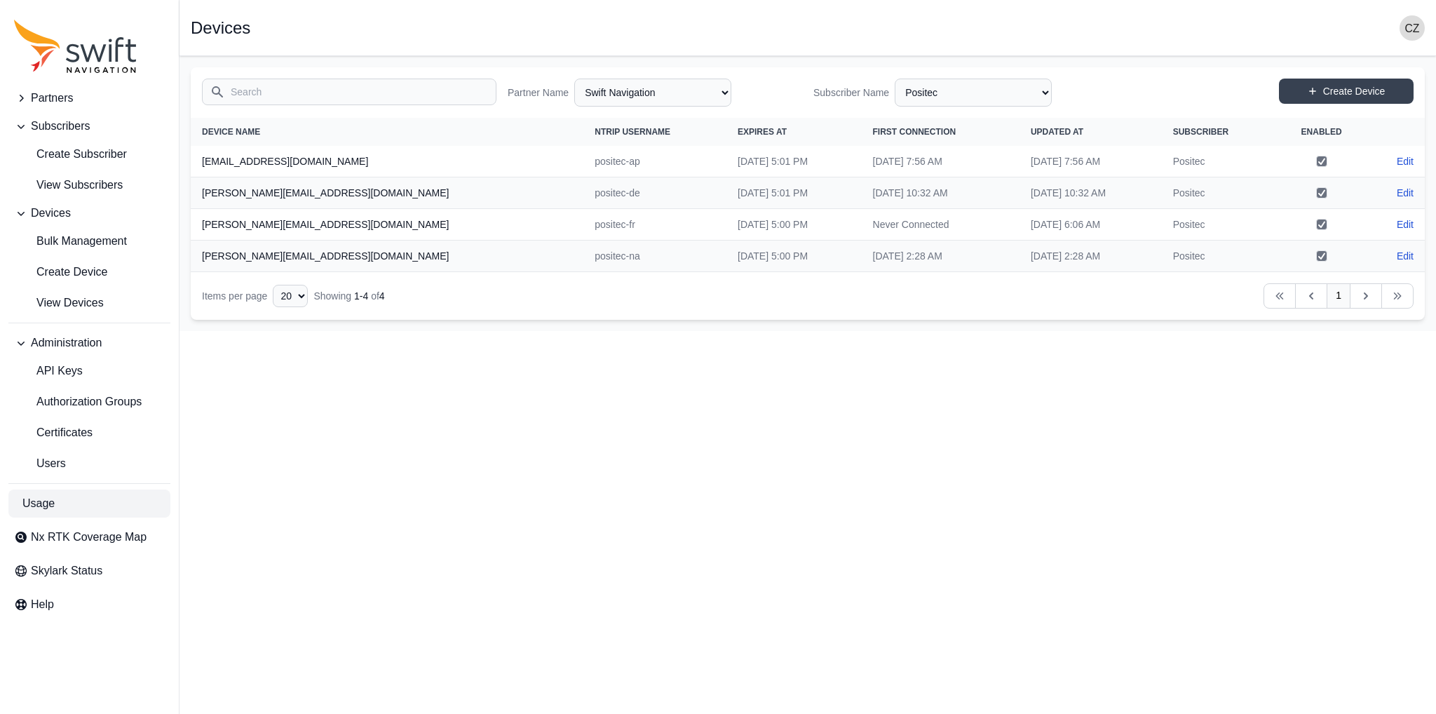
click at [65, 409] on link "Usage" at bounding box center [89, 503] width 162 height 28
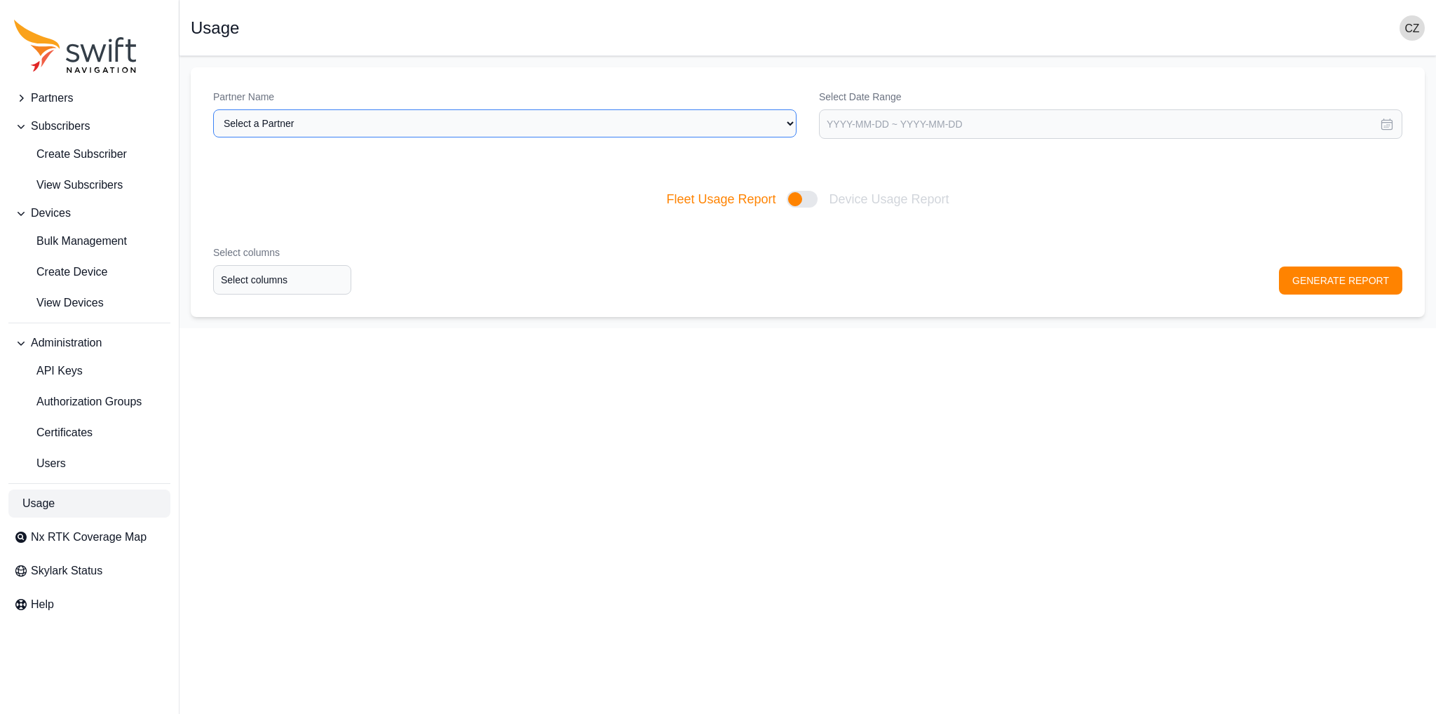
click at [536, 128] on select "Select a Partner AlpsAlpine Asensing Bad Elf Bench Mark Equipment & Supplies In…" at bounding box center [504, 123] width 583 height 28
click at [213, 109] on select "Select a Partner AlpsAlpine Asensing Bad Elf Bench Mark Equipment & Supplies In…" at bounding box center [504, 123] width 583 height 28
select select "ab3272ce-40d0-4c94-a524-96a758ab755c"
click at [789, 198] on div at bounding box center [802, 199] width 31 height 17
click at [666, 199] on input "Fleet Usage Report Device Usage Report" at bounding box center [665, 199] width 1 height 1
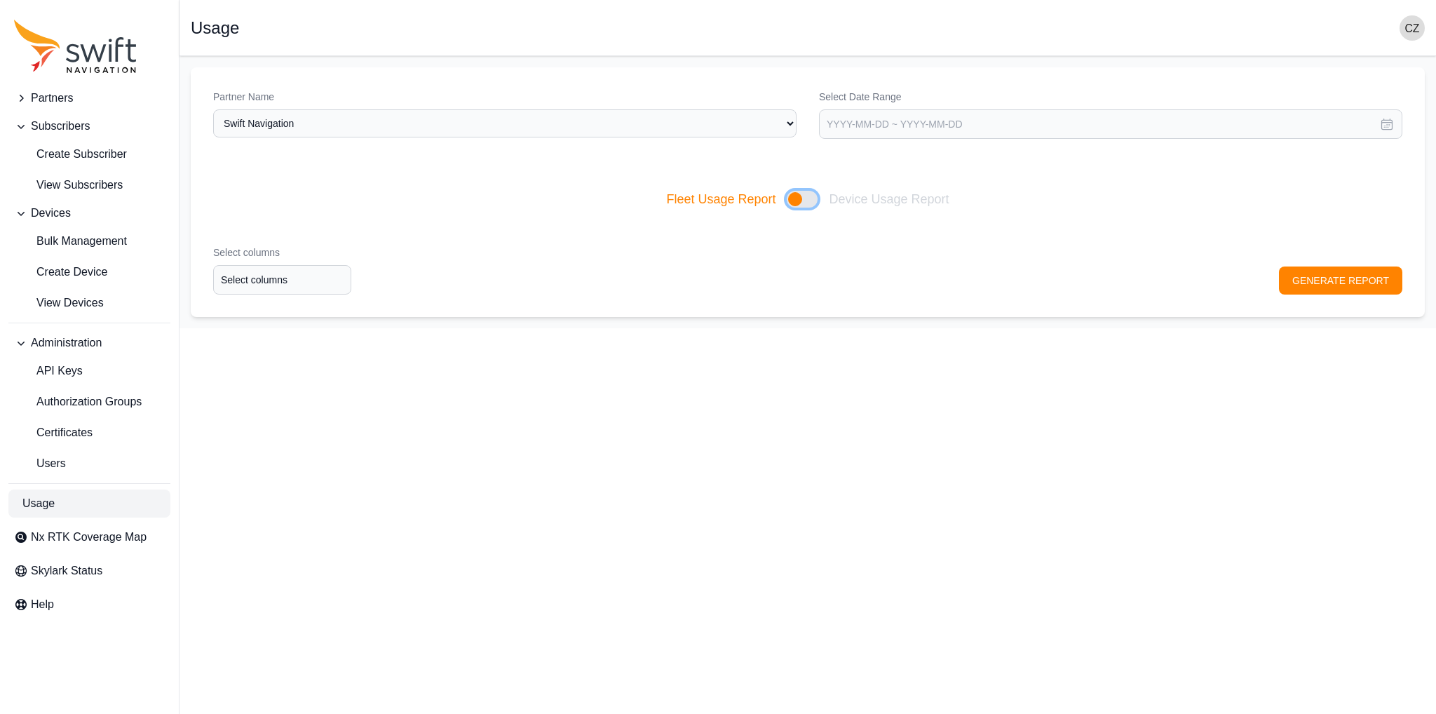
checkbox input "true"
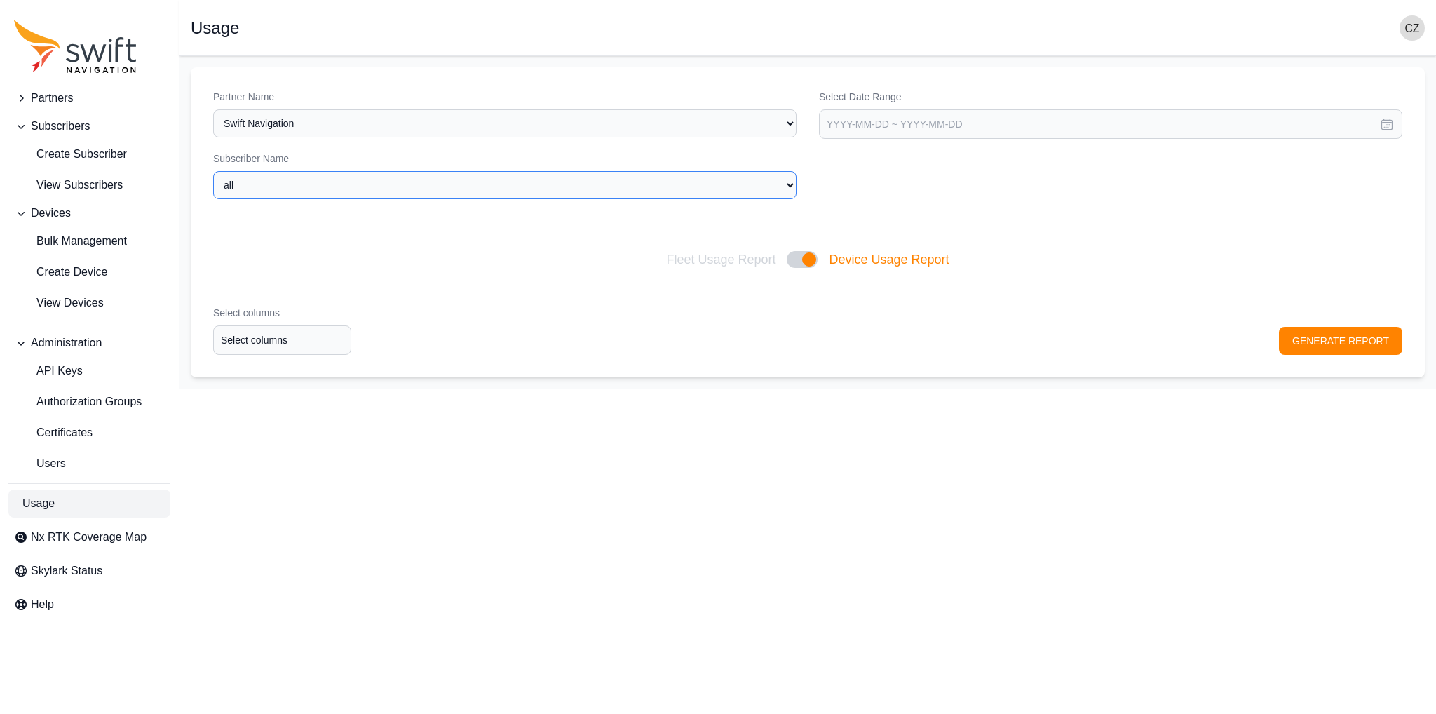
click at [567, 179] on select "all [PERSON_NAME] APGLOS CarlsonSW Chengduo Corteva Customer Evaluations Daedon…" at bounding box center [504, 185] width 583 height 28
select select "5433e332-f503-4631-b464-630d7c17afdd"
click at [213, 171] on select "all [PERSON_NAME] APGLOS CarlsonSW Chengduo Corteva Customer Evaluations Daedon…" at bounding box center [504, 185] width 583 height 28
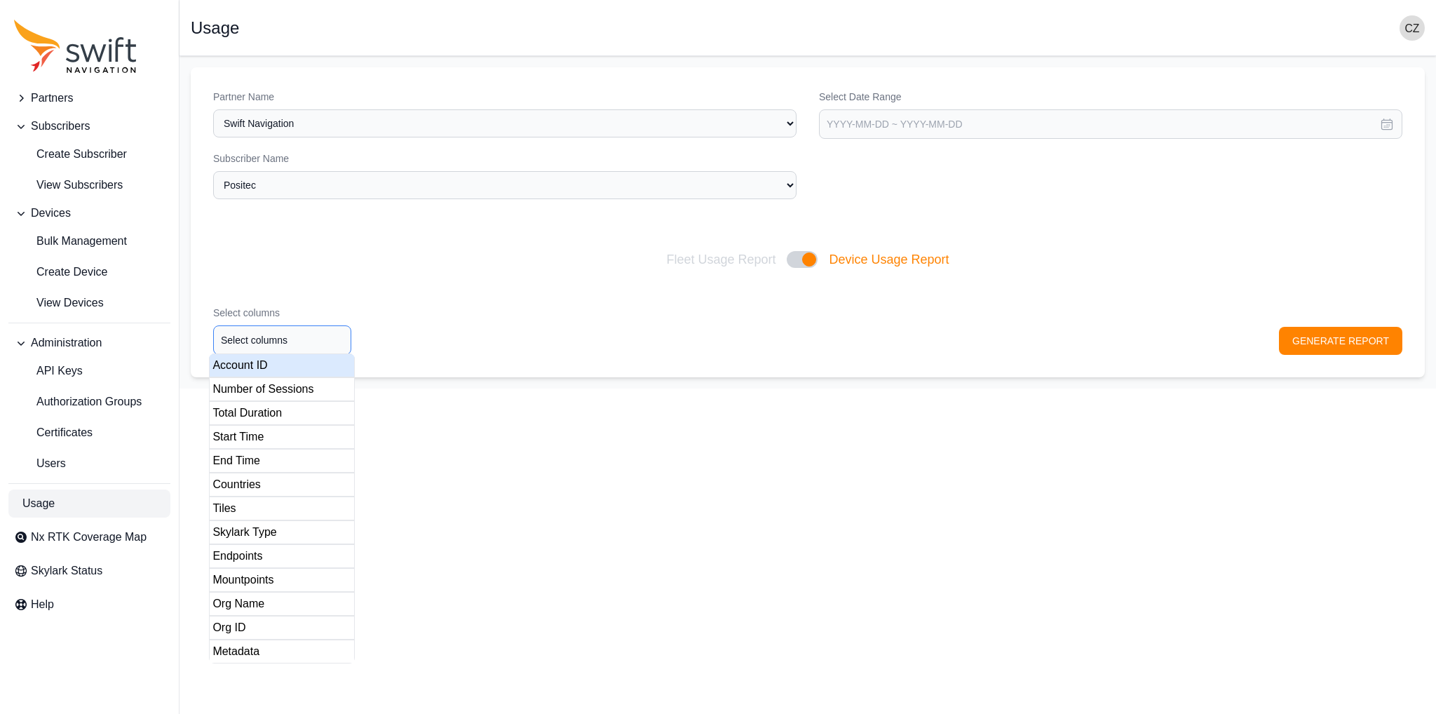
click at [260, 337] on input "Select columns" at bounding box center [282, 339] width 138 height 29
click at [257, 377] on div "Number of Sessions" at bounding box center [282, 389] width 146 height 24
click at [260, 371] on div "Account ID" at bounding box center [282, 365] width 146 height 24
click at [257, 408] on div "Total Duration" at bounding box center [282, 413] width 146 height 24
click at [257, 409] on div "Start Time" at bounding box center [282, 437] width 146 height 24
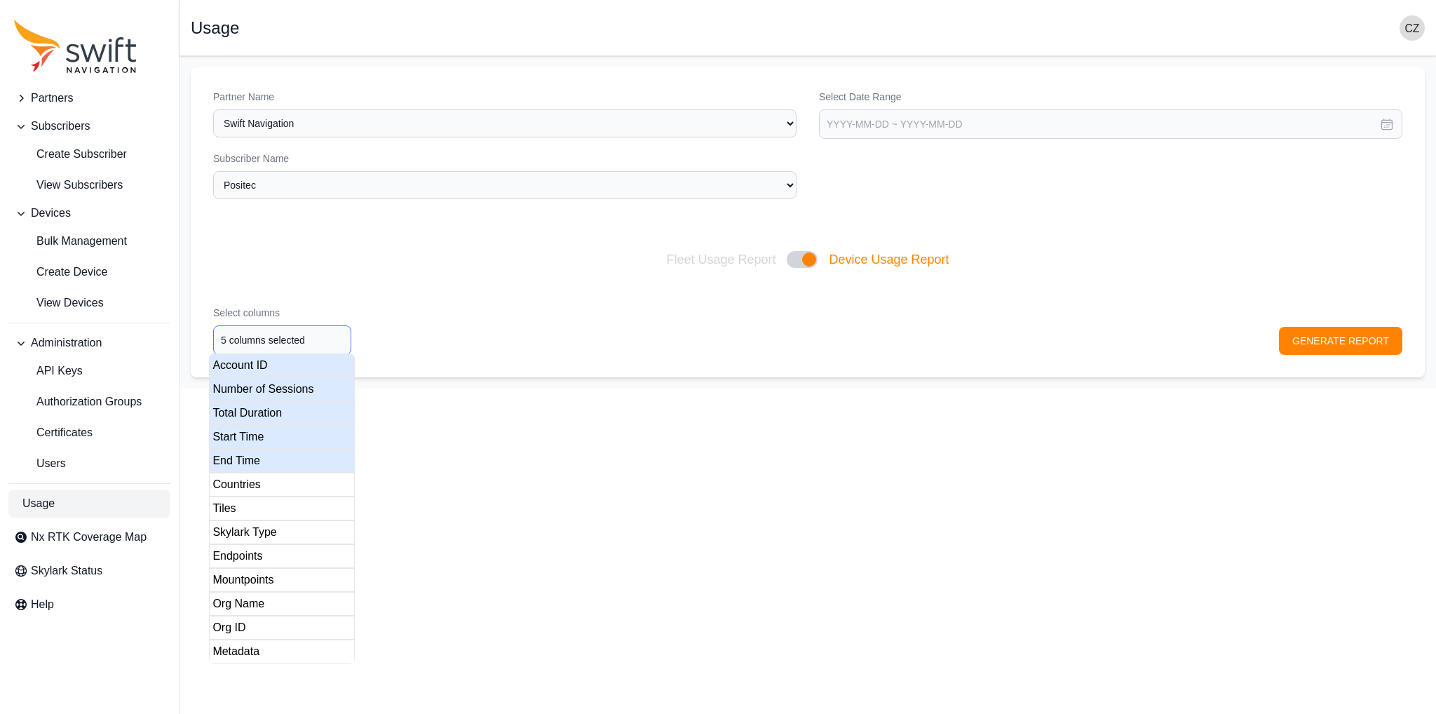
click at [257, 409] on div "End Time" at bounding box center [282, 461] width 146 height 24
click at [258, 409] on div "Countries" at bounding box center [282, 485] width 146 height 24
click at [255, 409] on div "Tiles" at bounding box center [282, 508] width 146 height 24
click at [255, 409] on div "Skylark Type" at bounding box center [282, 532] width 146 height 24
click at [253, 409] on div "Endpoints" at bounding box center [282, 556] width 146 height 24
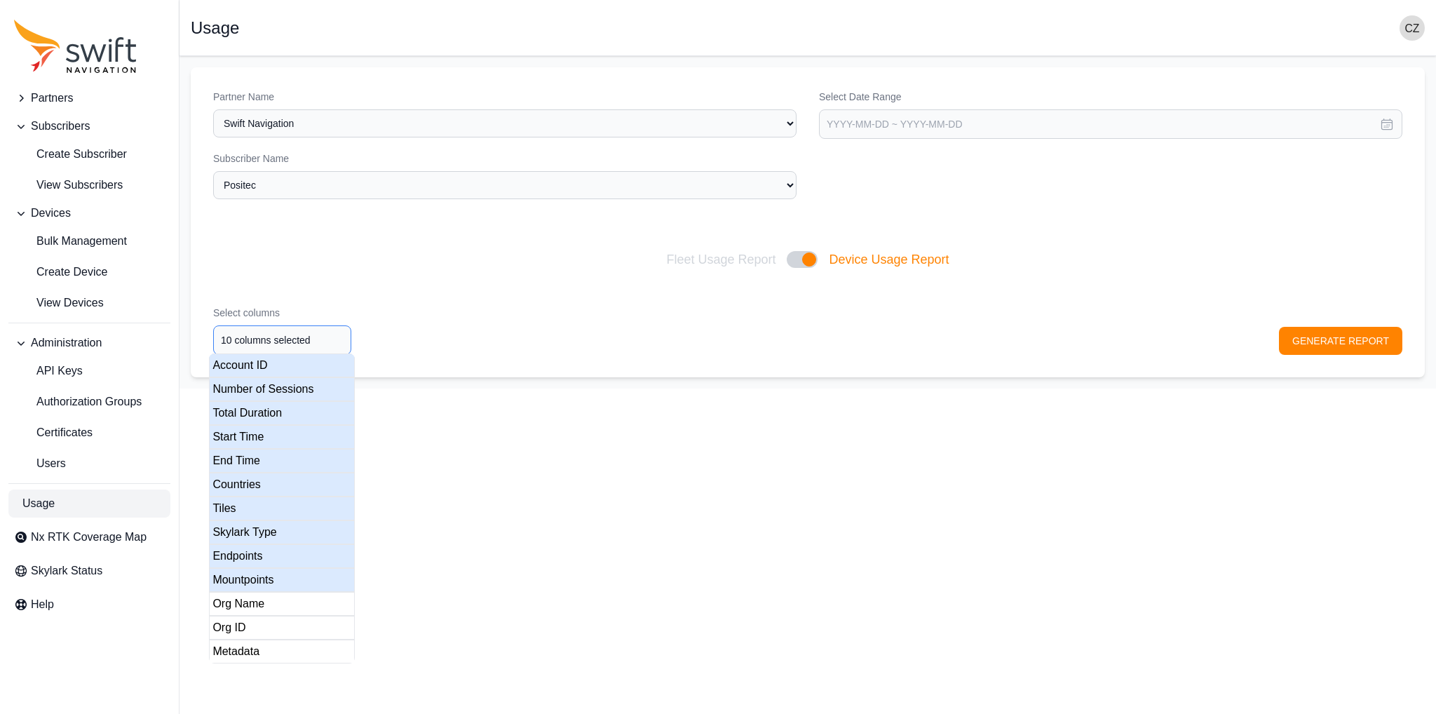
click at [252, 409] on div "Mountpoints" at bounding box center [282, 580] width 146 height 24
click at [252, 409] on div "Org Name" at bounding box center [282, 604] width 146 height 24
click at [248, 409] on div "Org ID" at bounding box center [282, 628] width 146 height 24
type input "13 columns selected"
click at [248, 409] on div "Metadata" at bounding box center [282, 651] width 146 height 24
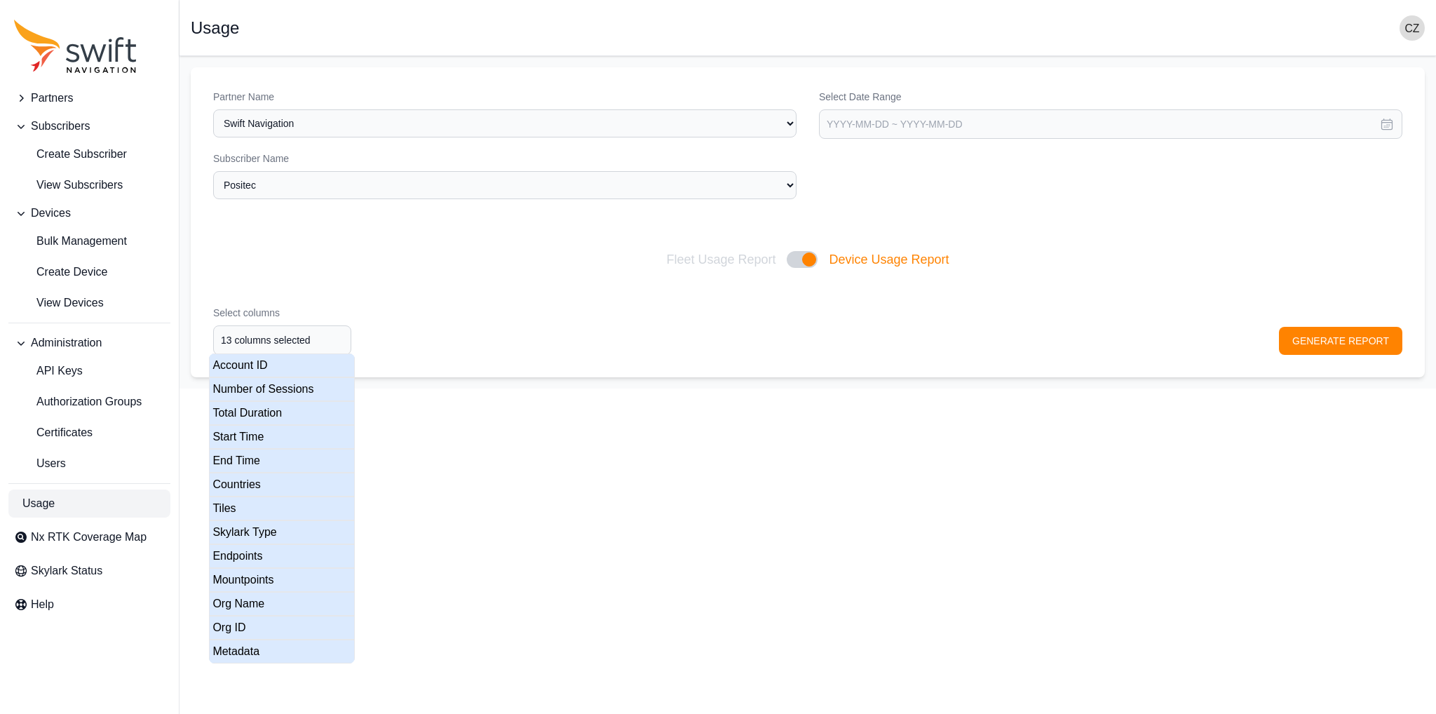
click at [746, 388] on html "Partners Subscribers Create Subscriber View Subscribers Devices Bulk Management…" at bounding box center [718, 194] width 1436 height 388
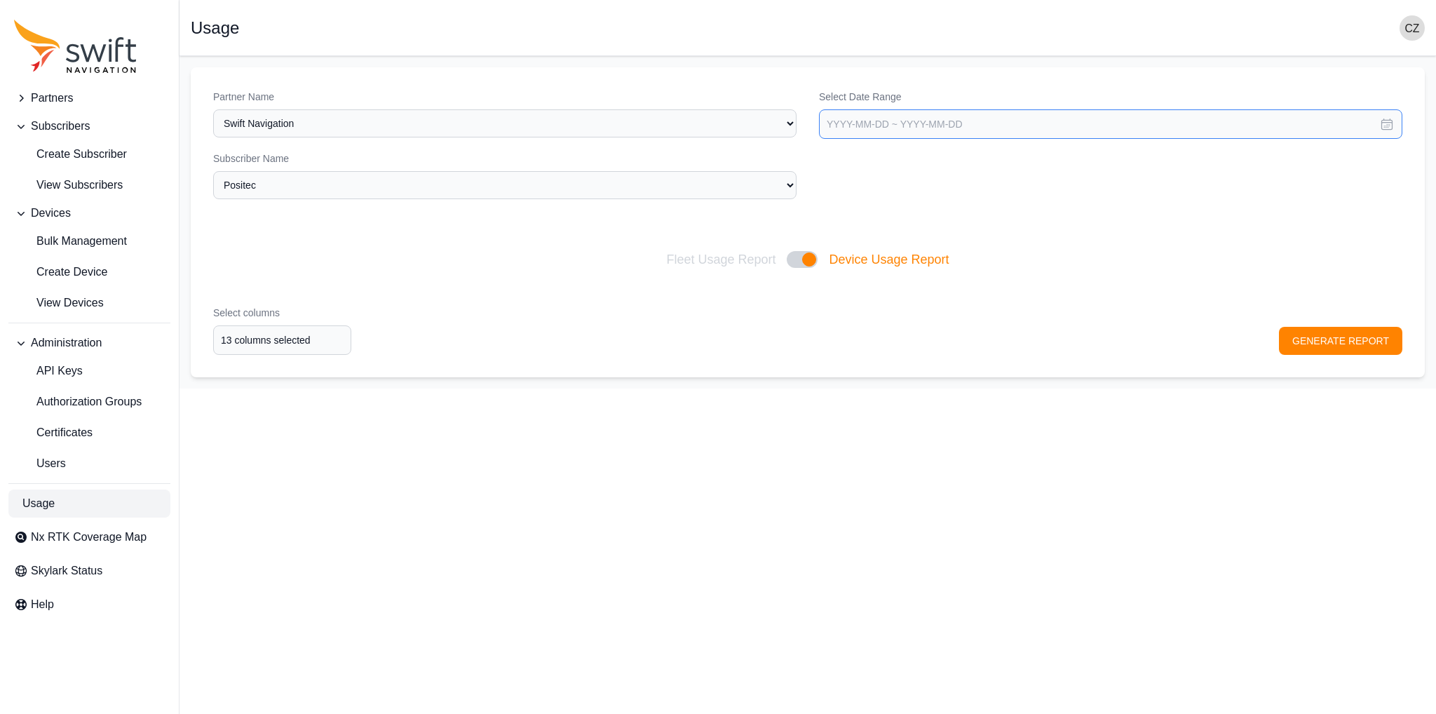
click at [897, 116] on input "text" at bounding box center [1110, 123] width 583 height 29
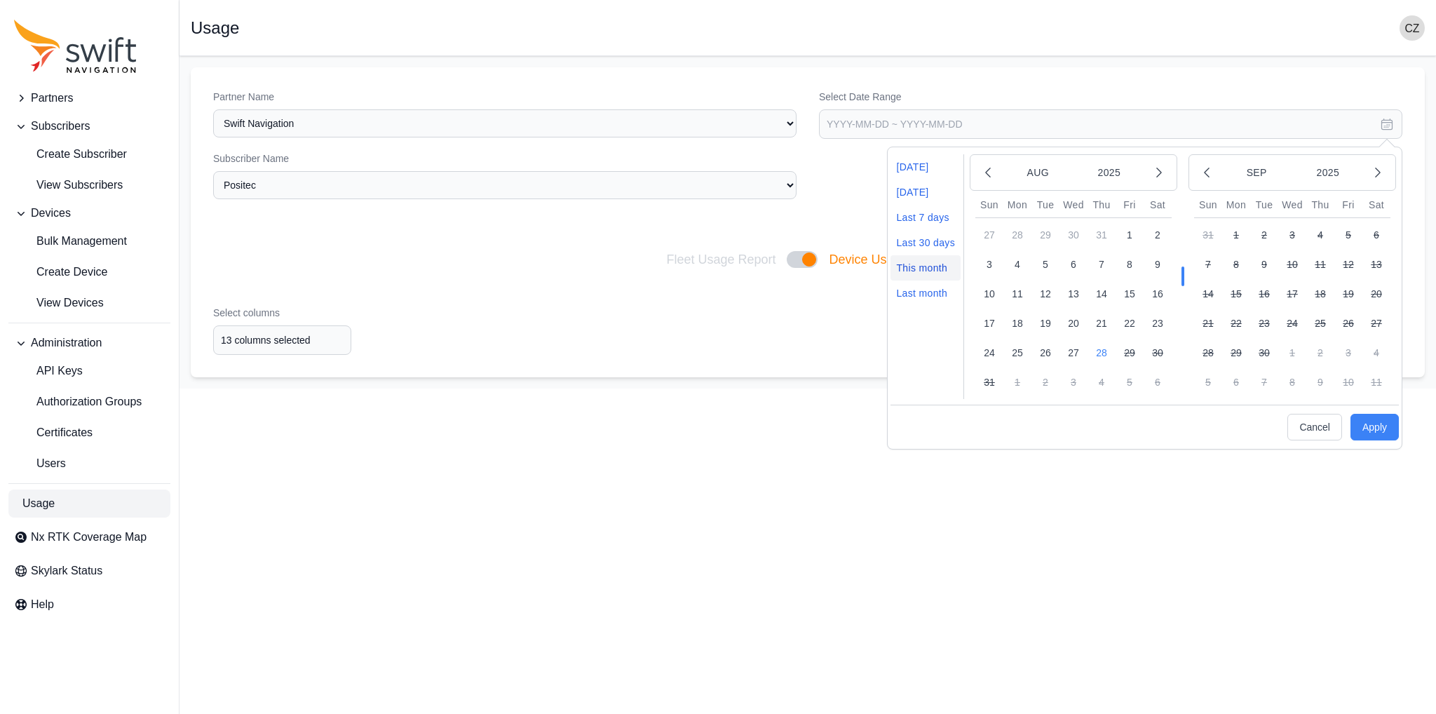
click at [897, 264] on li "This month" at bounding box center [925, 267] width 70 height 25
type input "[DATE] ~ [DATE]"
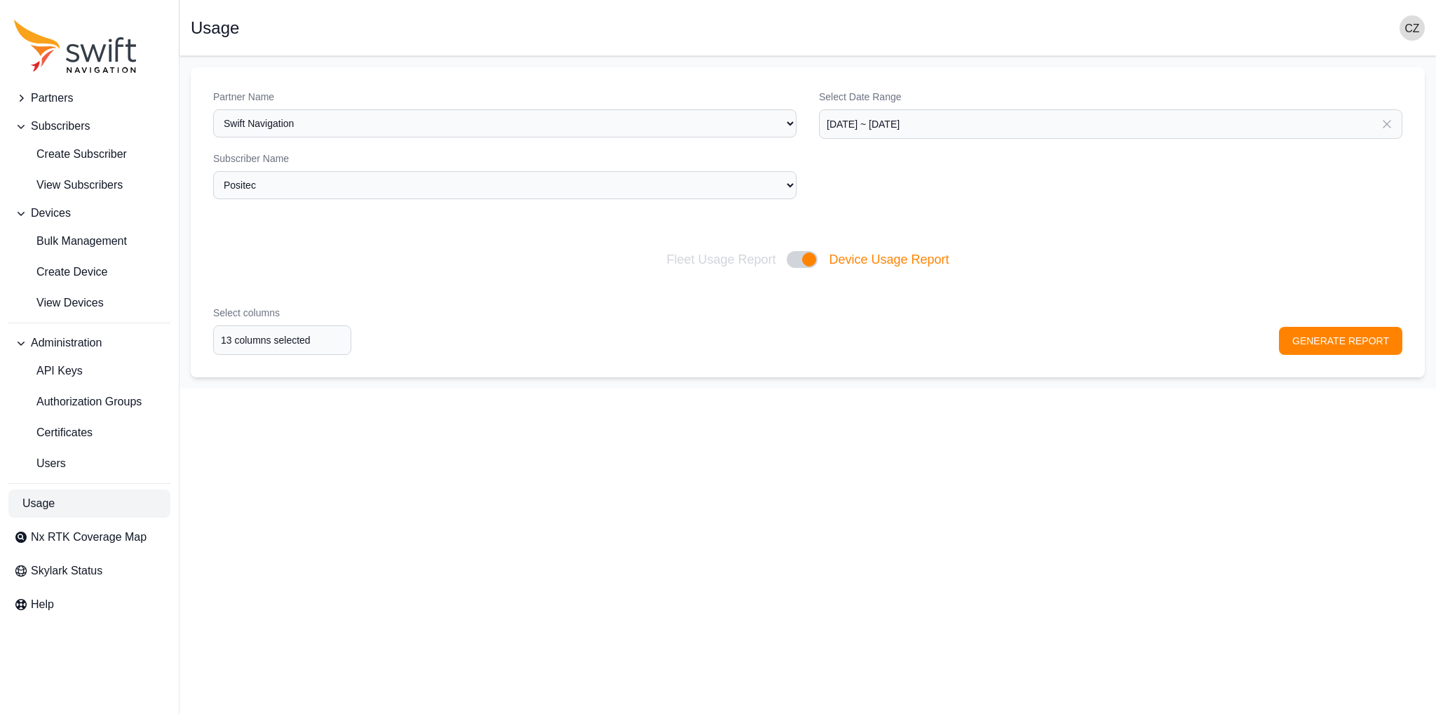
click at [897, 360] on div "Select columns 13 columns selected GENERATE REPORT" at bounding box center [808, 330] width 1234 height 94
click at [897, 344] on button "GENERATE REPORT" at bounding box center [1340, 341] width 123 height 28
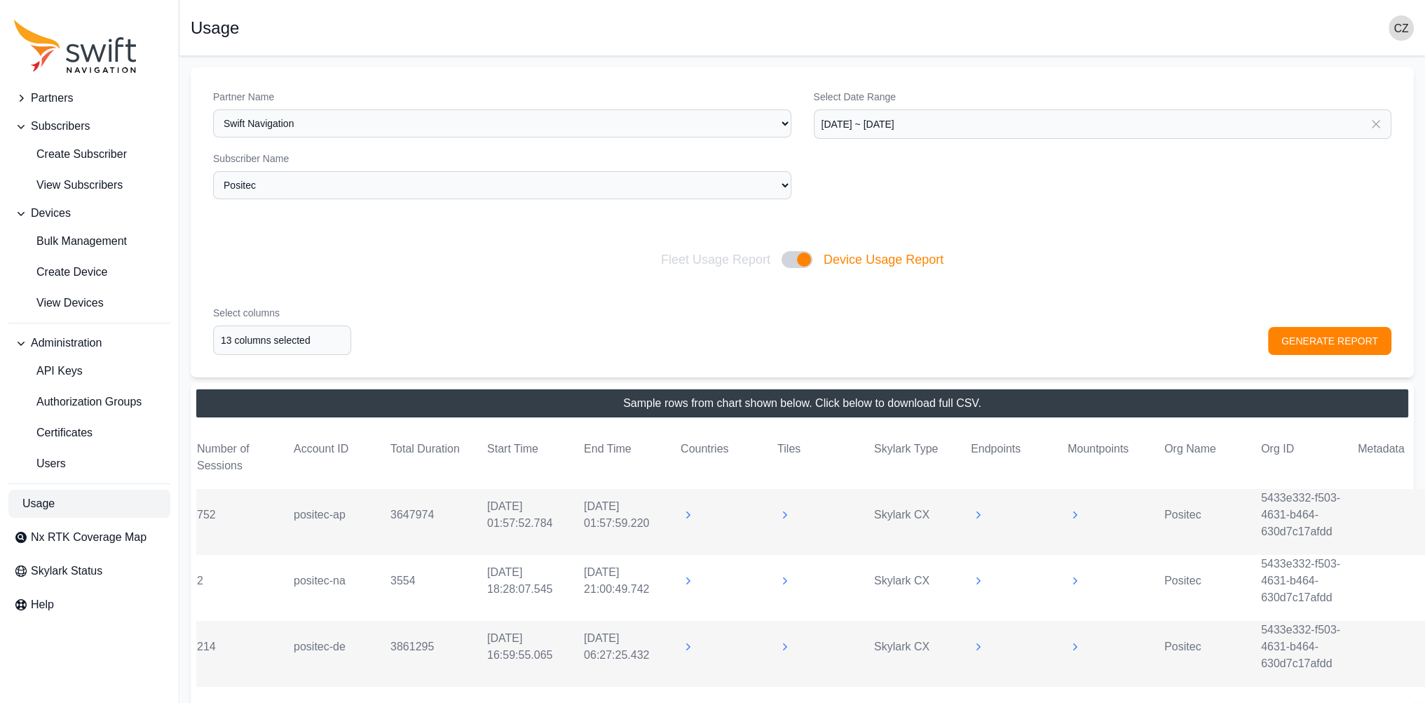
click at [801, 257] on div at bounding box center [797, 259] width 31 height 17
click at [661, 259] on input "Fleet Usage Report Device Usage Report" at bounding box center [660, 259] width 1 height 1
checkbox input "false"
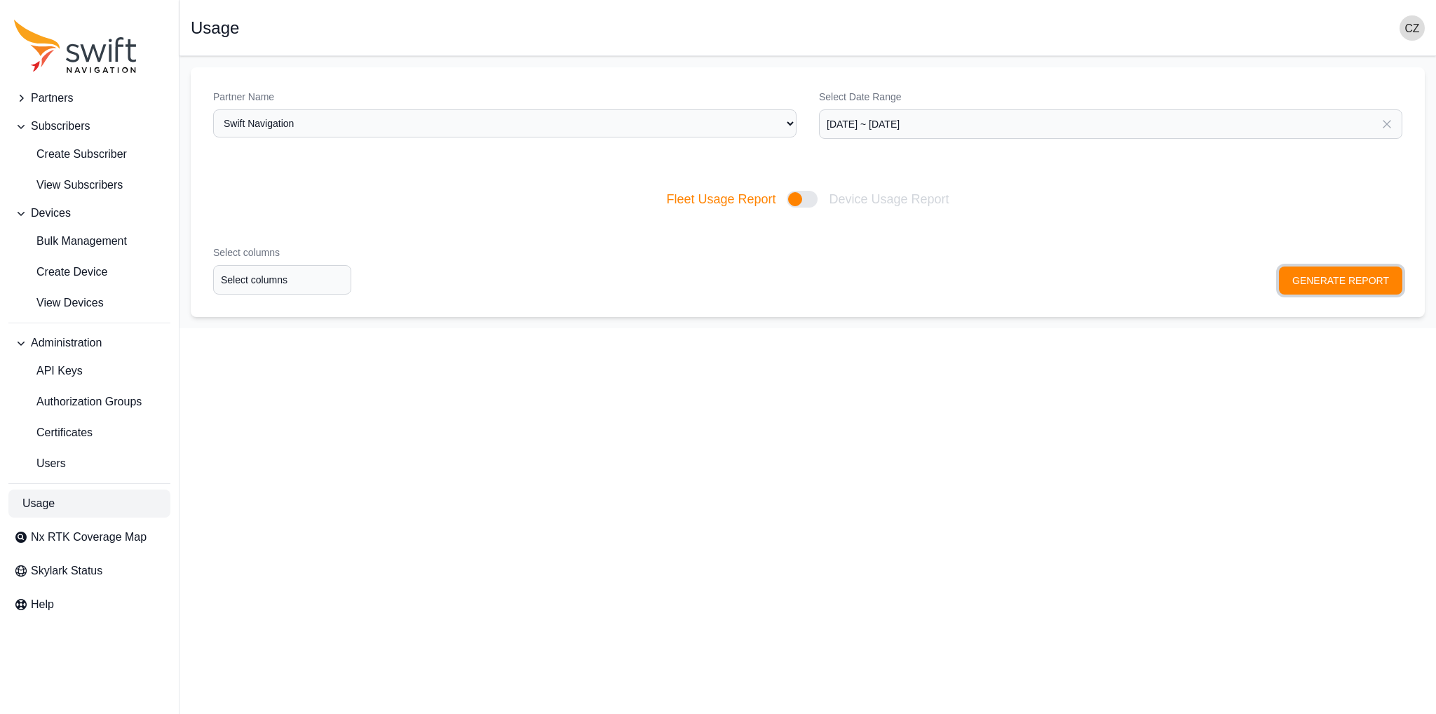
click at [897, 273] on button "GENERATE REPORT" at bounding box center [1340, 280] width 123 height 28
click at [302, 285] on input "Select columns" at bounding box center [282, 279] width 138 height 29
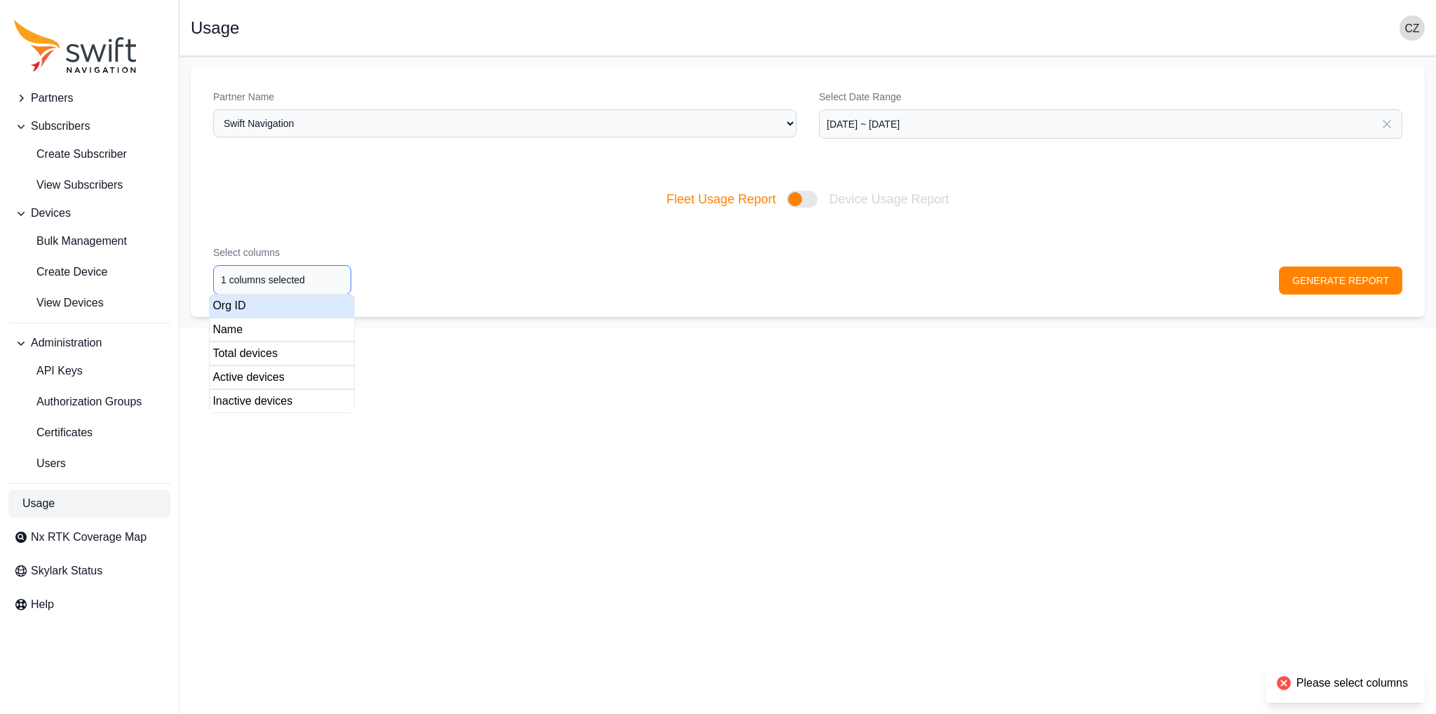
click at [292, 308] on div "Org ID" at bounding box center [282, 306] width 146 height 24
click at [277, 339] on div "Name" at bounding box center [282, 330] width 146 height 24
click at [275, 363] on div "Total devices" at bounding box center [282, 353] width 146 height 24
click at [274, 381] on div "Active devices" at bounding box center [282, 377] width 146 height 24
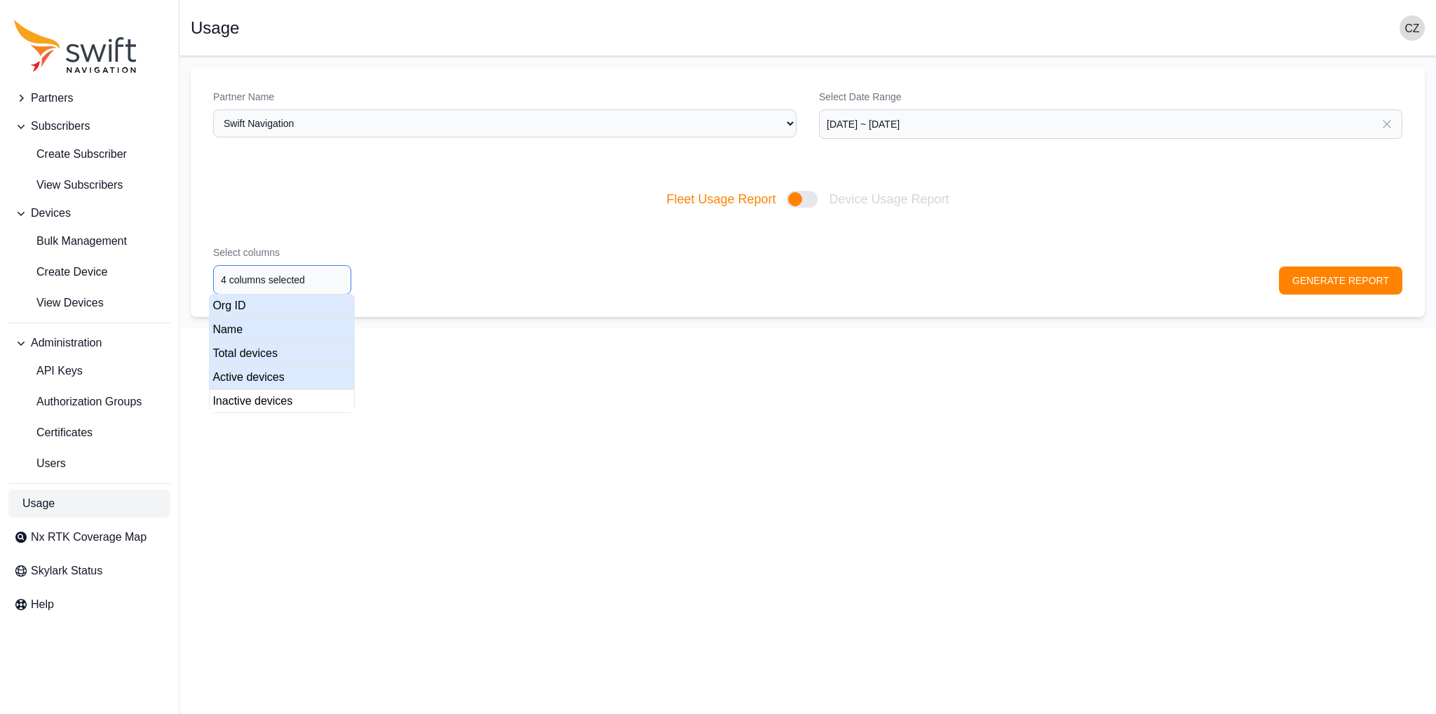
type input "5 columns selected"
click at [274, 402] on div "Inactive devices" at bounding box center [282, 401] width 146 height 24
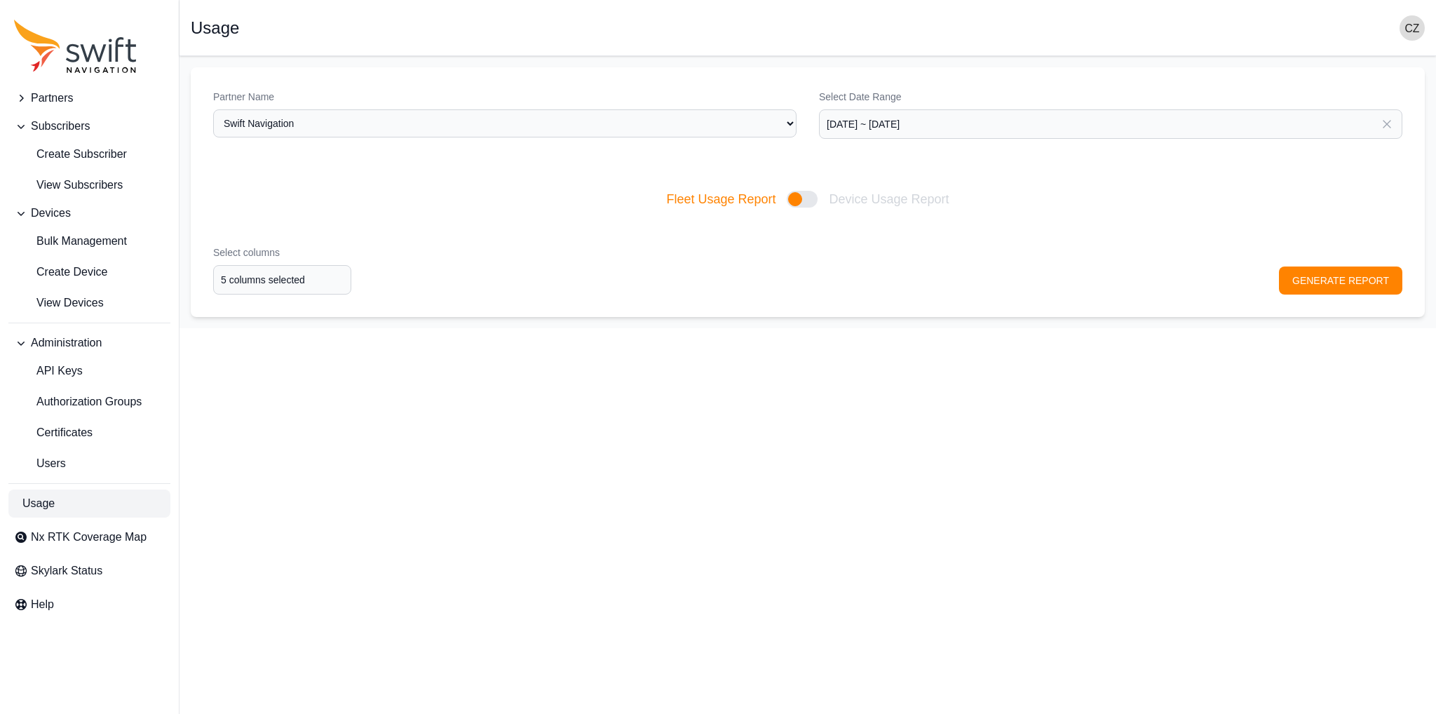
click at [897, 279] on div "Select columns 5 columns selected GENERATE REPORT" at bounding box center [808, 270] width 1234 height 94
click at [897, 289] on button "GENERATE REPORT" at bounding box center [1340, 280] width 123 height 28
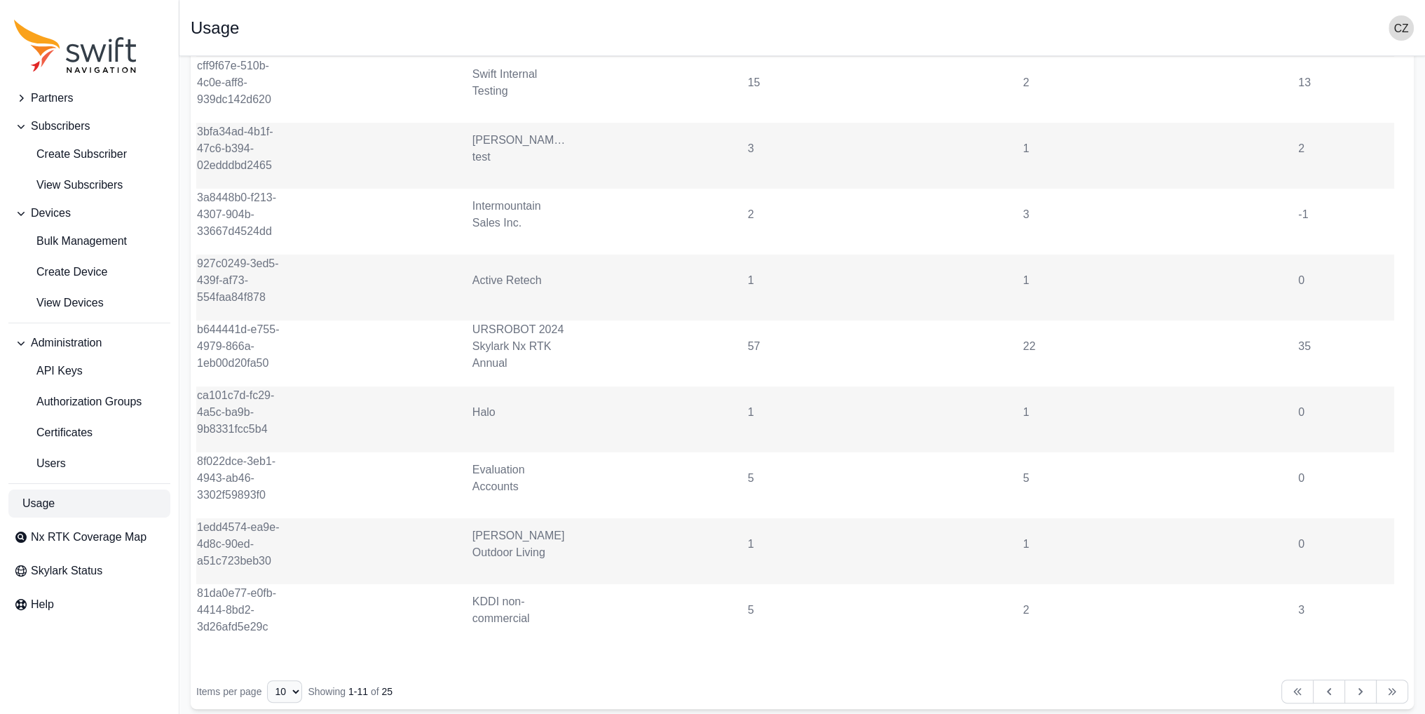
scroll to position [491, 0]
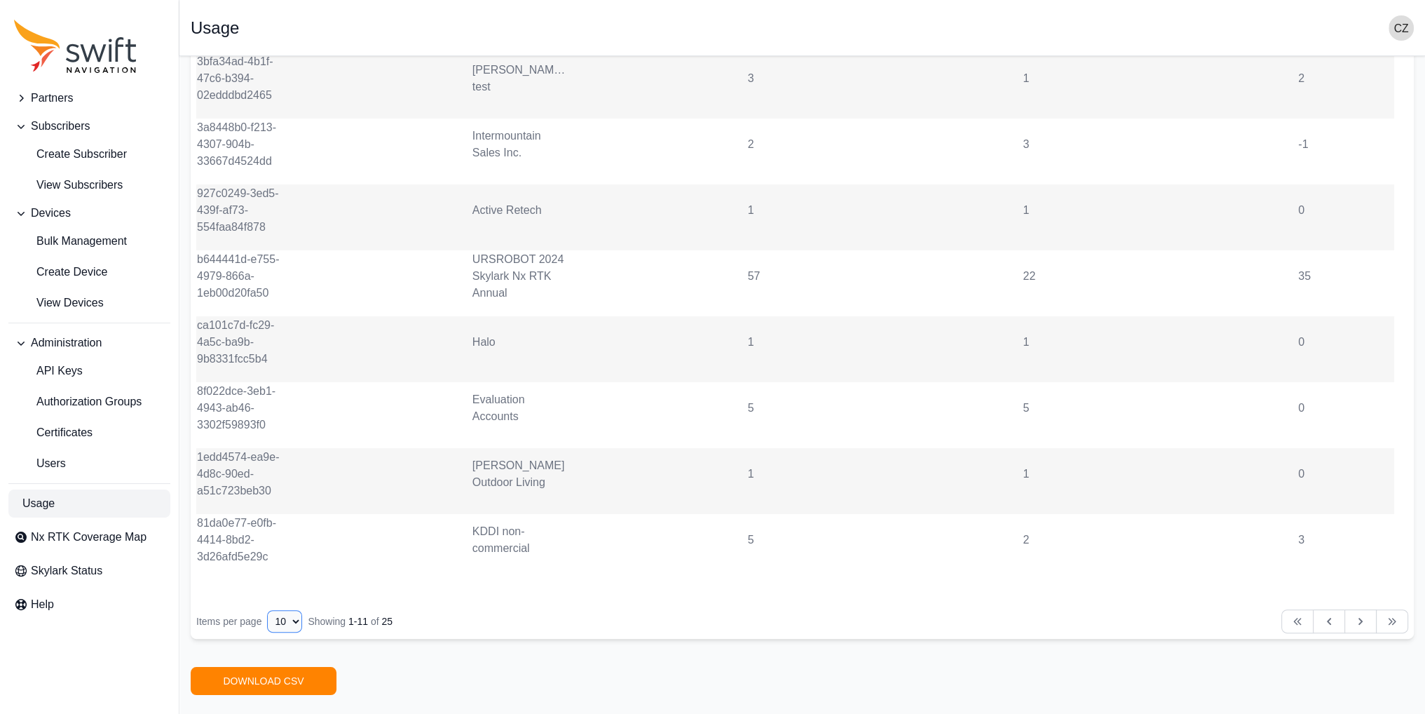
click at [290, 409] on select "10 15 20 25 50" at bounding box center [284, 621] width 35 height 22
select select "50"
click at [267, 409] on select "10 15 20 25 50" at bounding box center [284, 621] width 35 height 22
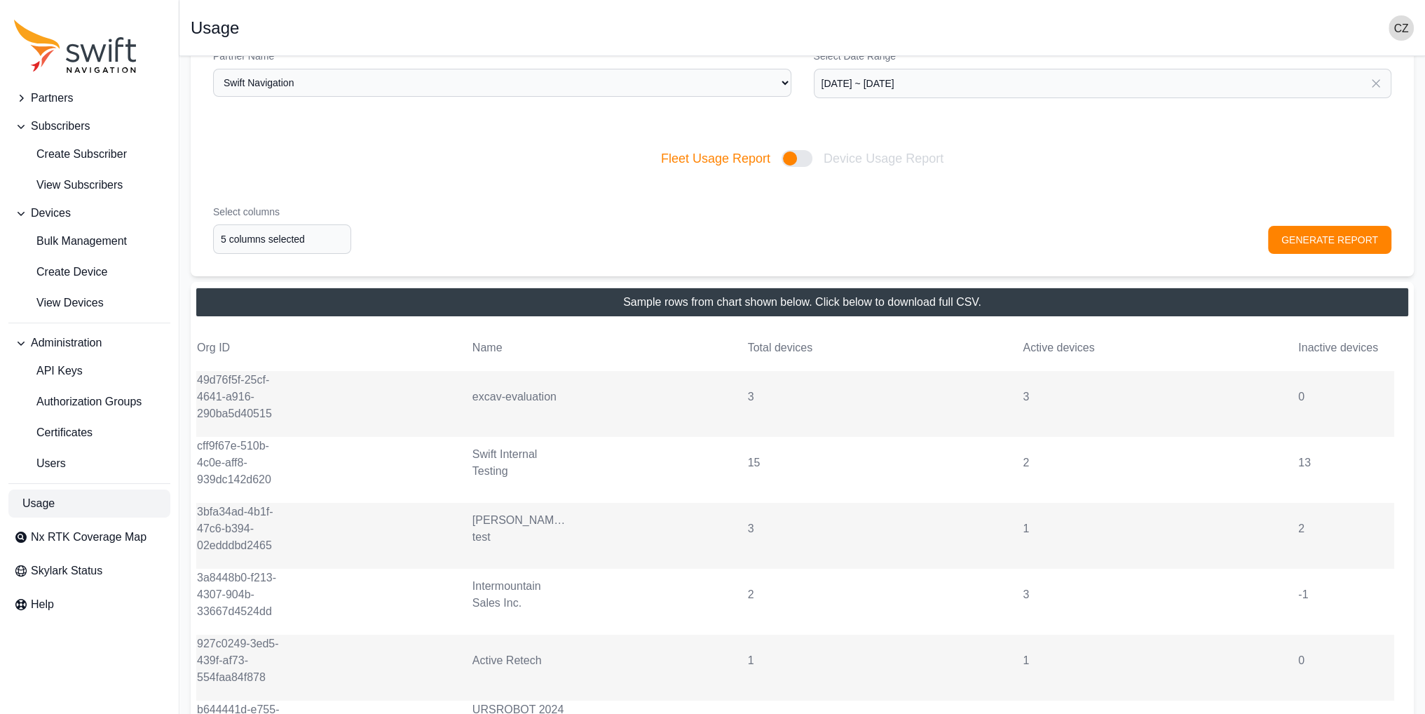
scroll to position [0, 0]
